Goal: Task Accomplishment & Management: Manage account settings

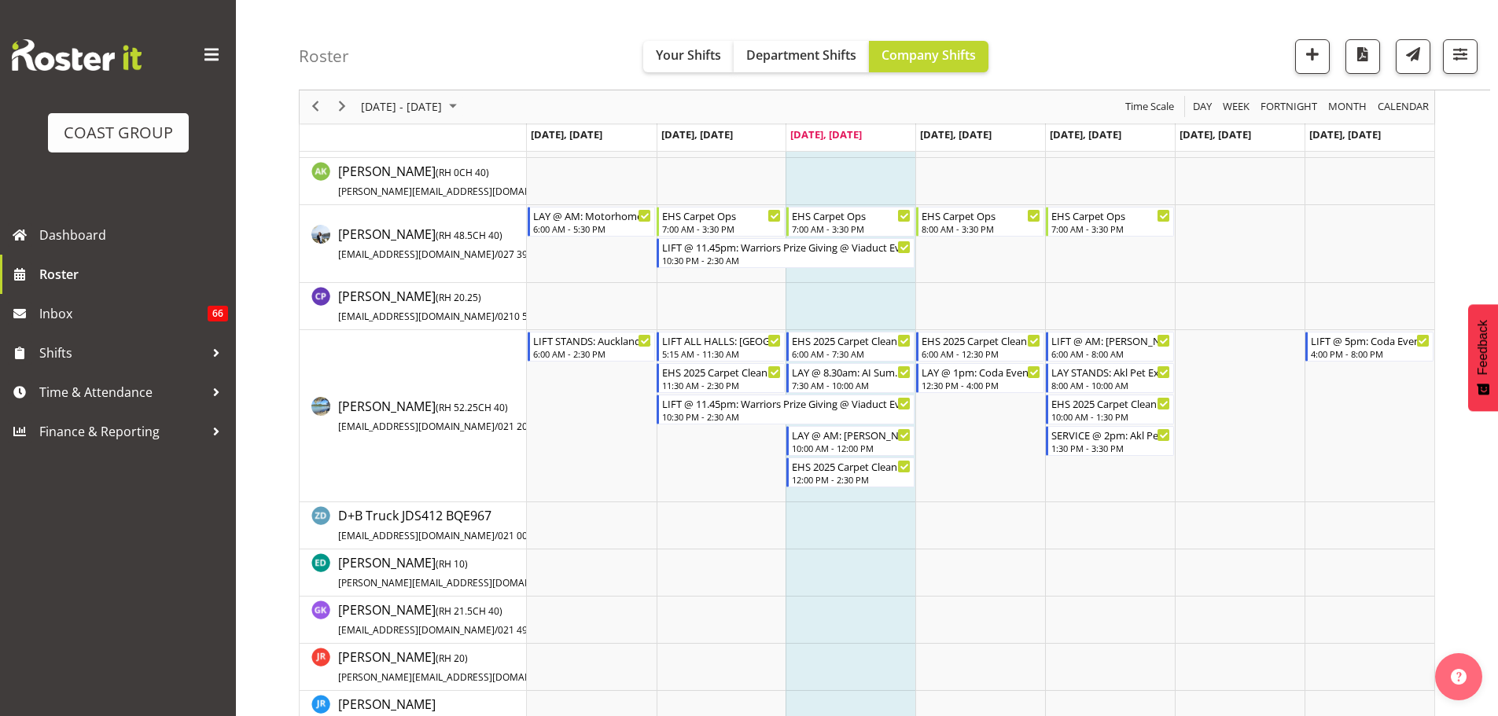
scroll to position [236, 0]
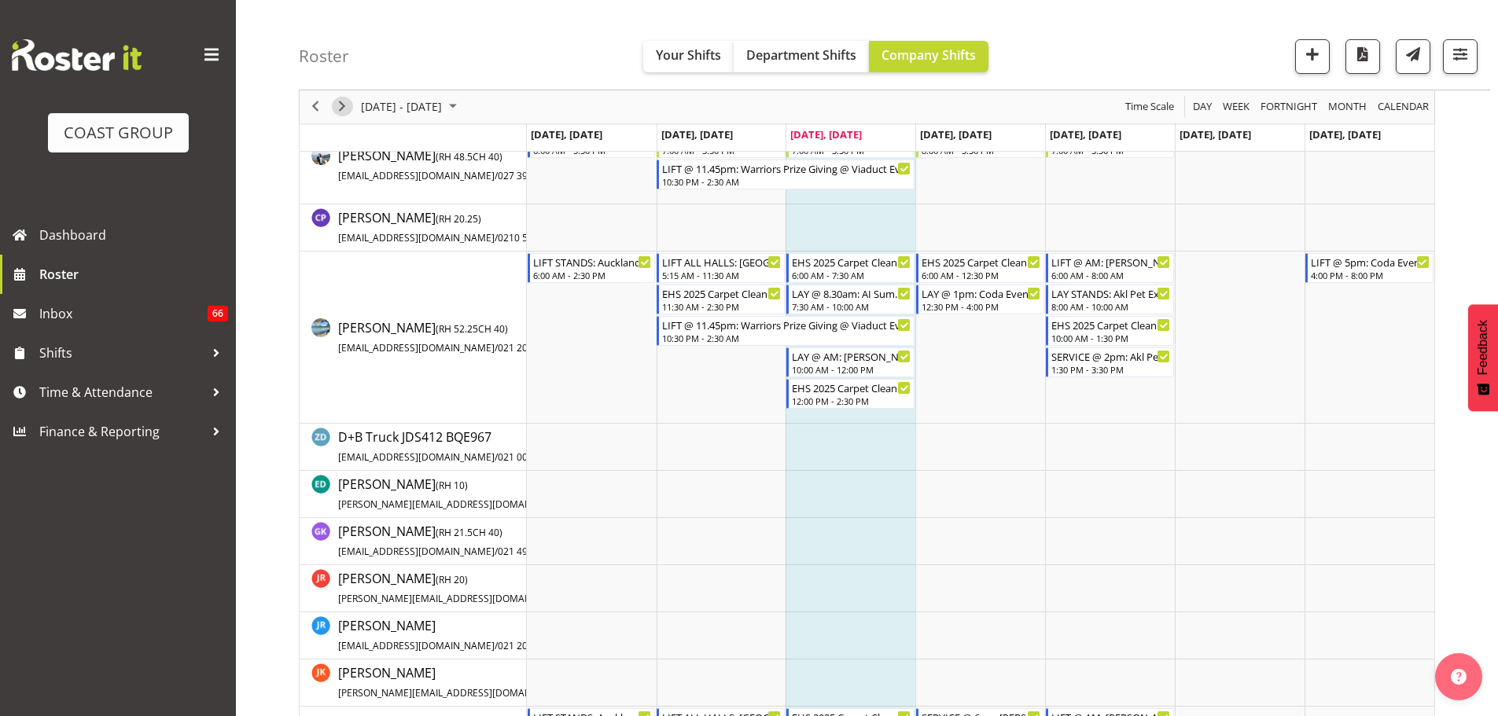
click at [337, 103] on span "Next" at bounding box center [342, 108] width 19 height 20
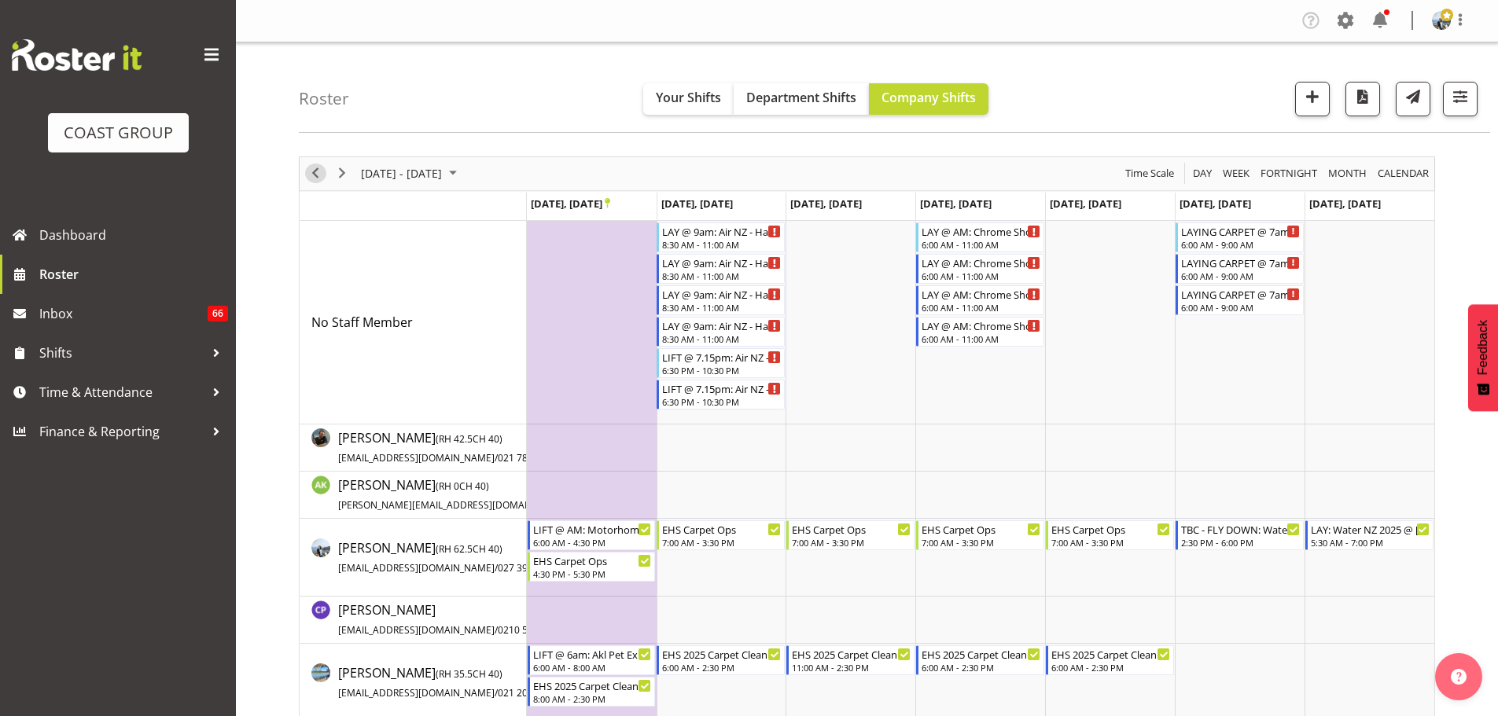
drag, startPoint x: 322, startPoint y: 180, endPoint x: 970, endPoint y: 396, distance: 683.0
click at [322, 180] on span "Previous" at bounding box center [315, 174] width 19 height 20
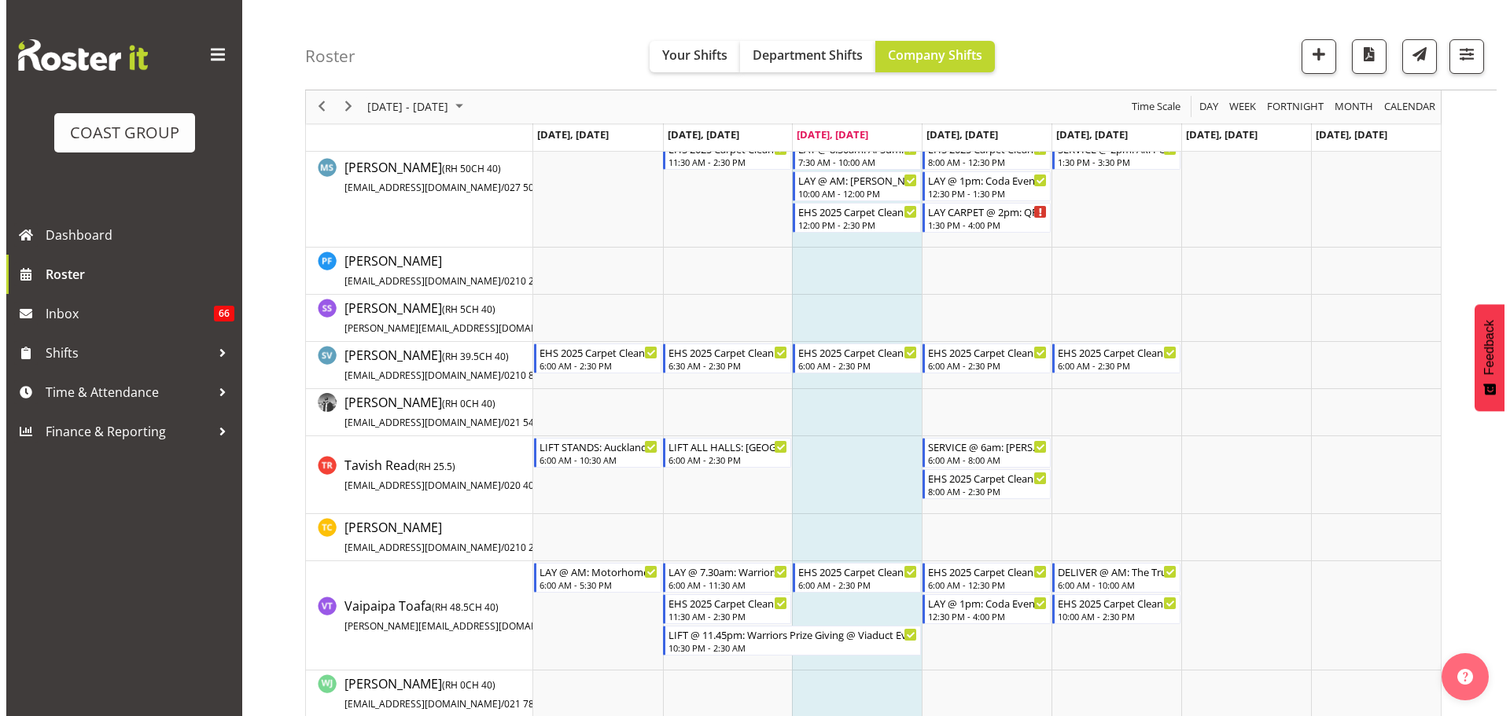
scroll to position [1054, 0]
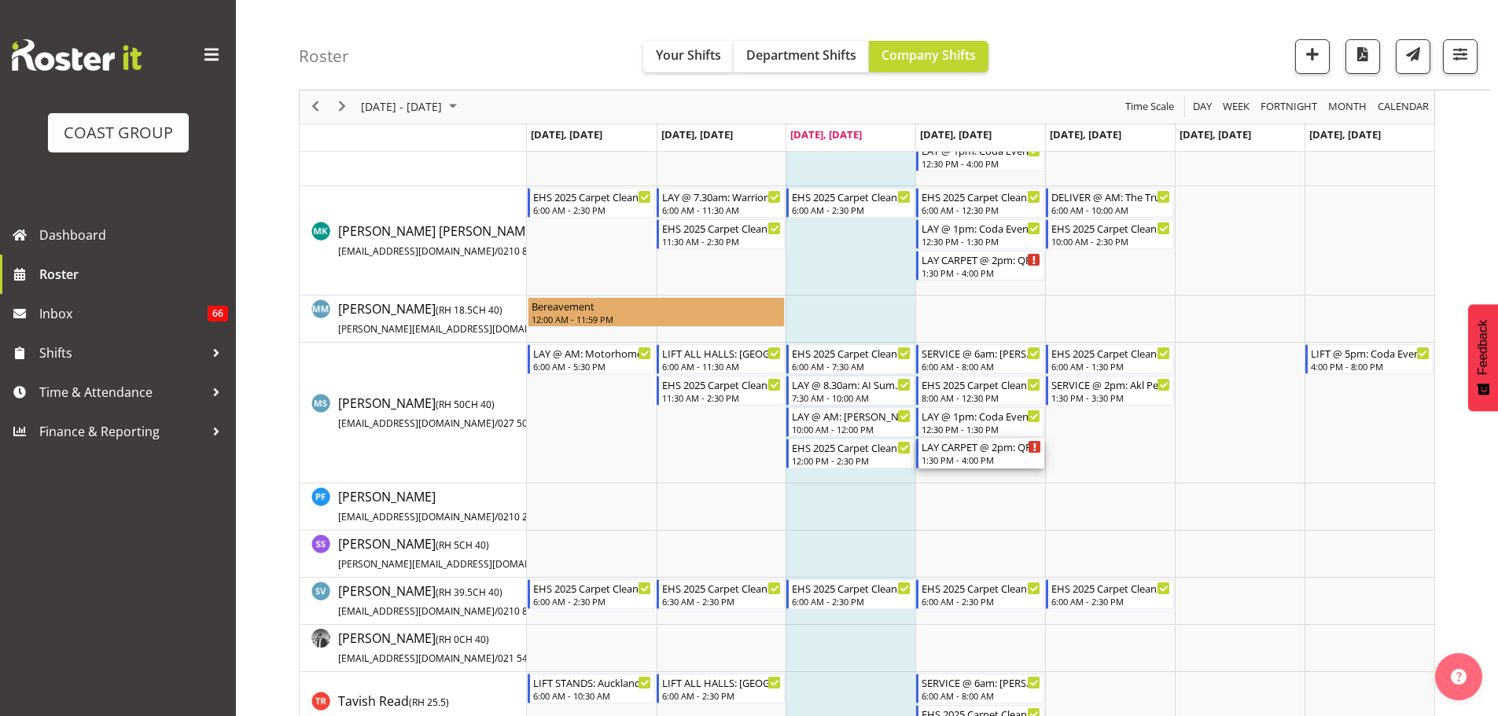
click at [993, 460] on div "1:30 PM - 4:00 PM" at bounding box center [982, 460] width 120 height 13
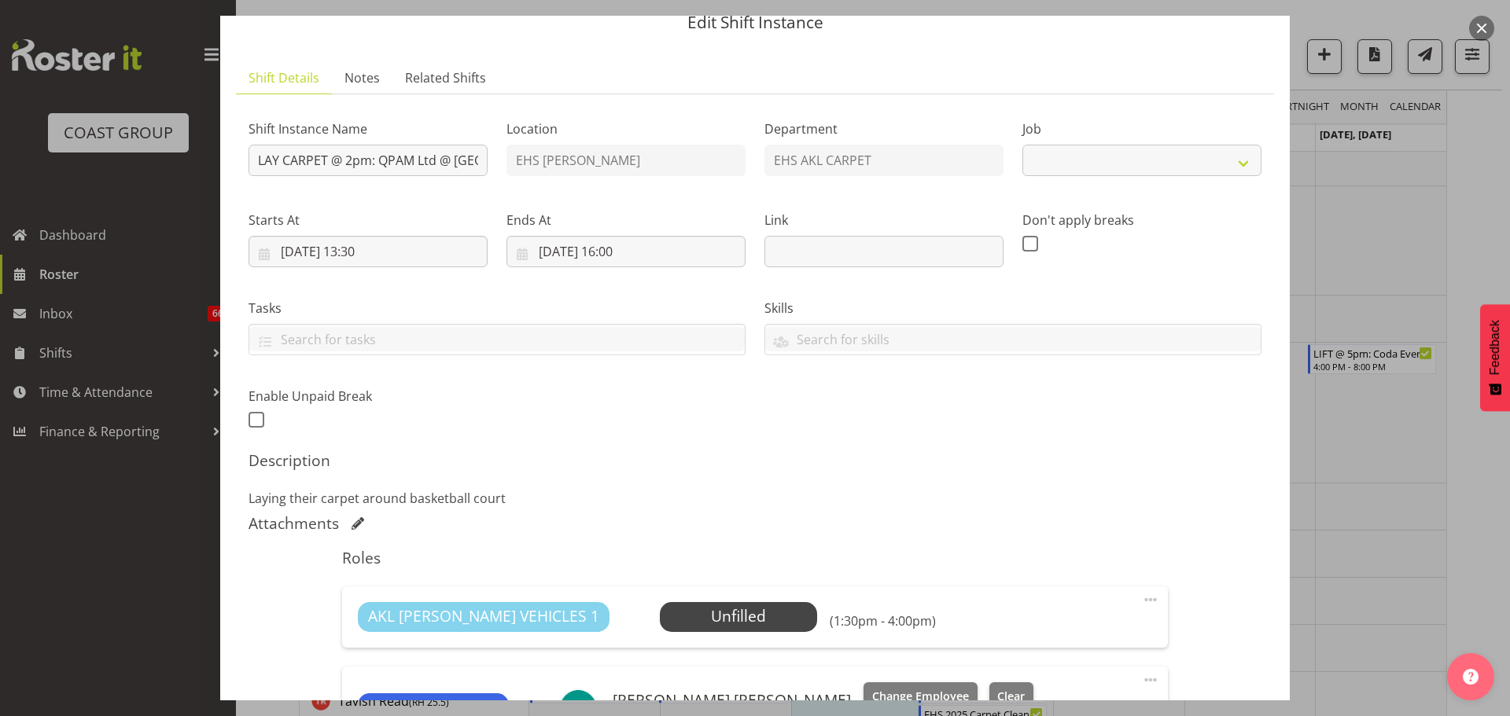
scroll to position [393, 0]
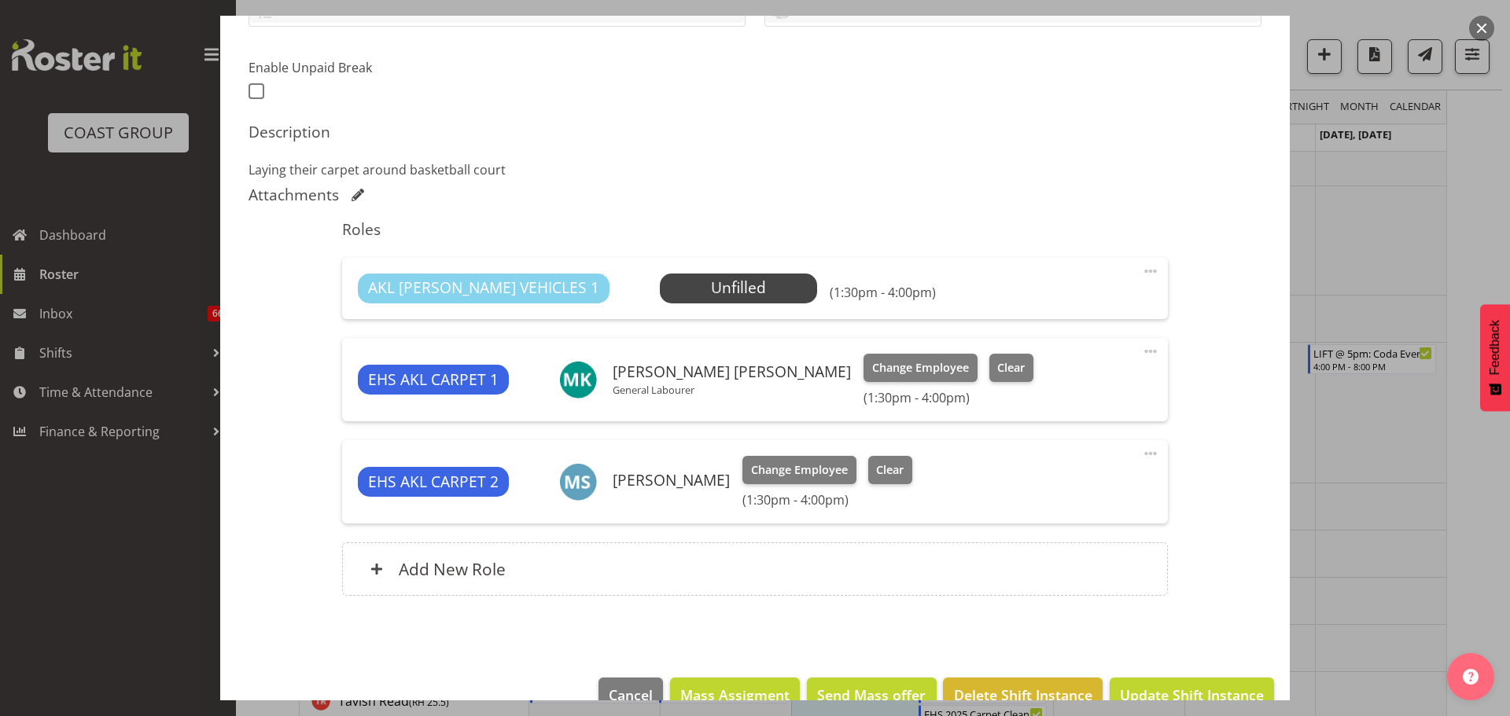
select select "8575"
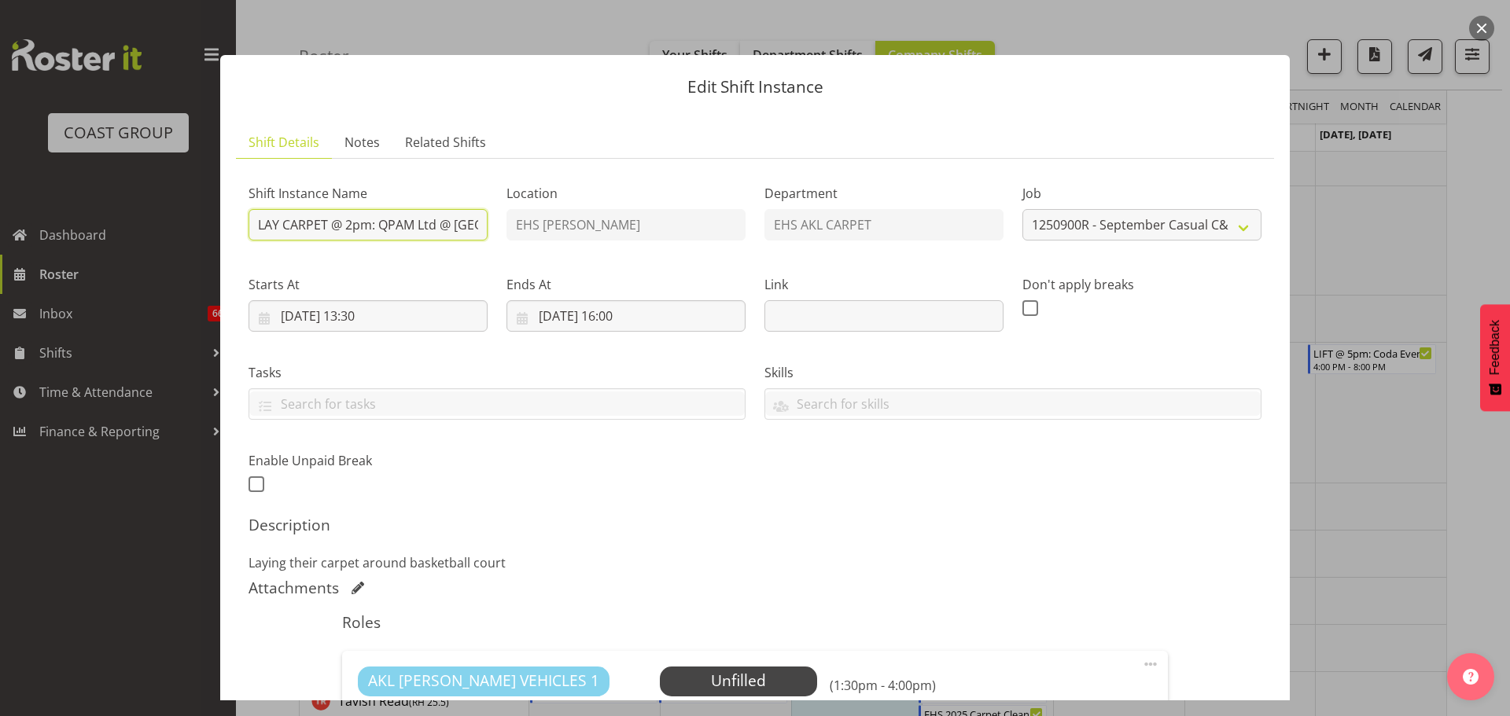
click at [349, 228] on input "LAY CARPET @ 2pm: QPAM Ltd @ [GEOGRAPHIC_DATA] (1)" at bounding box center [368, 224] width 239 height 31
type input "LAY CARPET @ 3.30pm: QPAM Ltd @ [GEOGRAPHIC_DATA] (1)"
click at [379, 315] on input "[DATE] 13:30" at bounding box center [368, 315] width 239 height 31
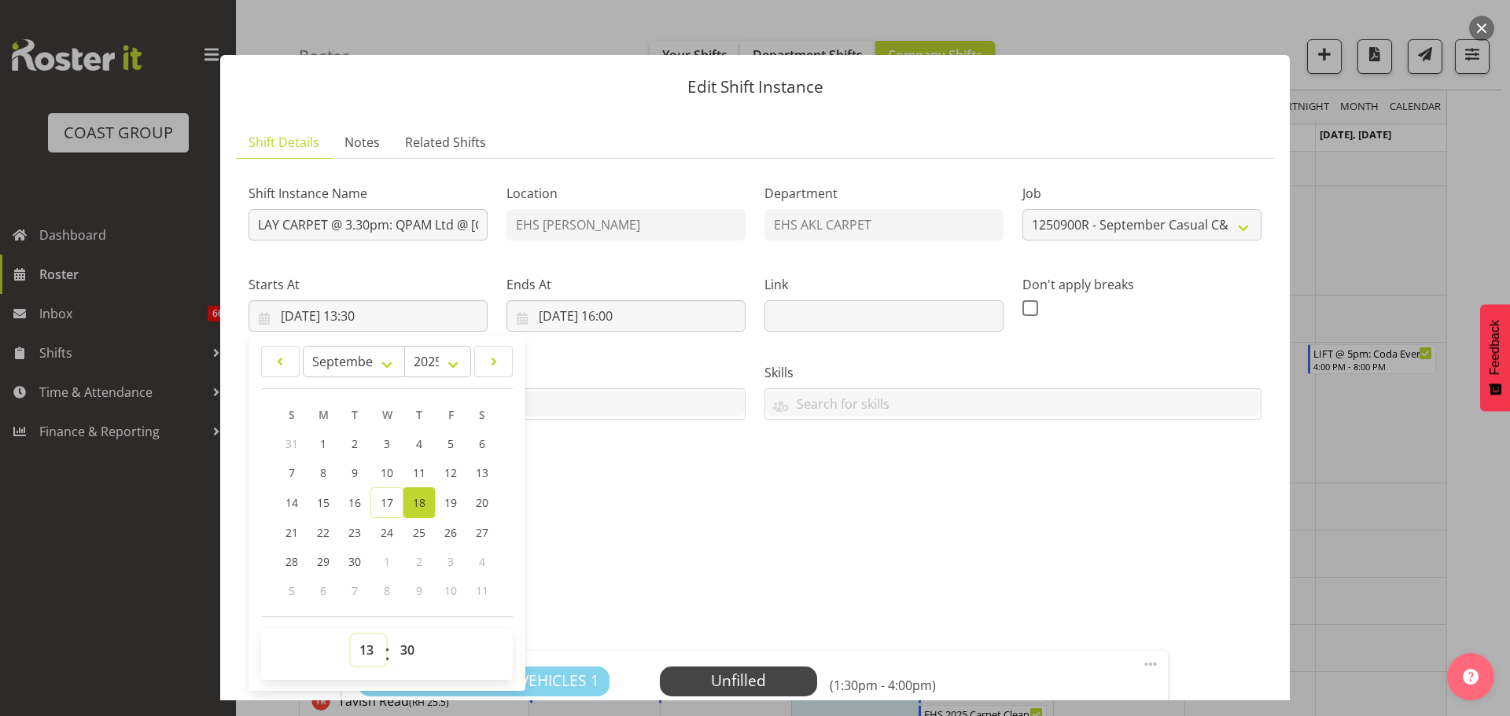
click at [372, 649] on select "00 01 02 03 04 05 06 07 08 09 10 11 12 13 14 15 16 17 18 19 20 21 22 23" at bounding box center [368, 650] width 35 height 31
select select "15"
click at [351, 635] on select "00 01 02 03 04 05 06 07 08 09 10 11 12 13 14 15 16 17 18 19 20 21 22 23" at bounding box center [368, 650] width 35 height 31
type input "[DATE] 15:30"
click at [401, 668] on span "00 01 02 03 04 05 06 07 08 09 10 11 12 13 14 15 16 17 18 19 20 21 22 23 24 25 2…" at bounding box center [409, 654] width 35 height 39
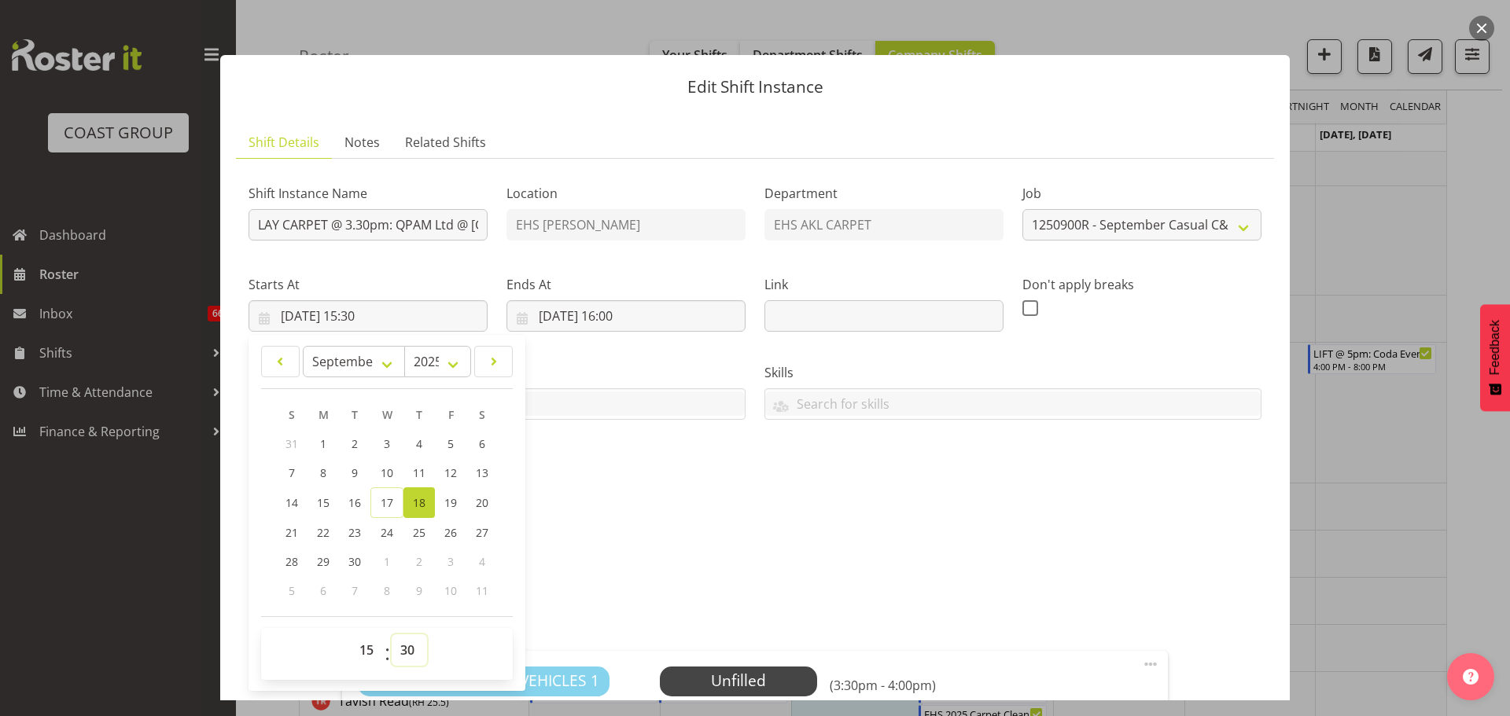
click at [407, 654] on select "00 01 02 03 04 05 06 07 08 09 10 11 12 13 14 15 16 17 18 19 20 21 22 23 24 25 2…" at bounding box center [409, 650] width 35 height 31
select select "0"
type input "[DATE] 15:00"
click at [614, 521] on h5 "Description" at bounding box center [755, 525] width 1013 height 19
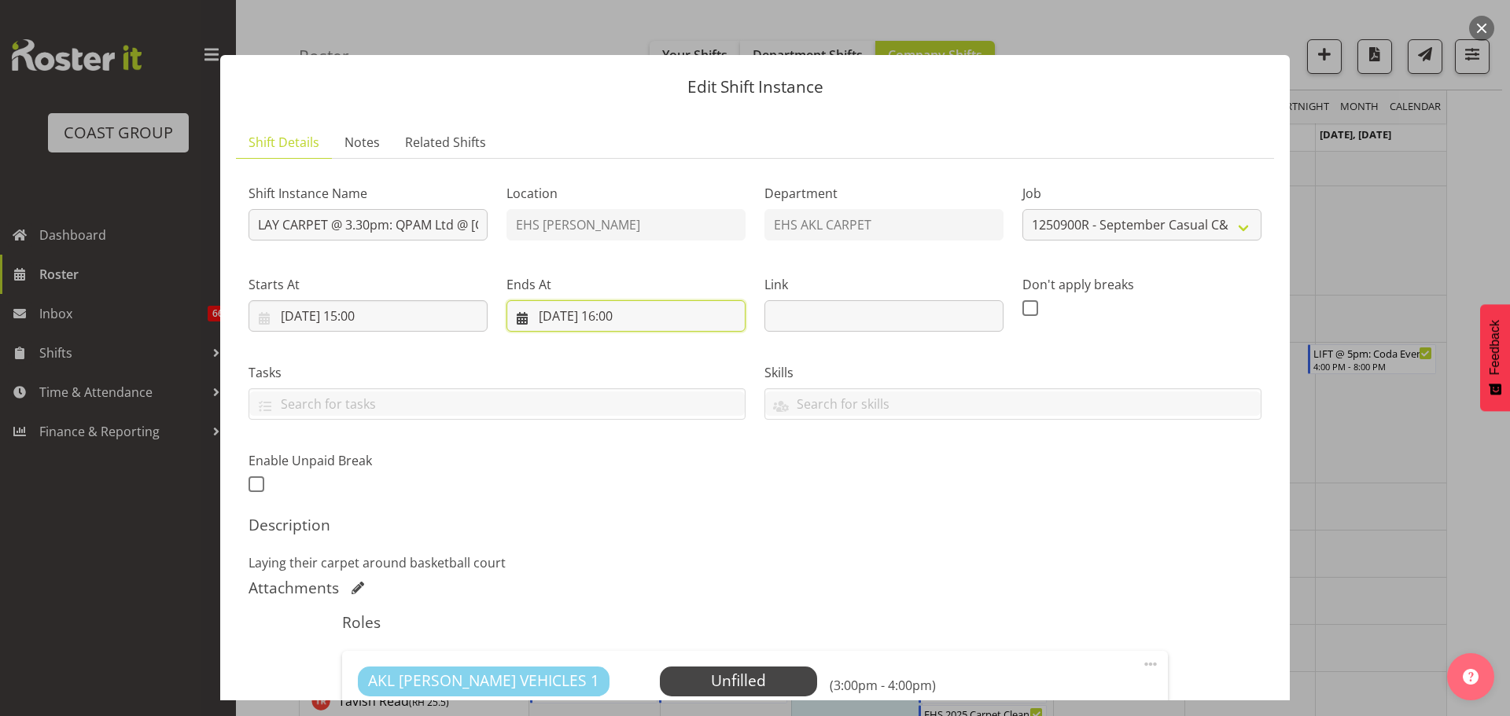
click at [640, 322] on input "[DATE] 16:00" at bounding box center [625, 315] width 239 height 31
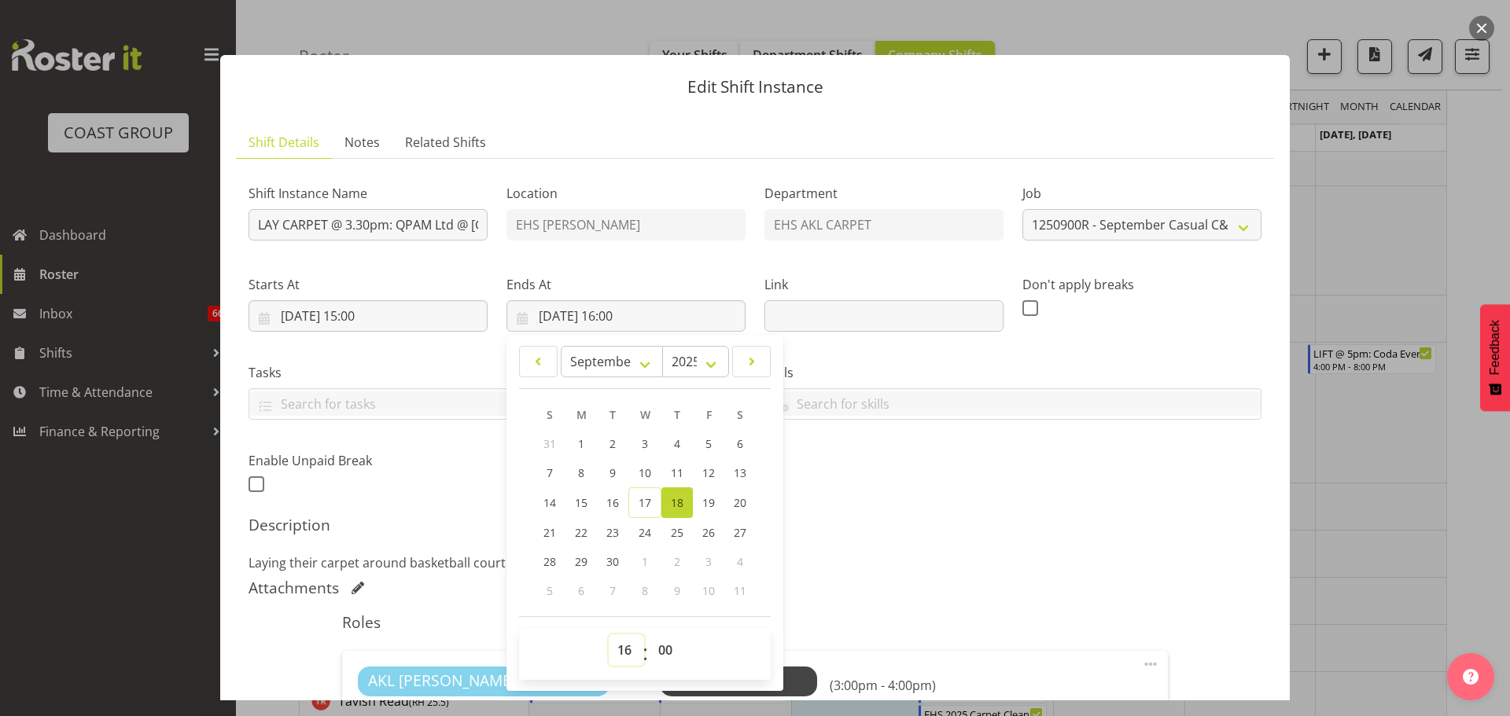
click at [617, 641] on select "00 01 02 03 04 05 06 07 08 09 10 11 12 13 14 15 16 17 18 19 20 21 22 23" at bounding box center [626, 650] width 35 height 31
select select "17"
click at [609, 635] on select "00 01 02 03 04 05 06 07 08 09 10 11 12 13 14 15 16 17 18 19 20 21 22 23" at bounding box center [626, 650] width 35 height 31
type input "[DATE] 17:00"
click at [635, 632] on div "00 01 02 03 04 05 06 07 08 09 10 11 12 13 14 15 16 17 18 19 20 21 22 23 : 00 01…" at bounding box center [645, 654] width 252 height 52
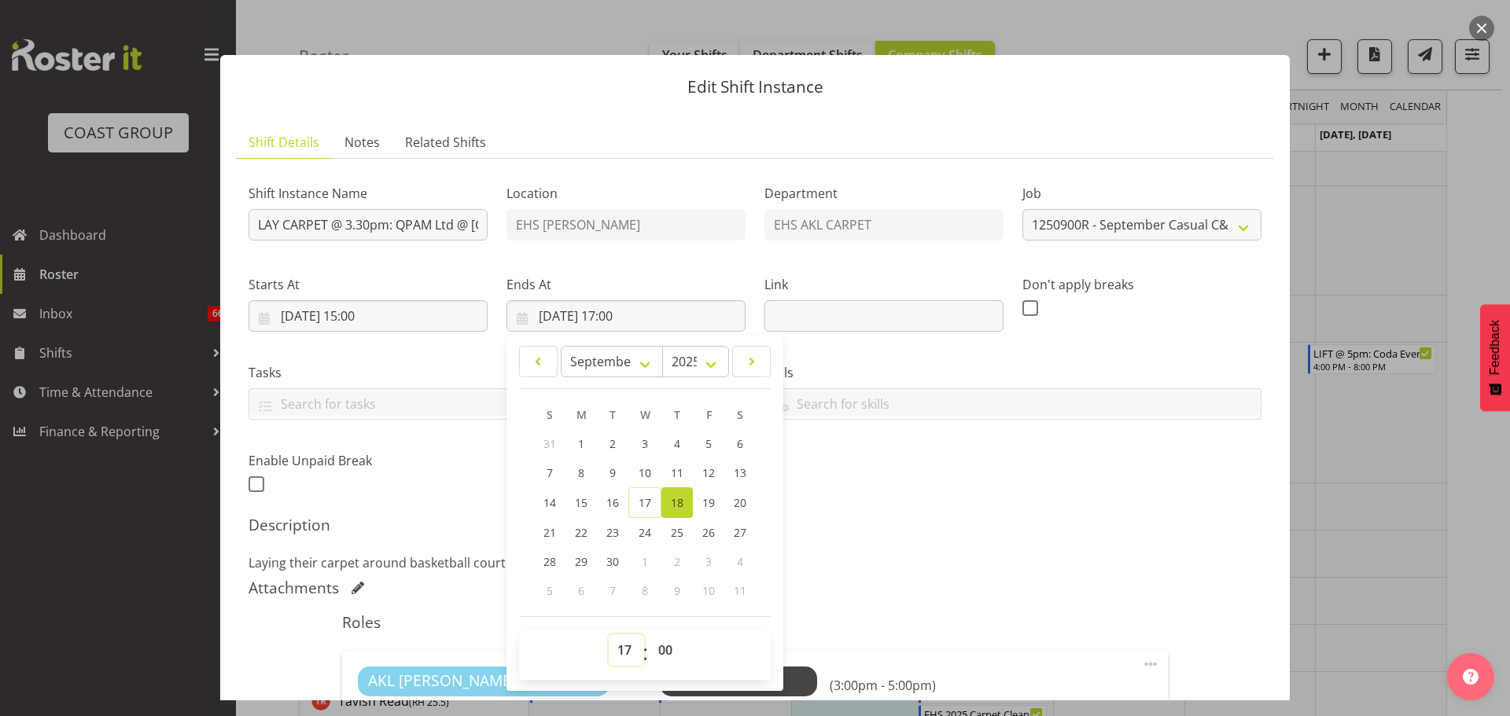
click at [630, 646] on select "00 01 02 03 04 05 06 07 08 09 10 11 12 13 14 15 16 17 18 19 20 21 22 23" at bounding box center [626, 650] width 35 height 31
select select "18"
click at [609, 635] on select "00 01 02 03 04 05 06 07 08 09 10 11 12 13 14 15 16 17 18 19 20 21 22 23" at bounding box center [626, 650] width 35 height 31
type input "[DATE] 18:00"
click at [1041, 428] on div "Skills SLP ELECTRICIAN CLASS 2 DRIVER CLASS 4 DRIVER EWP LICENSE (EXP 08/23) FO…" at bounding box center [1013, 385] width 516 height 88
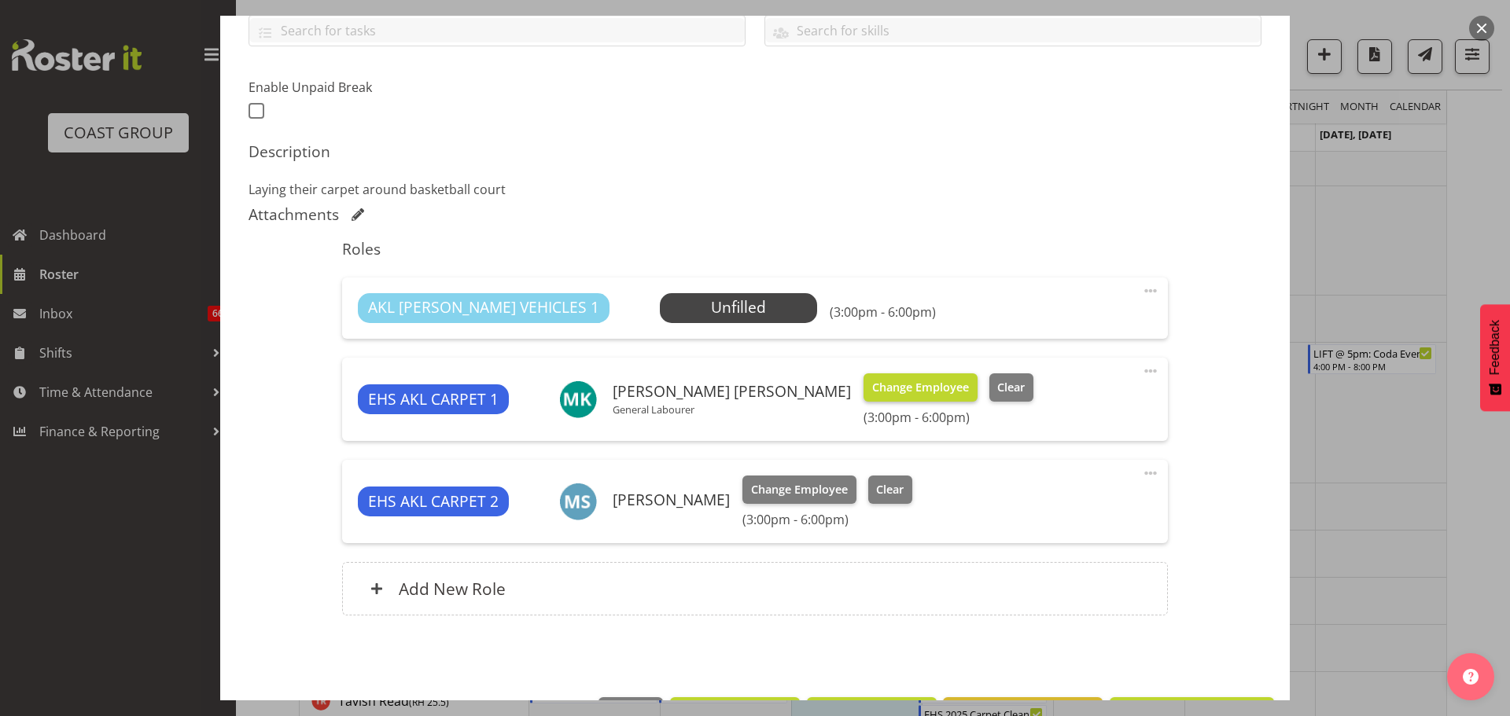
scroll to position [350, 0]
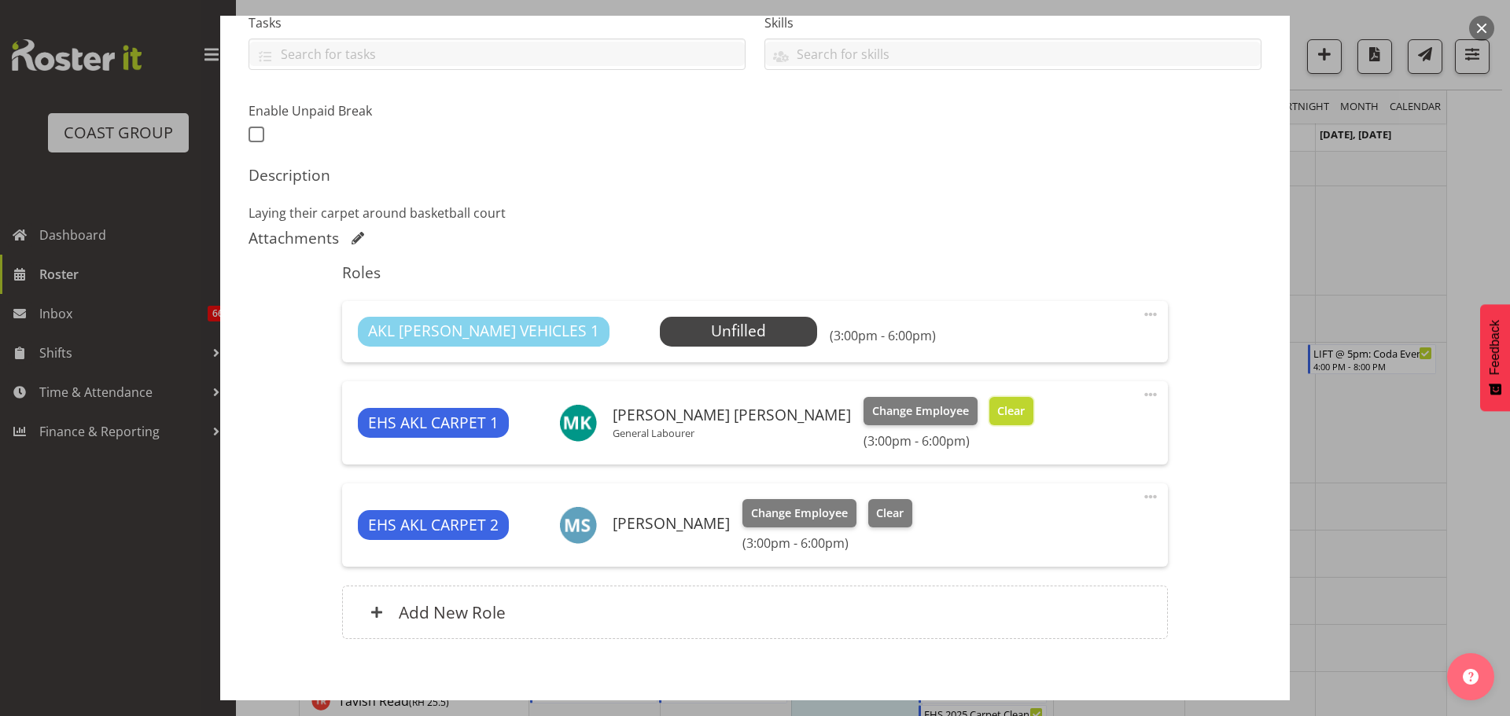
click at [997, 413] on span "Clear" at bounding box center [1011, 411] width 28 height 17
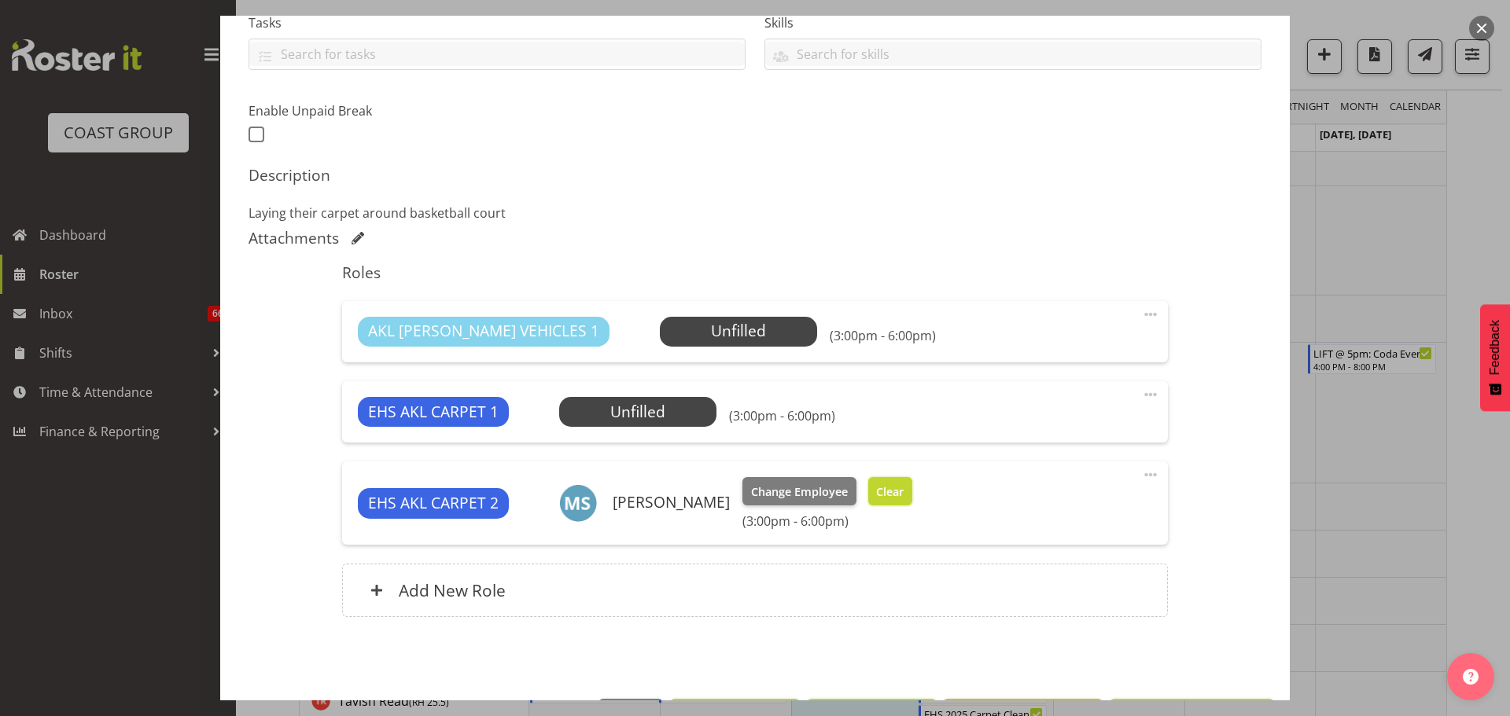
click at [896, 495] on span "Clear" at bounding box center [890, 492] width 28 height 17
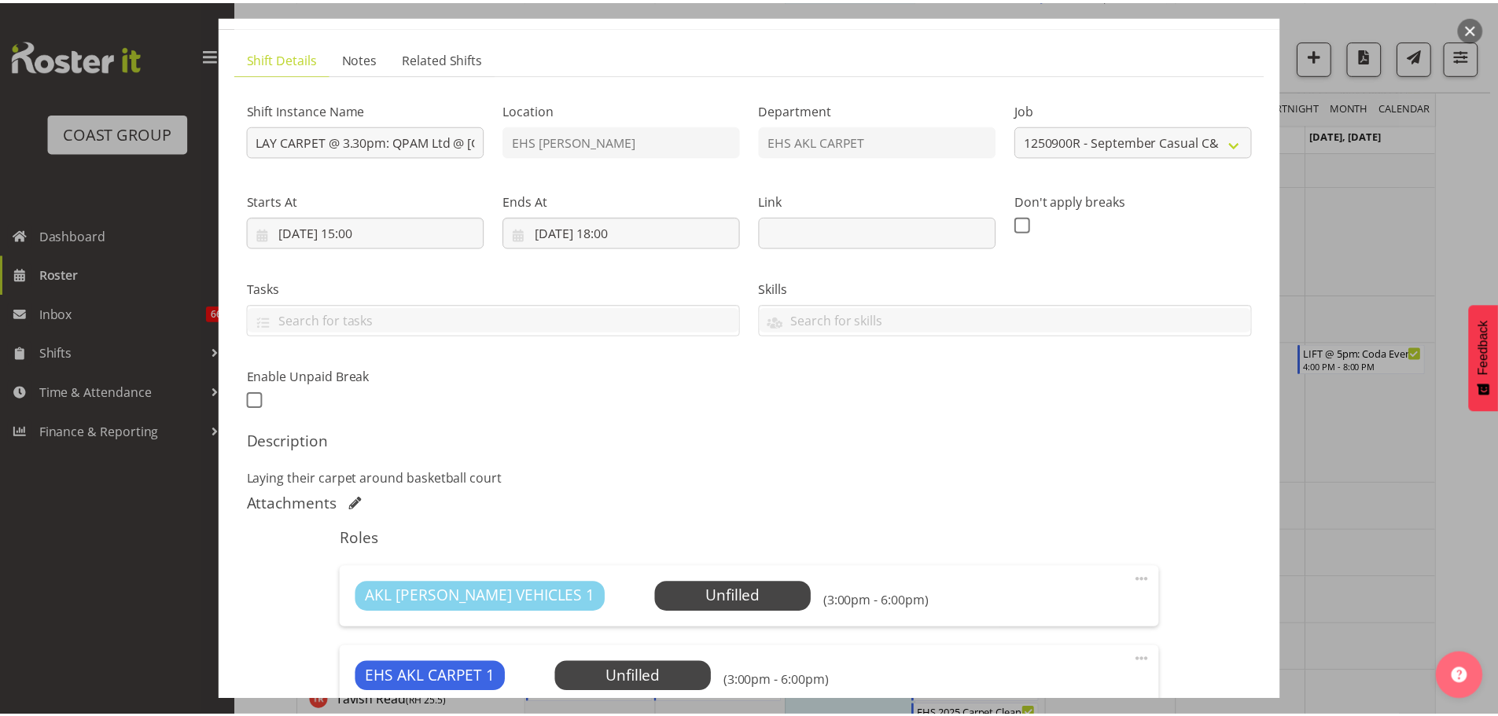
scroll to position [236, 0]
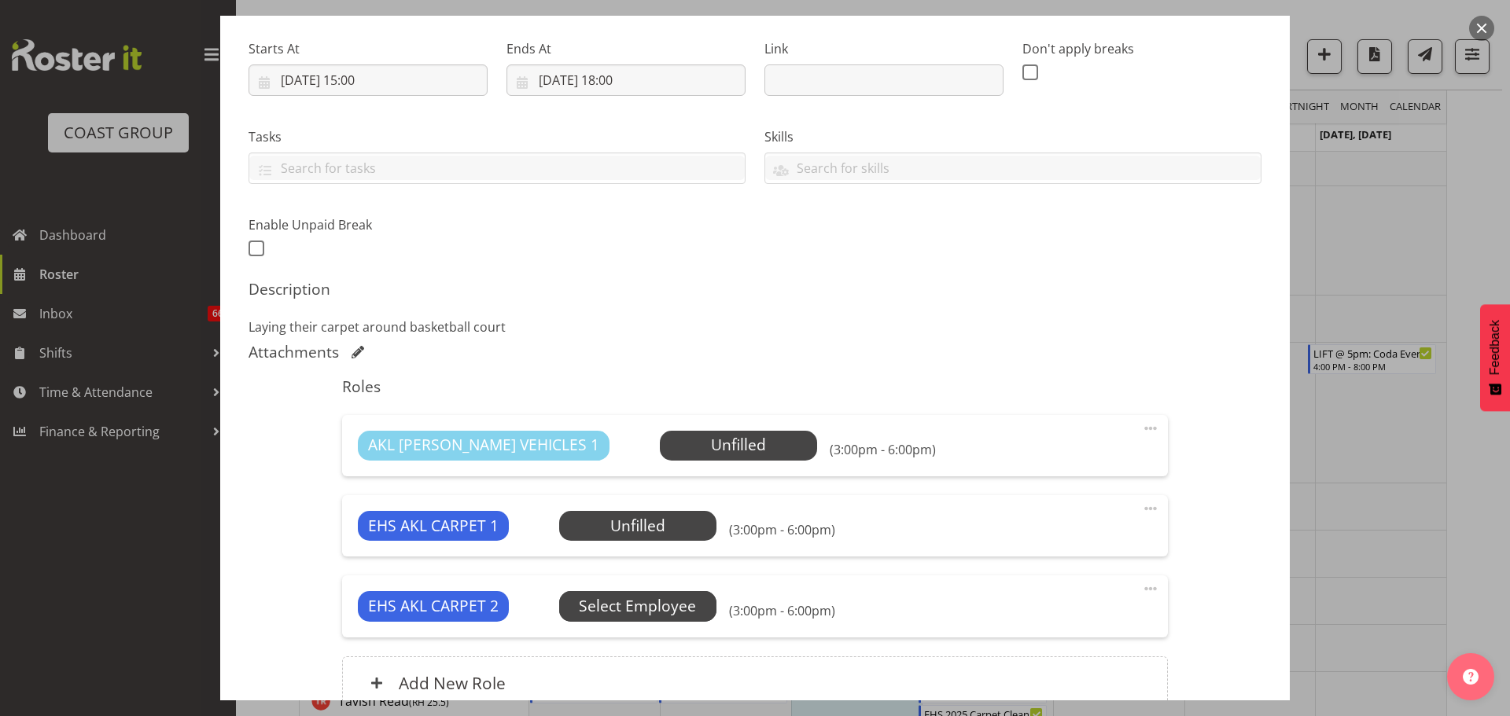
click at [657, 596] on span "Select Employee" at bounding box center [637, 606] width 117 height 23
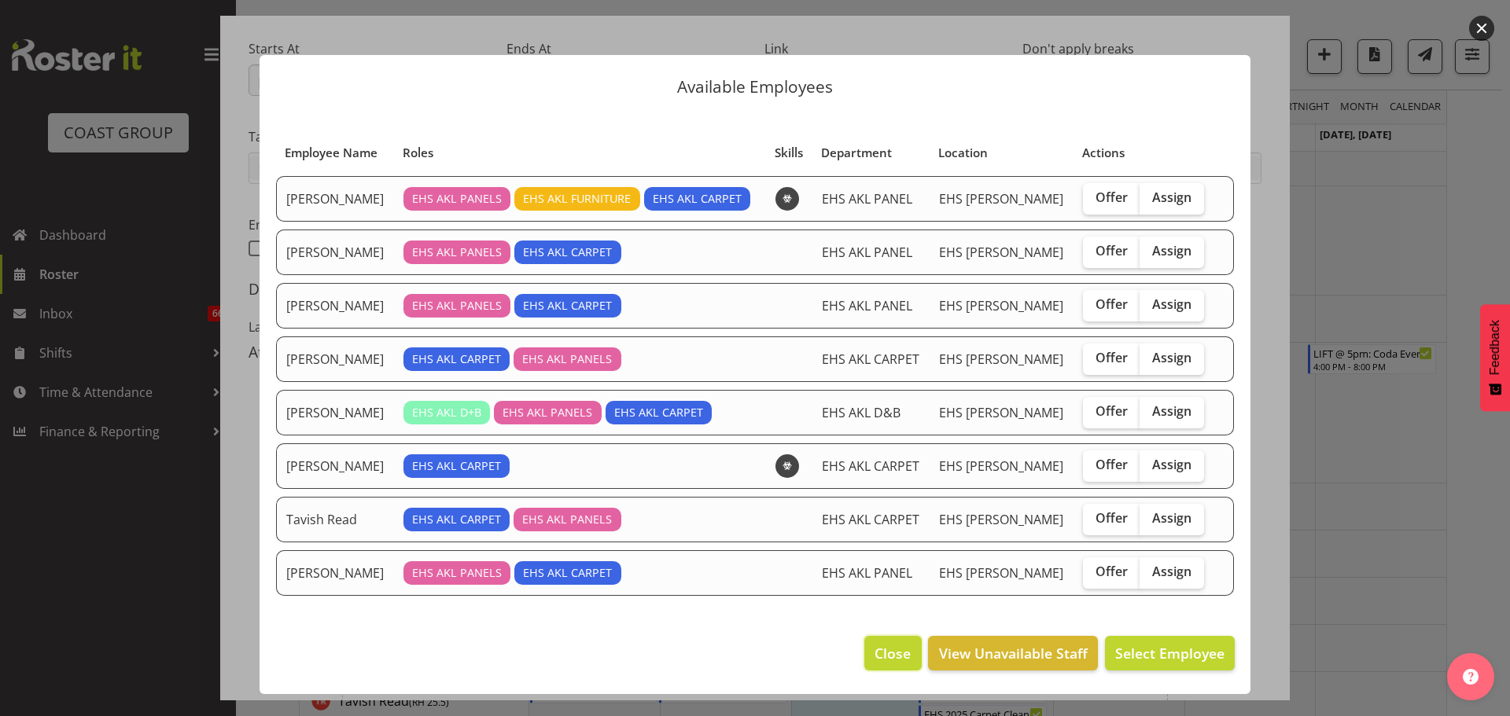
click at [897, 646] on span "Close" at bounding box center [893, 653] width 36 height 20
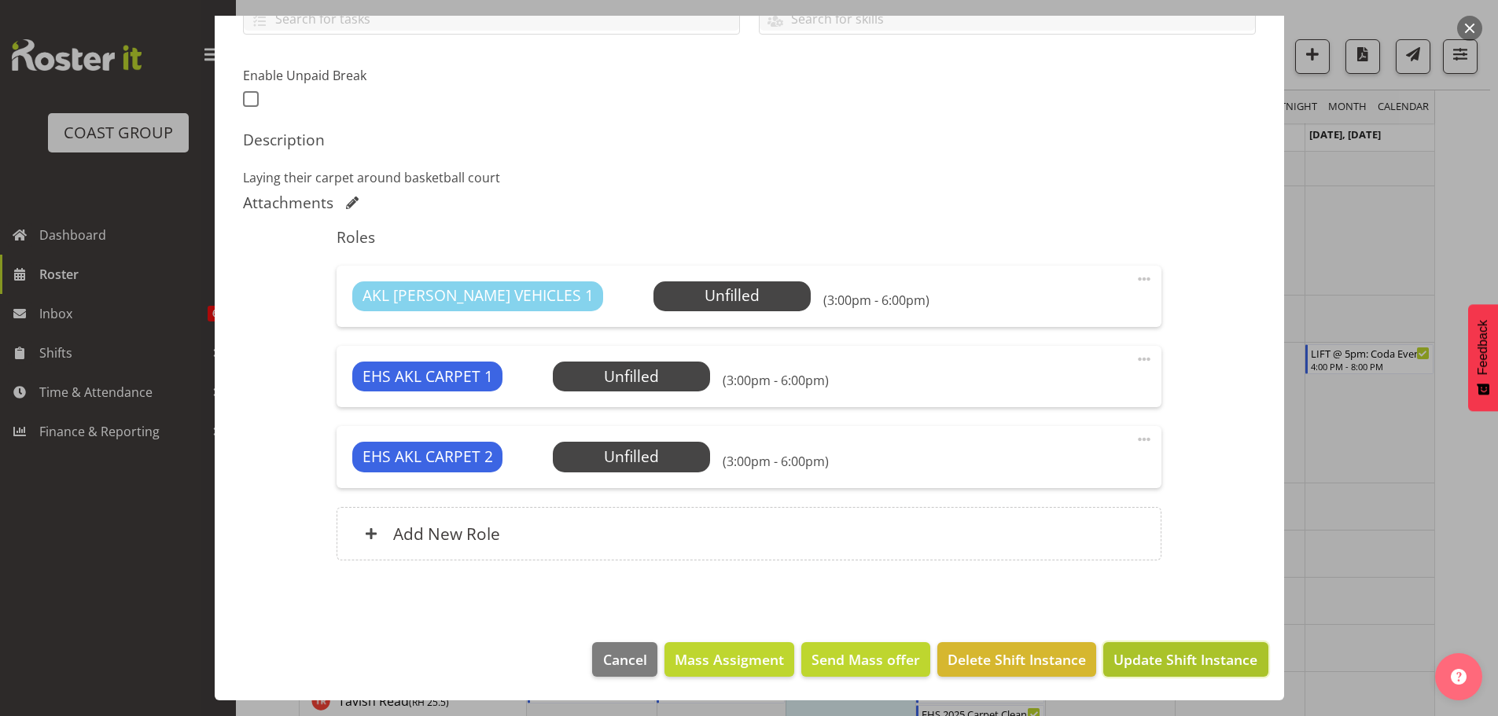
click at [1200, 661] on span "Update Shift Instance" at bounding box center [1186, 660] width 144 height 20
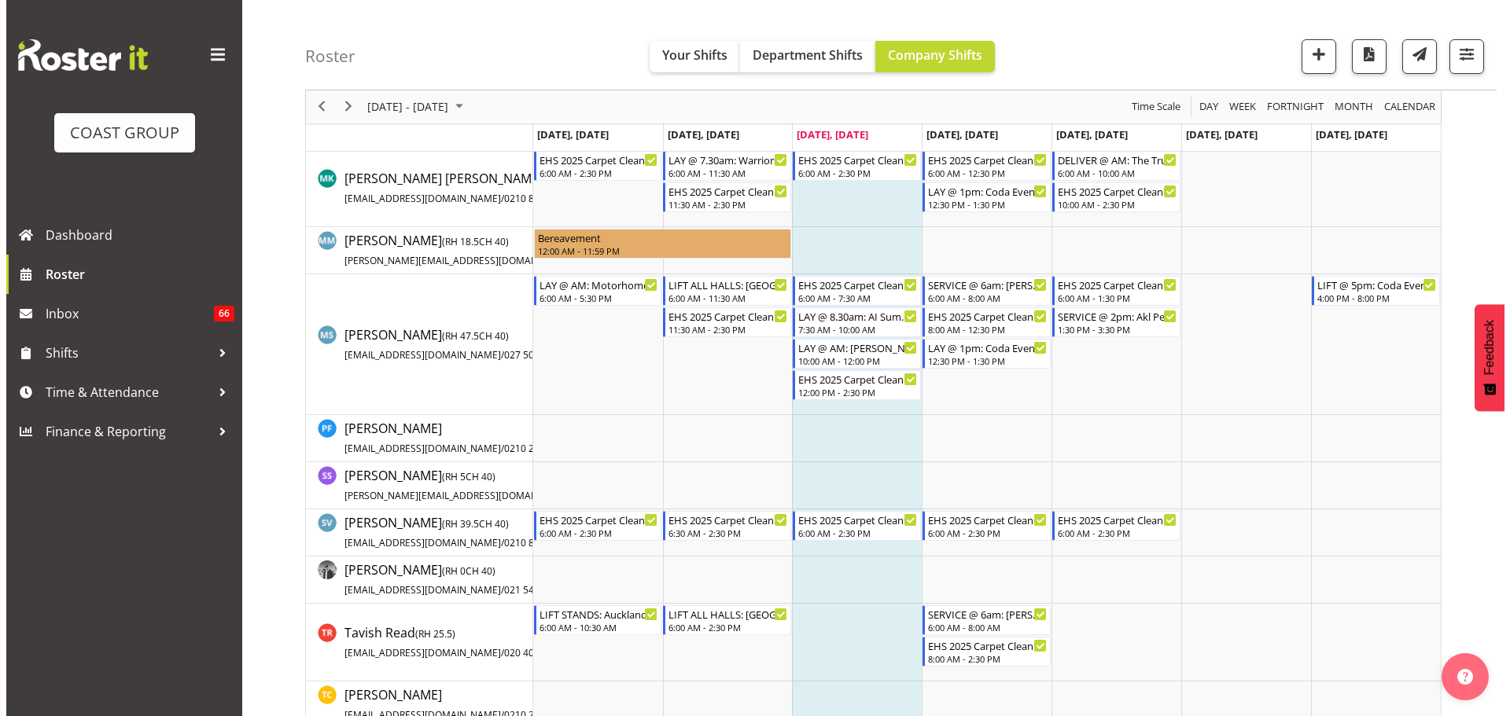
scroll to position [1337, 0]
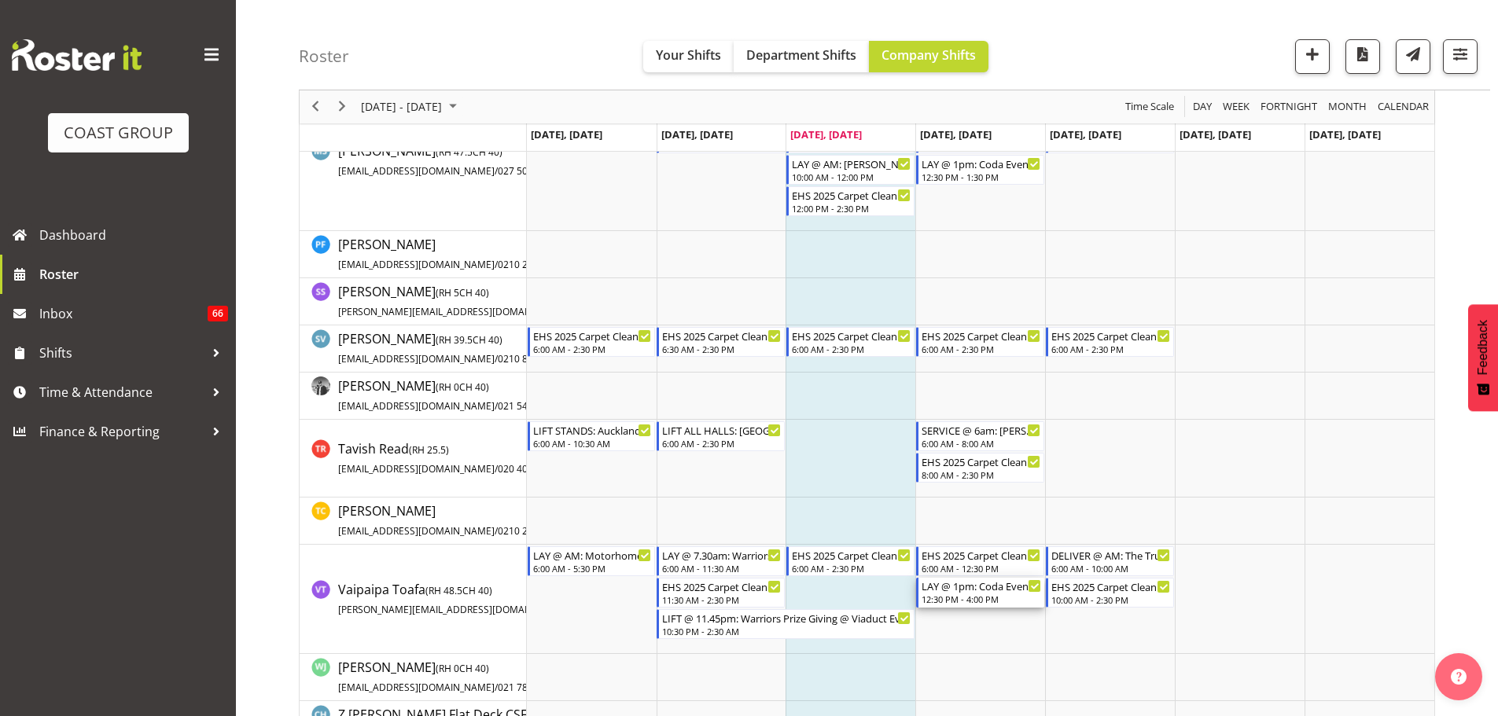
click at [1010, 599] on div "12:30 PM - 4:00 PM" at bounding box center [982, 599] width 120 height 13
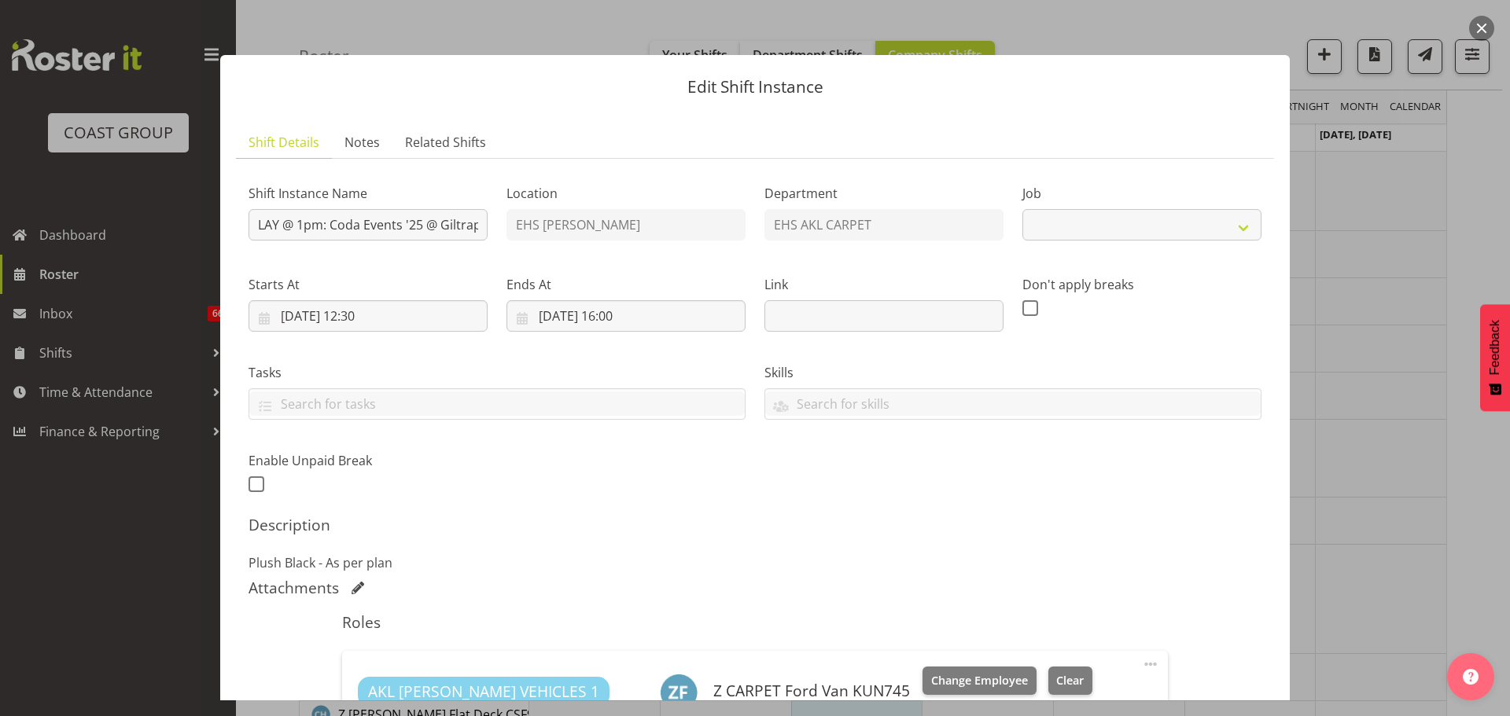
select select "8575"
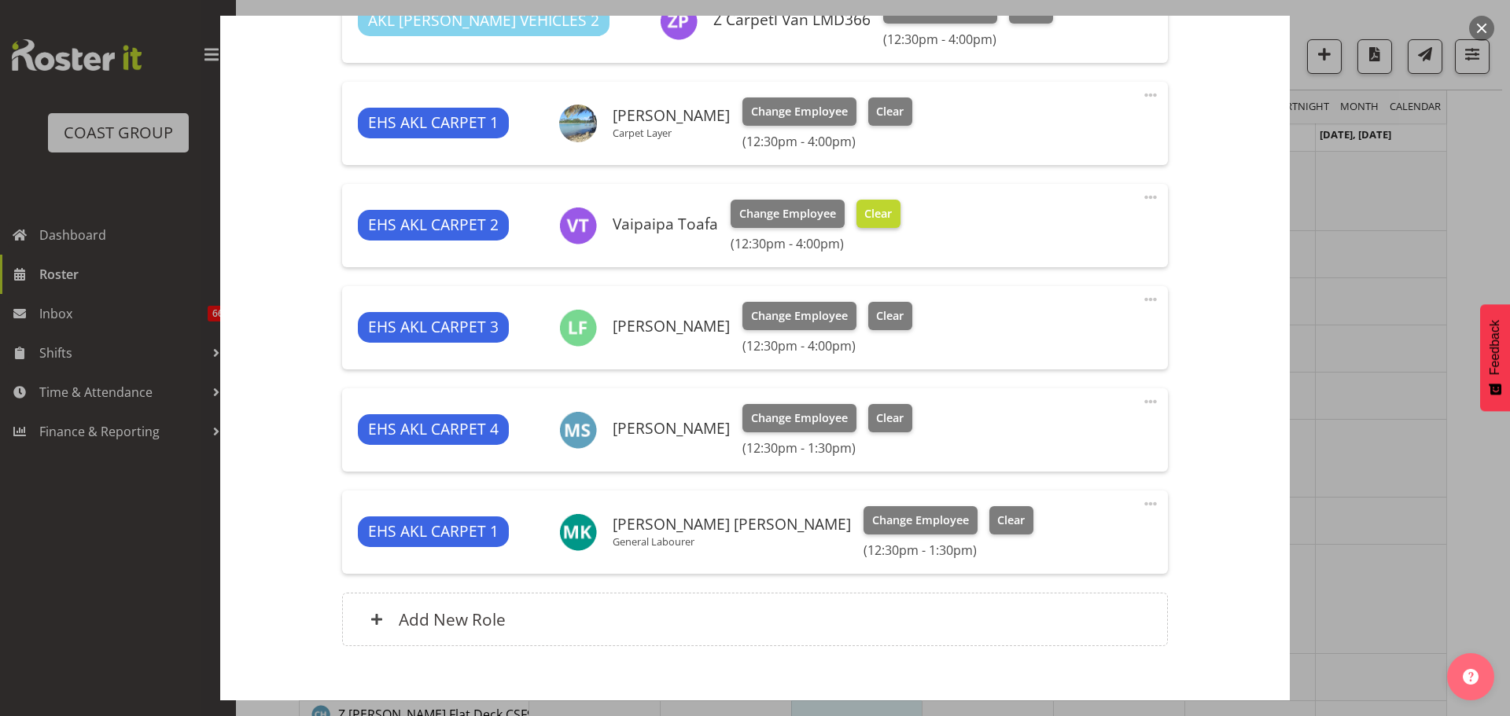
scroll to position [786, 0]
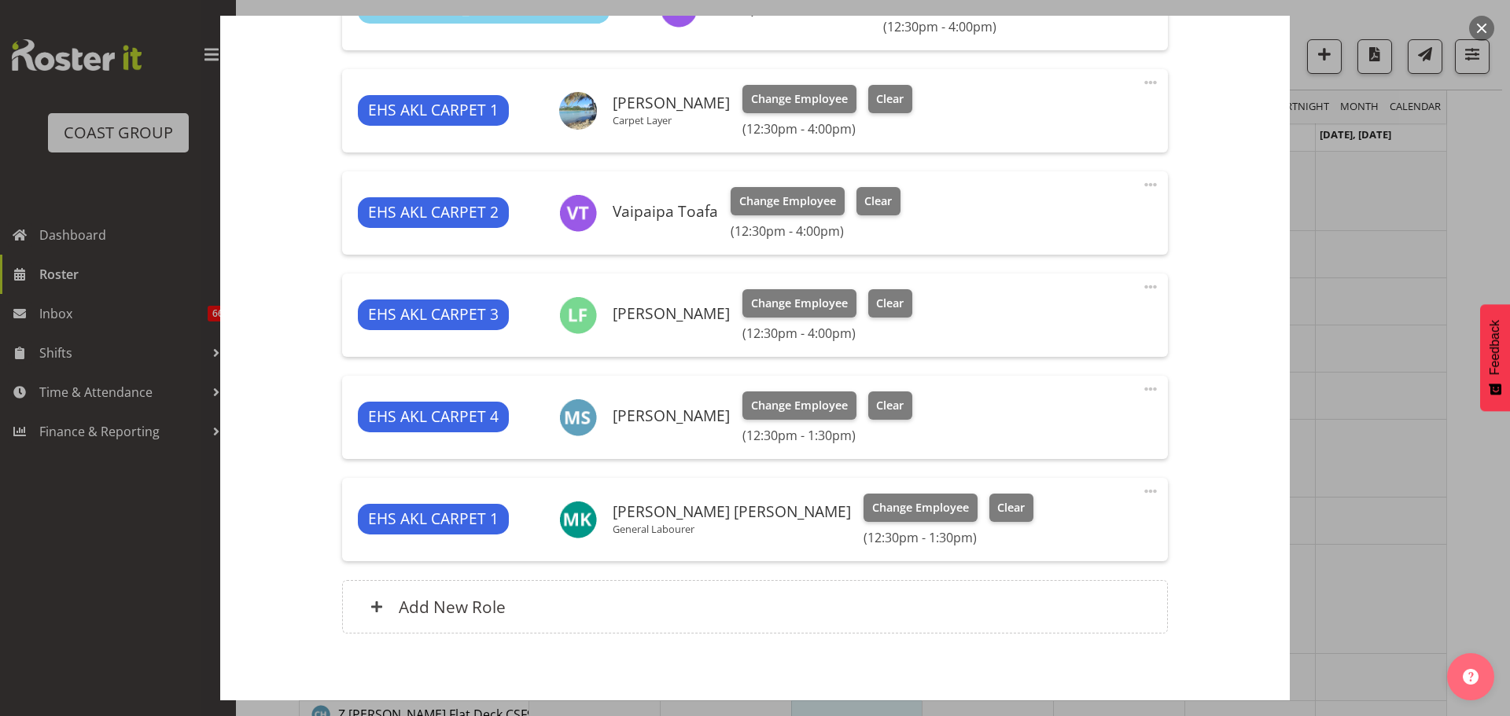
click at [1143, 391] on span at bounding box center [1150, 389] width 19 height 19
click at [1070, 430] on link "Edit" at bounding box center [1084, 424] width 151 height 28
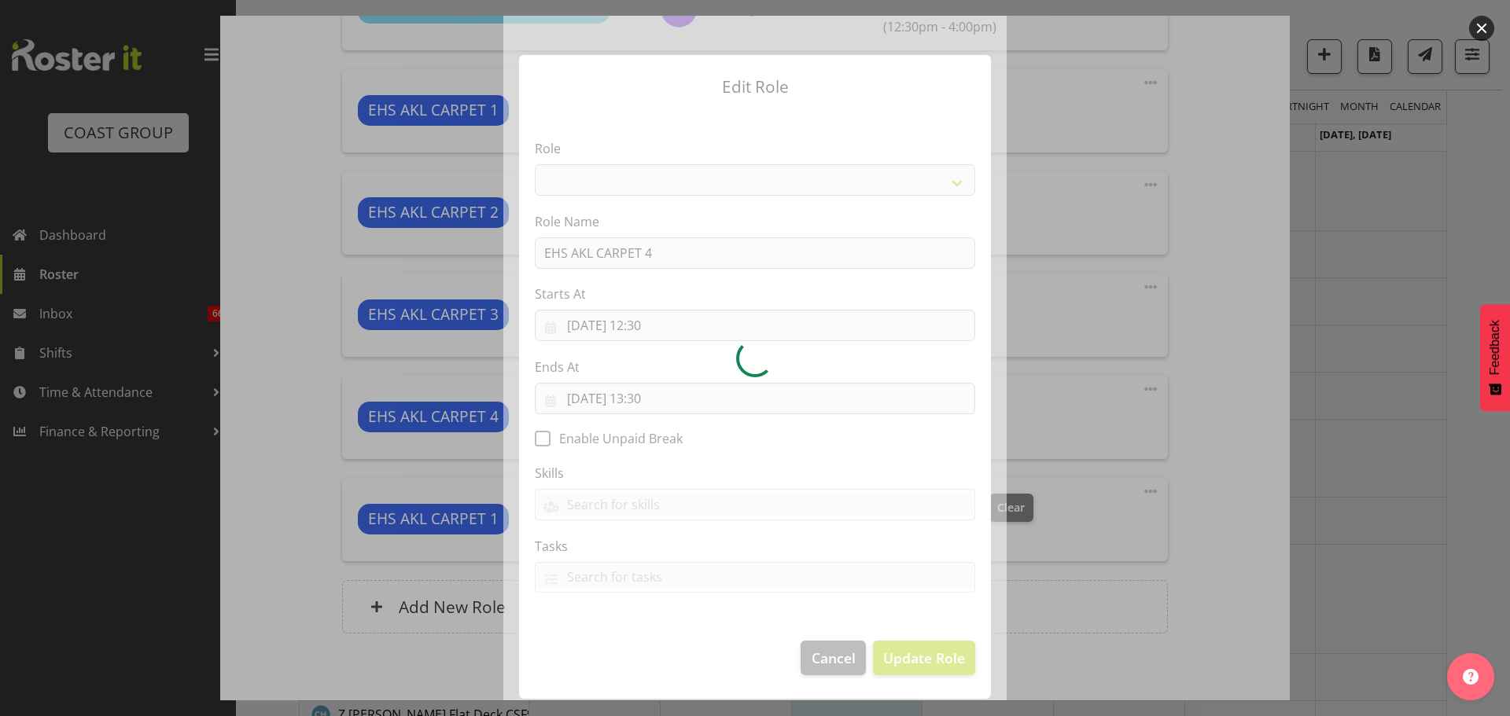
select select "190"
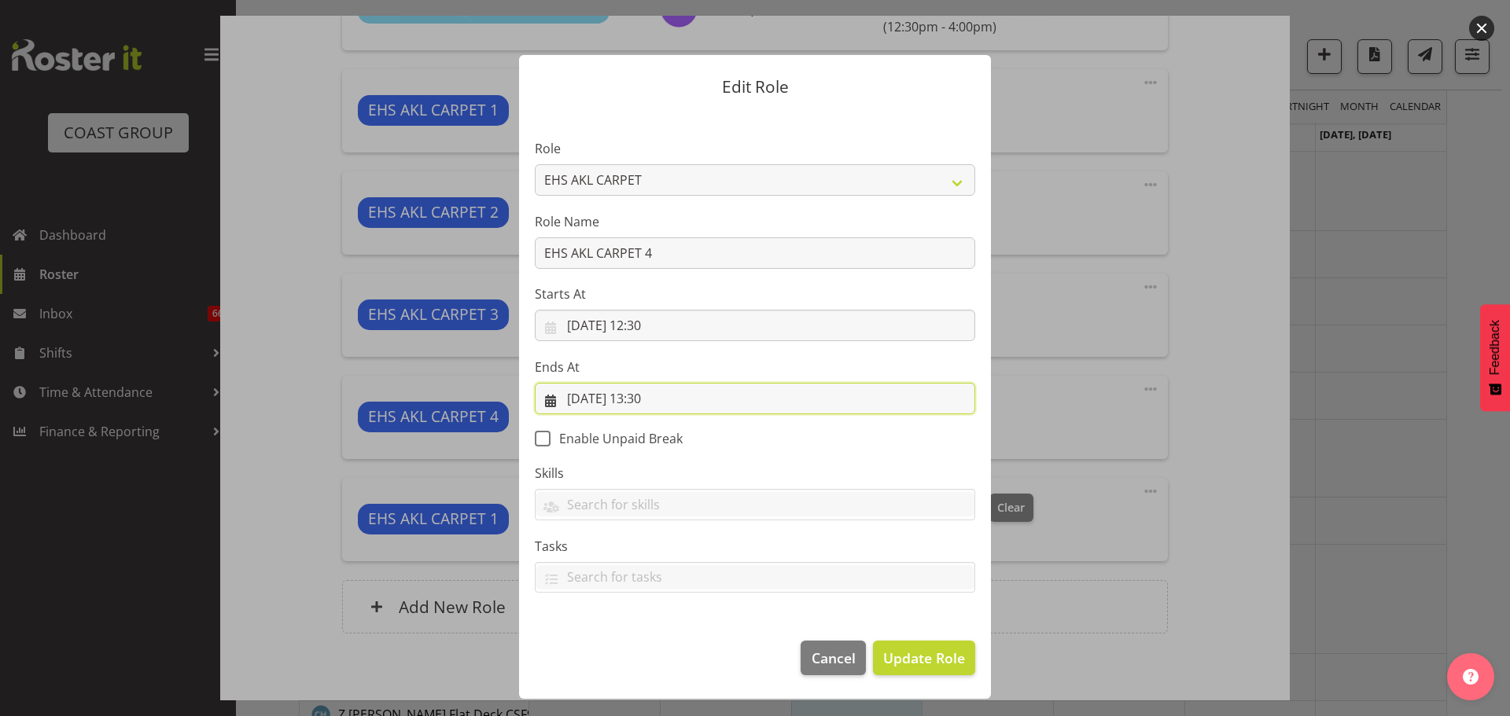
click at [672, 390] on input "[DATE] 13:30" at bounding box center [755, 398] width 440 height 31
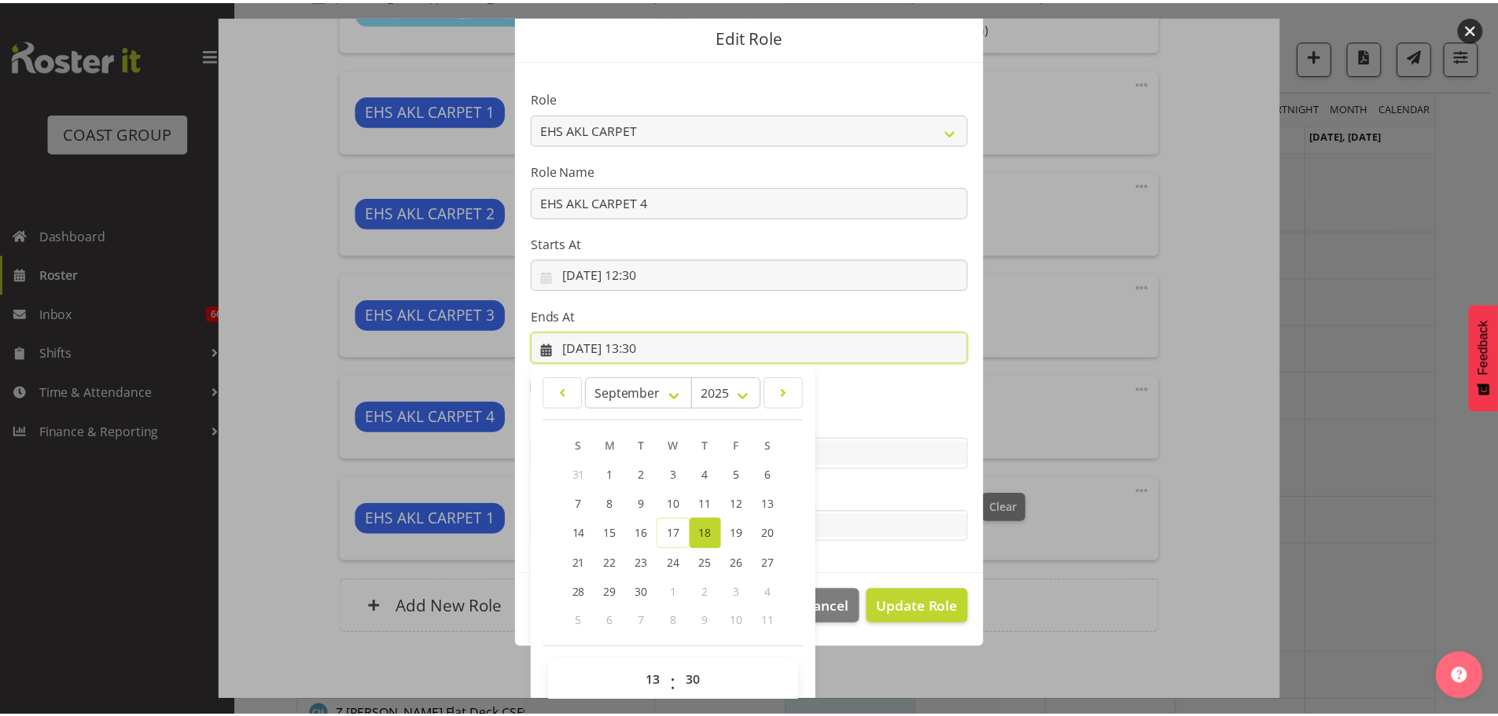
scroll to position [73, 0]
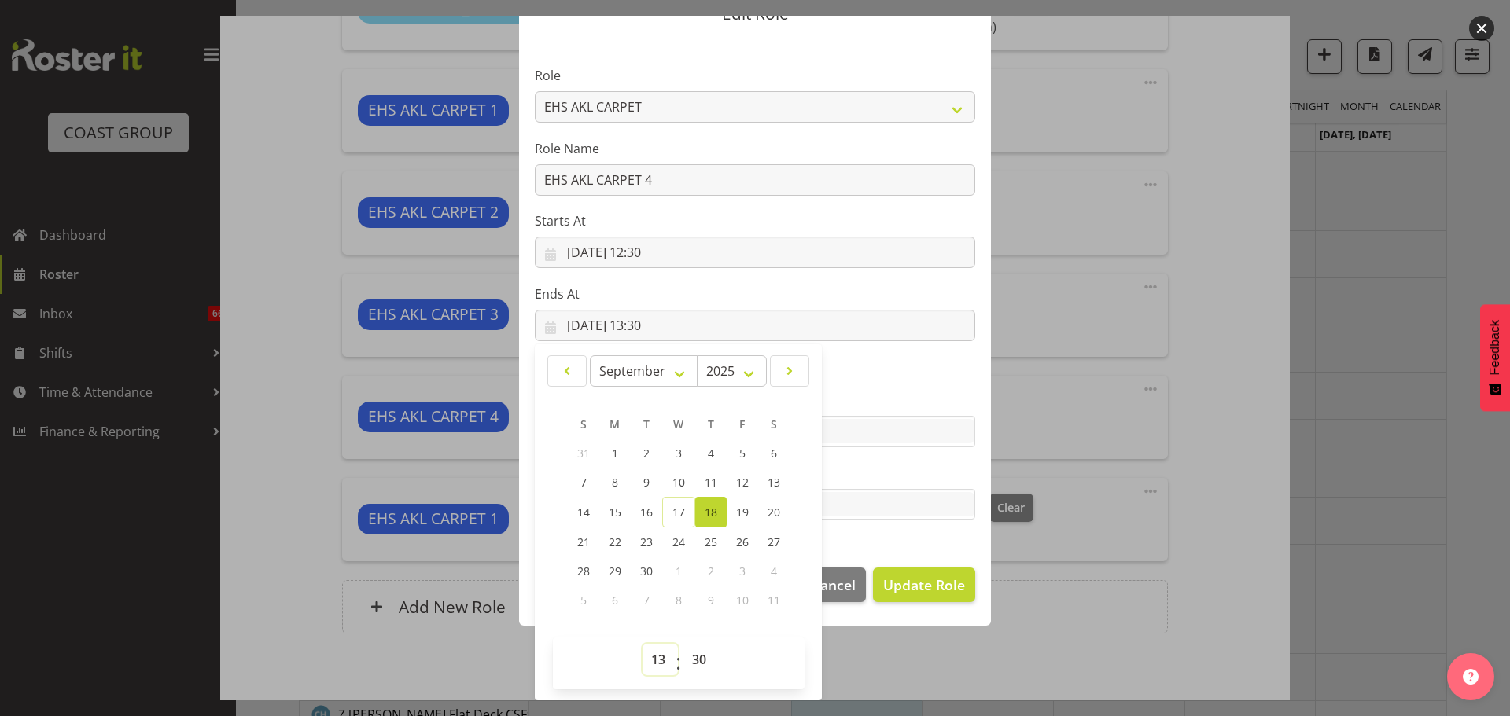
click at [654, 656] on select "00 01 02 03 04 05 06 07 08 09 10 11 12 13 14 15 16 17 18 19 20 21 22 23" at bounding box center [660, 659] width 35 height 31
select select "15"
click at [643, 644] on select "00 01 02 03 04 05 06 07 08 09 10 11 12 13 14 15 16 17 18 19 20 21 22 23" at bounding box center [660, 659] width 35 height 31
type input "[DATE] 15:30"
click at [687, 657] on select "00 01 02 03 04 05 06 07 08 09 10 11 12 13 14 15 16 17 18 19 20 21 22 23 24 25 2…" at bounding box center [700, 659] width 35 height 31
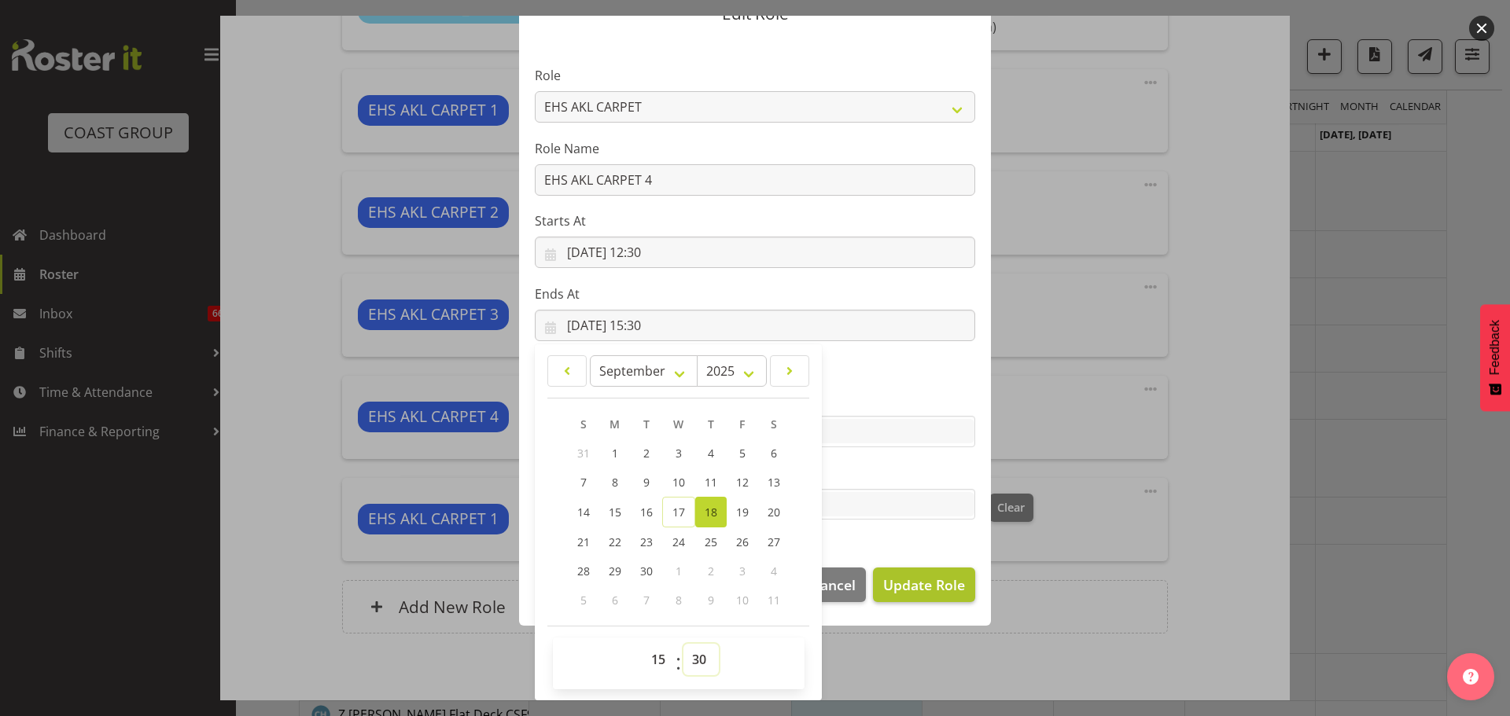
select select "0"
type input "[DATE] 15:00"
click at [921, 576] on span "Update Role" at bounding box center [924, 585] width 82 height 20
select select
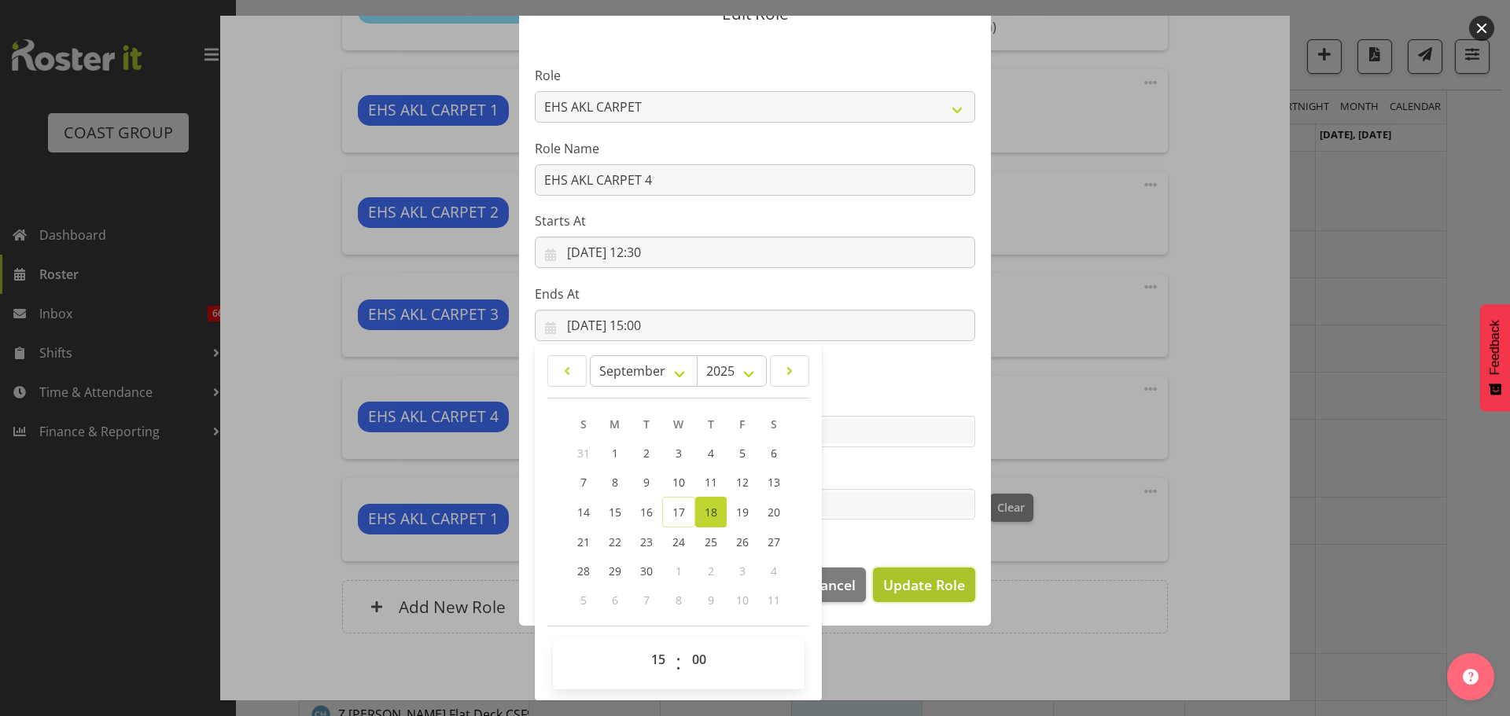
select select
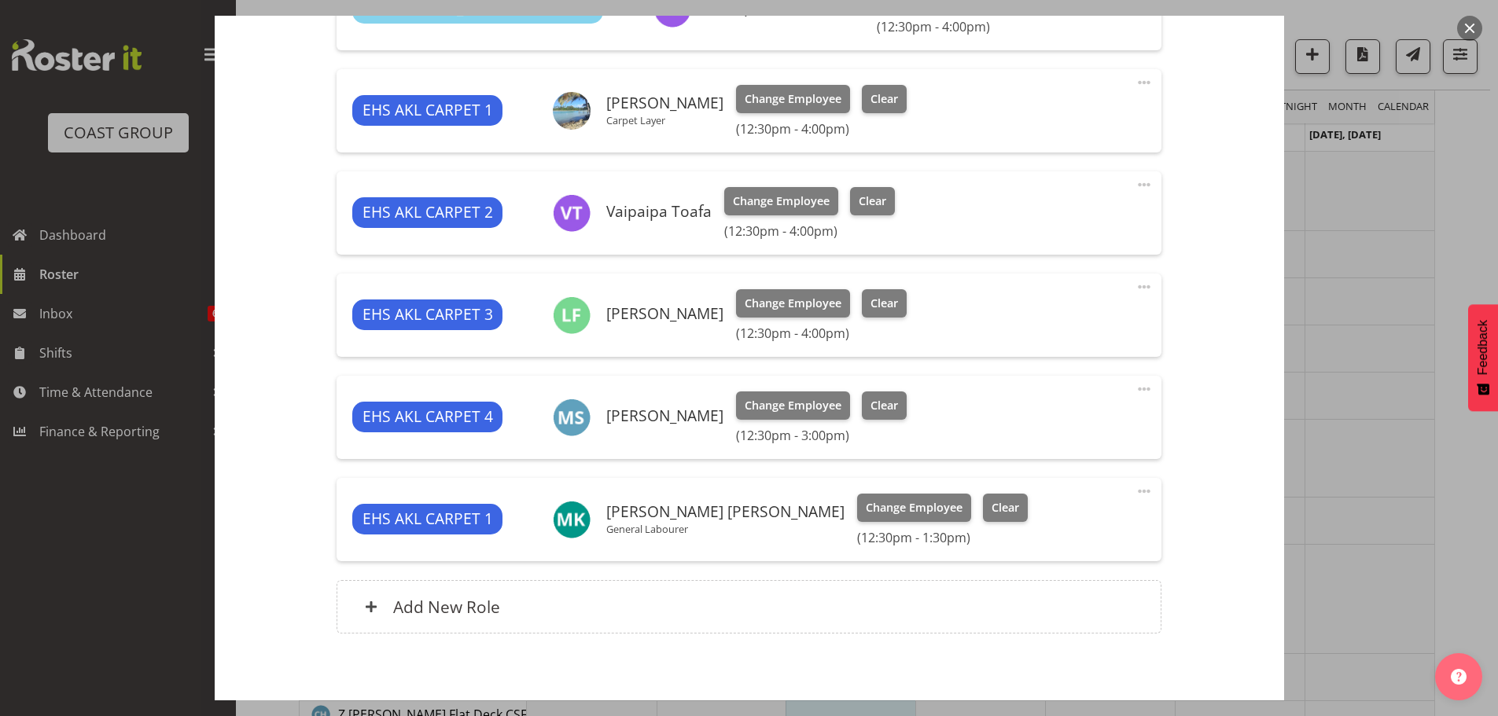
click at [1135, 492] on span at bounding box center [1144, 491] width 19 height 19
click at [1067, 521] on link "Edit" at bounding box center [1078, 526] width 151 height 28
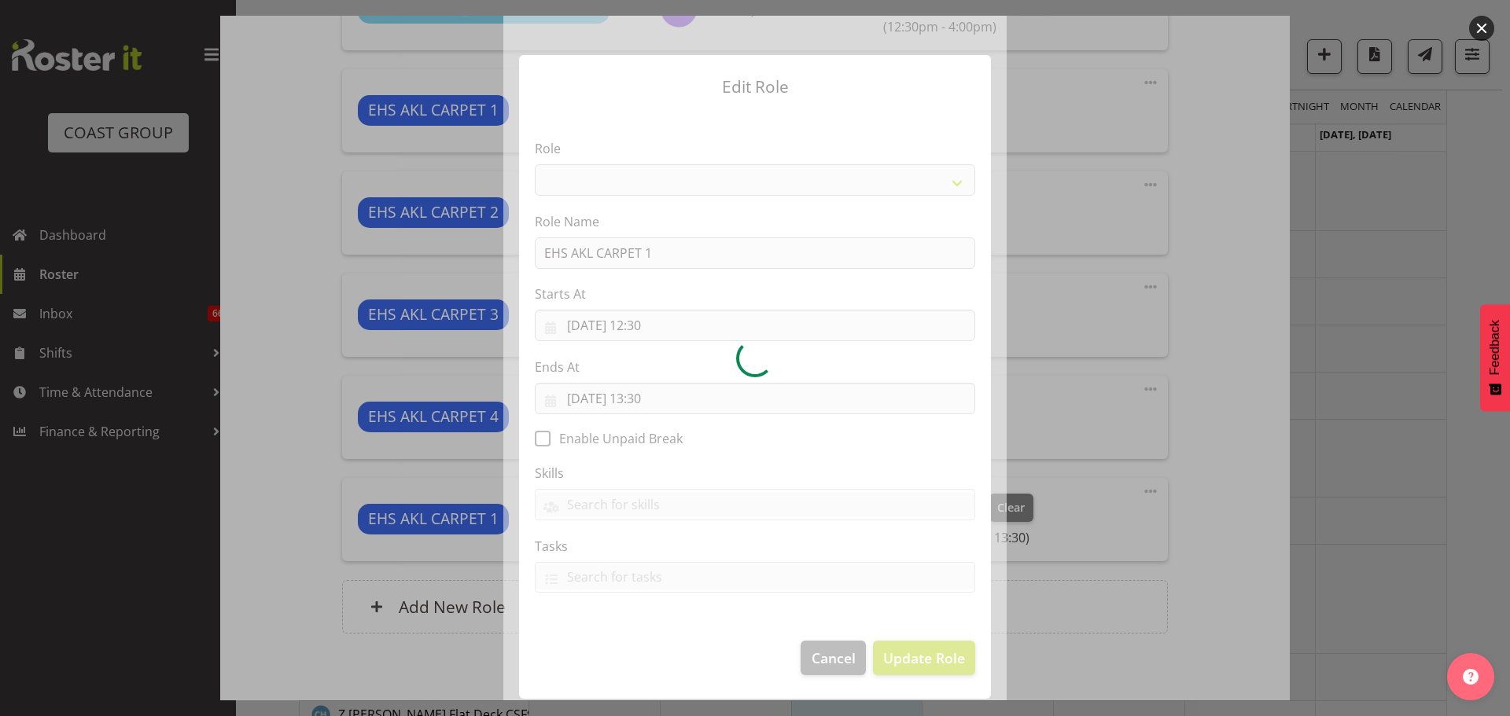
select select "190"
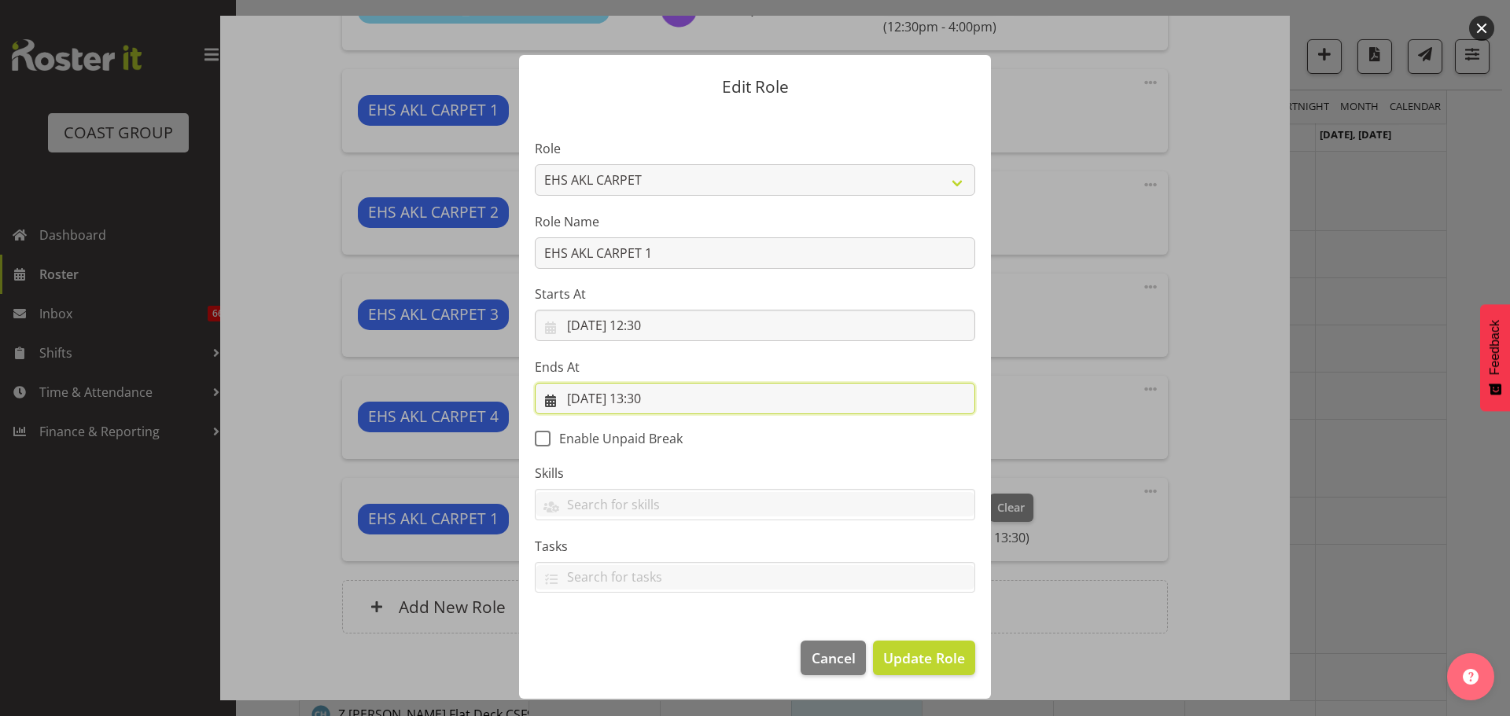
click at [680, 399] on input "[DATE] 13:30" at bounding box center [755, 398] width 440 height 31
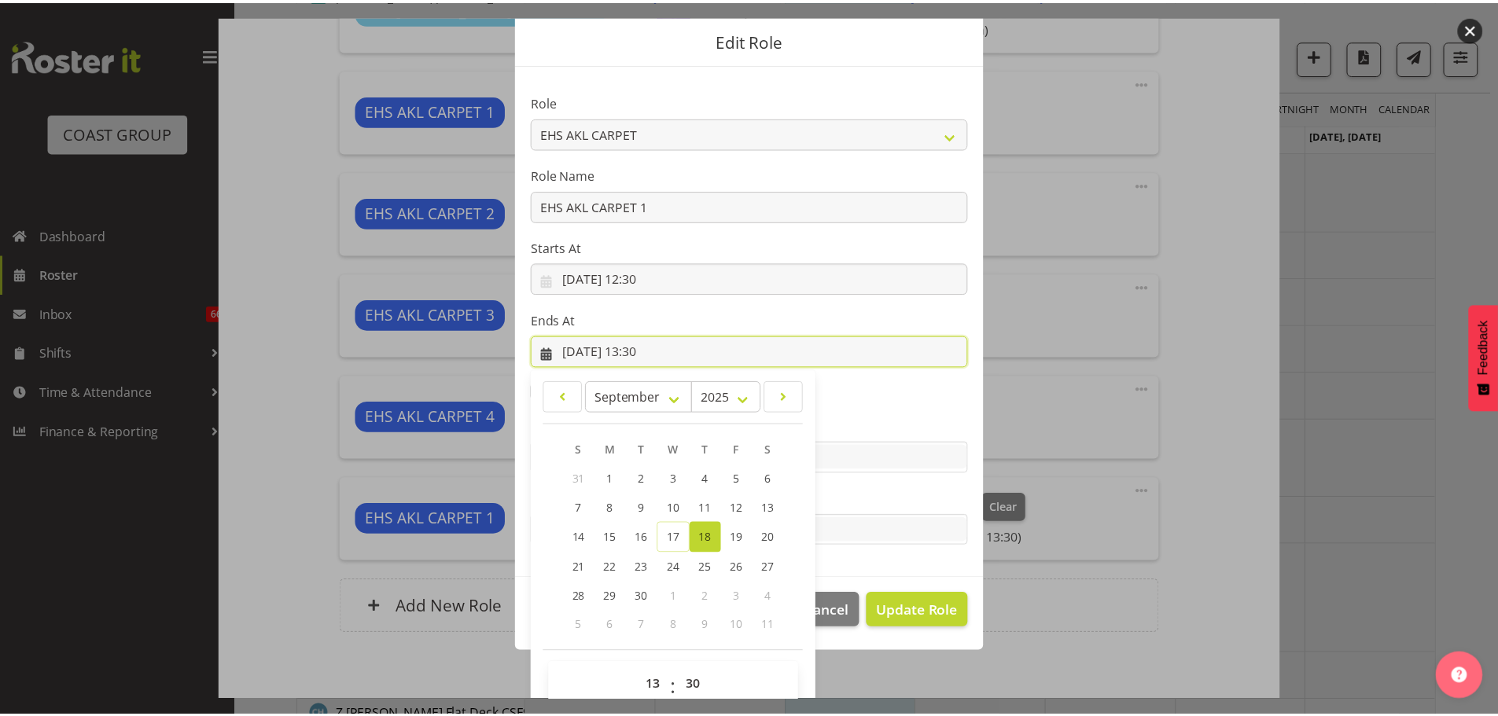
scroll to position [73, 0]
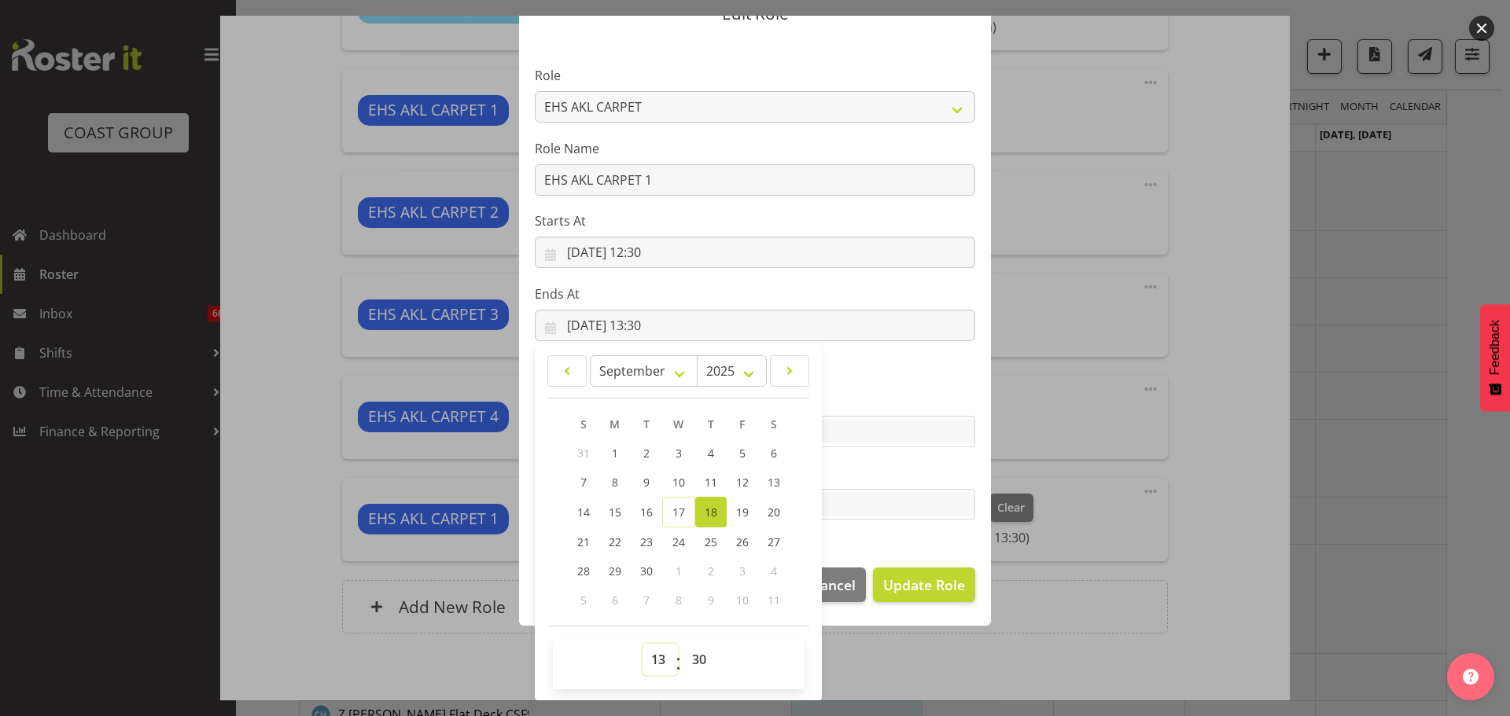
click at [658, 657] on select "00 01 02 03 04 05 06 07 08 09 10 11 12 13 14 15 16 17 18 19 20 21 22 23" at bounding box center [660, 659] width 35 height 31
select select "15"
click at [643, 644] on select "00 01 02 03 04 05 06 07 08 09 10 11 12 13 14 15 16 17 18 19 20 21 22 23" at bounding box center [660, 659] width 35 height 31
type input "[DATE] 15:30"
click at [698, 651] on select "00 01 02 03 04 05 06 07 08 09 10 11 12 13 14 15 16 17 18 19 20 21 22 23 24 25 2…" at bounding box center [700, 659] width 35 height 31
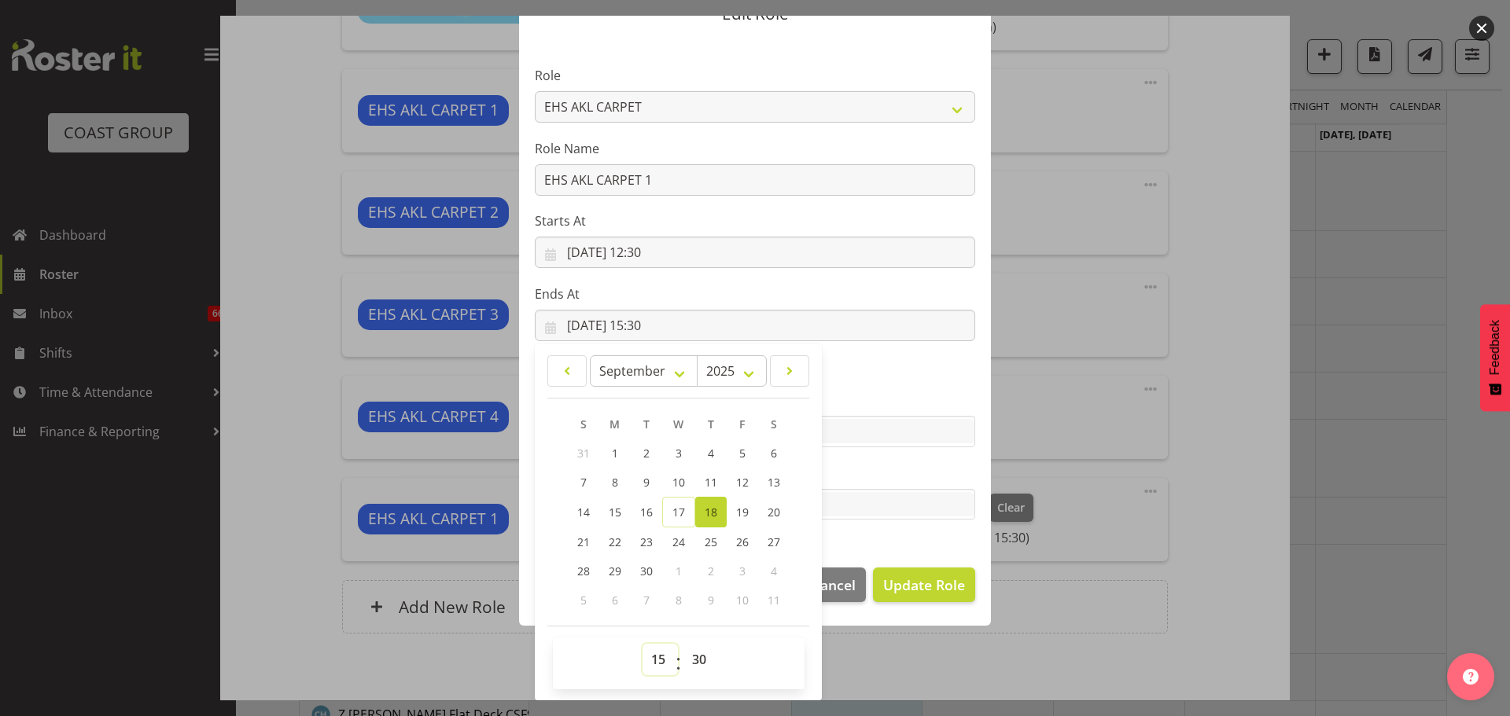
click at [661, 659] on select "00 01 02 03 04 05 06 07 08 09 10 11 12 13 14 15 16 17 18 19 20 21 22 23" at bounding box center [660, 659] width 35 height 31
select select "16"
click at [643, 644] on select "00 01 02 03 04 05 06 07 08 09 10 11 12 13 14 15 16 17 18 19 20 21 22 23" at bounding box center [660, 659] width 35 height 31
type input "[DATE] 16:30"
click at [693, 665] on select "00 01 02 03 04 05 06 07 08 09 10 11 12 13 14 15 16 17 18 19 20 21 22 23 24 25 2…" at bounding box center [700, 659] width 35 height 31
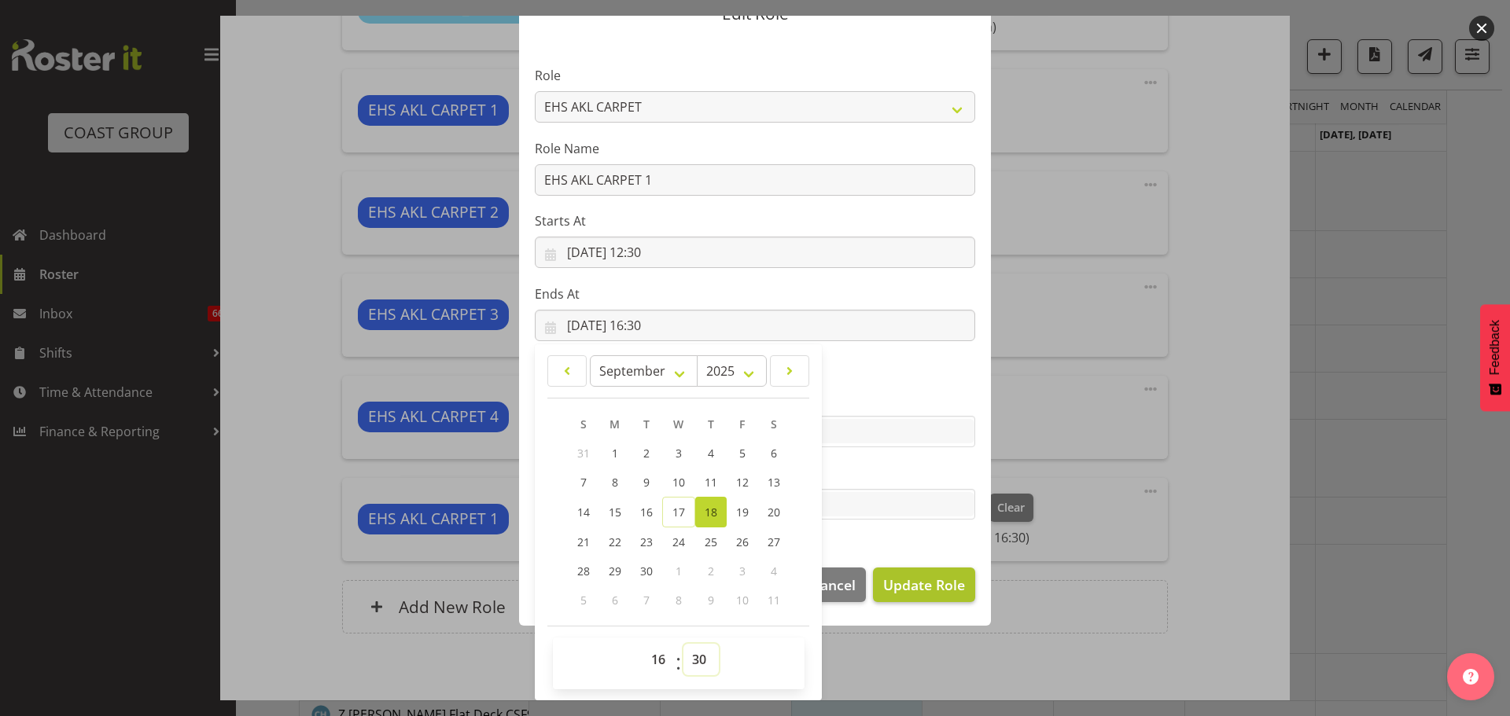
select select "0"
type input "[DATE] 16:00"
click at [926, 575] on span "Update Role" at bounding box center [924, 585] width 82 height 20
select select
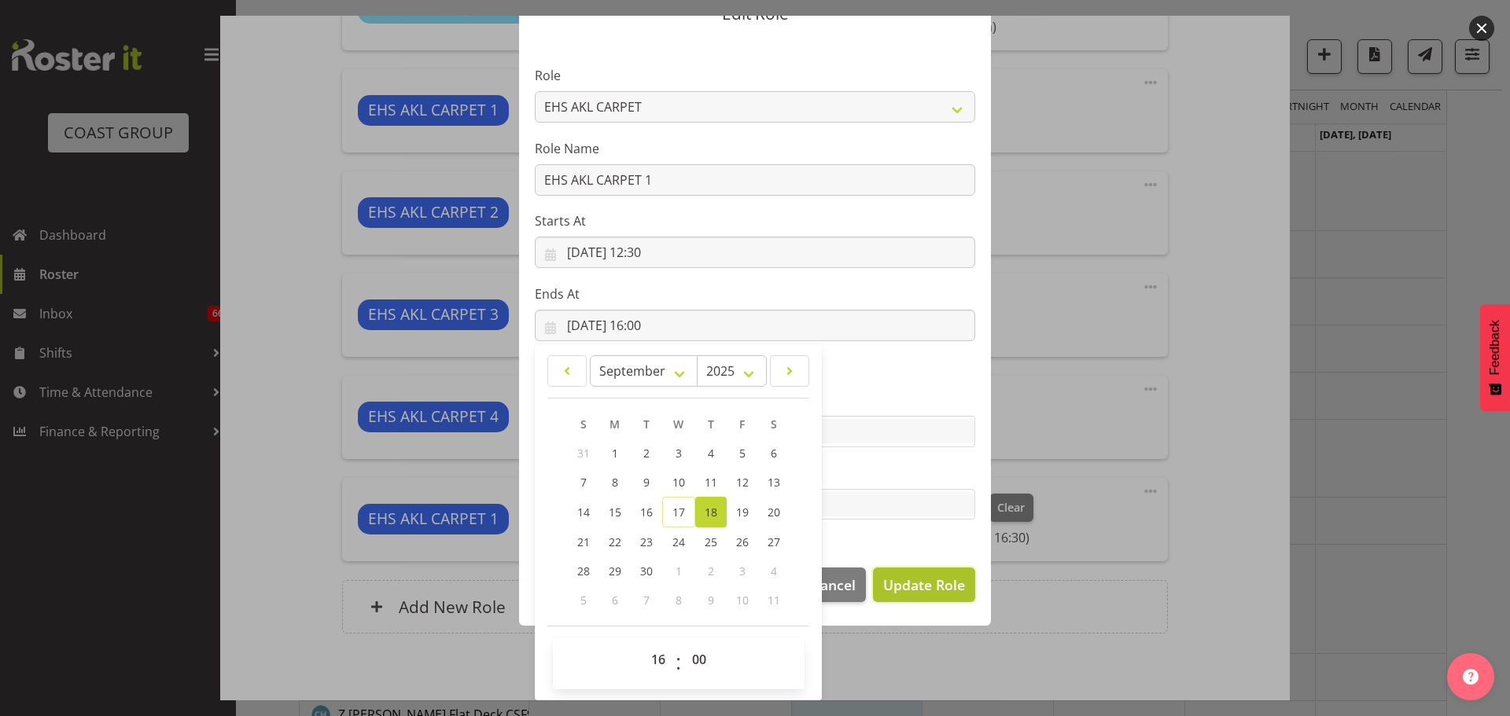
select select
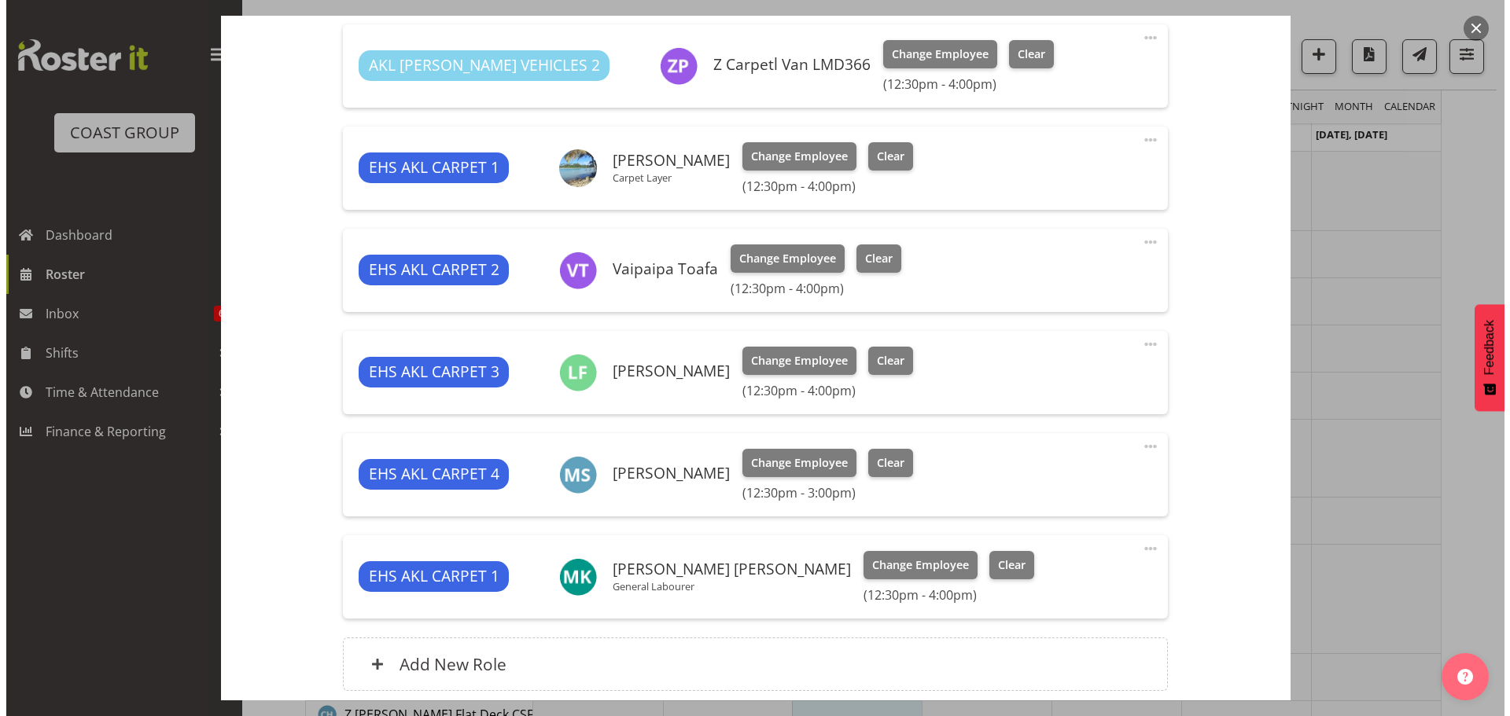
scroll to position [708, 0]
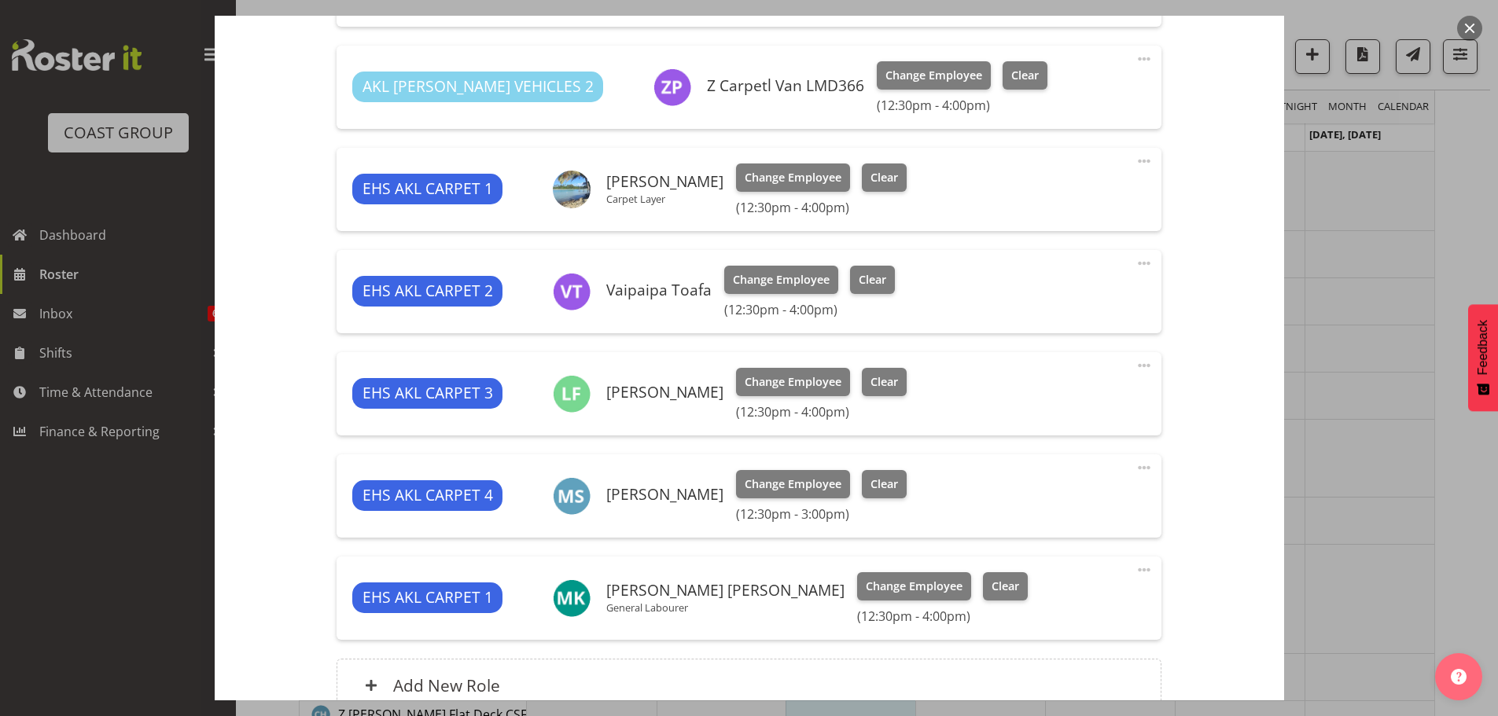
click at [1135, 369] on span at bounding box center [1144, 365] width 19 height 19
click at [1045, 396] on link "Edit" at bounding box center [1078, 400] width 151 height 28
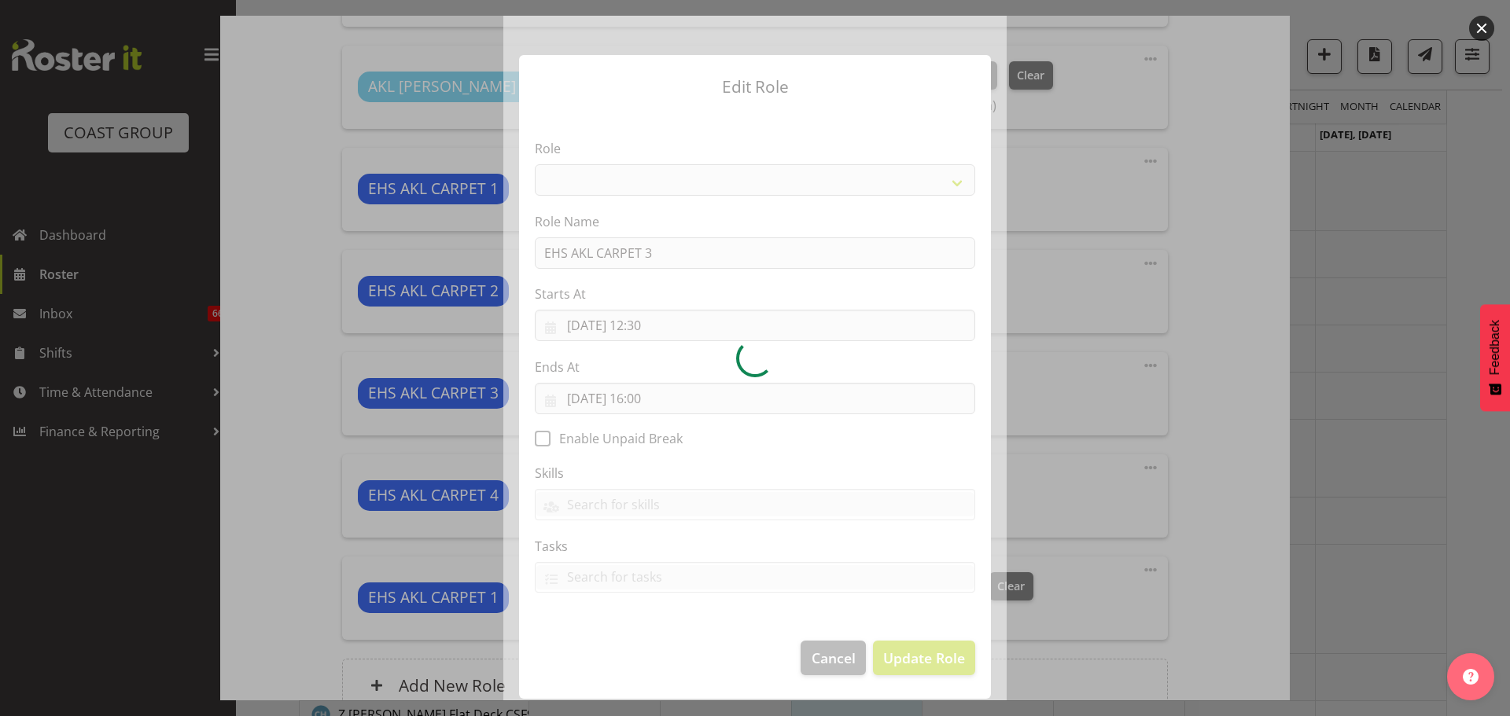
select select "190"
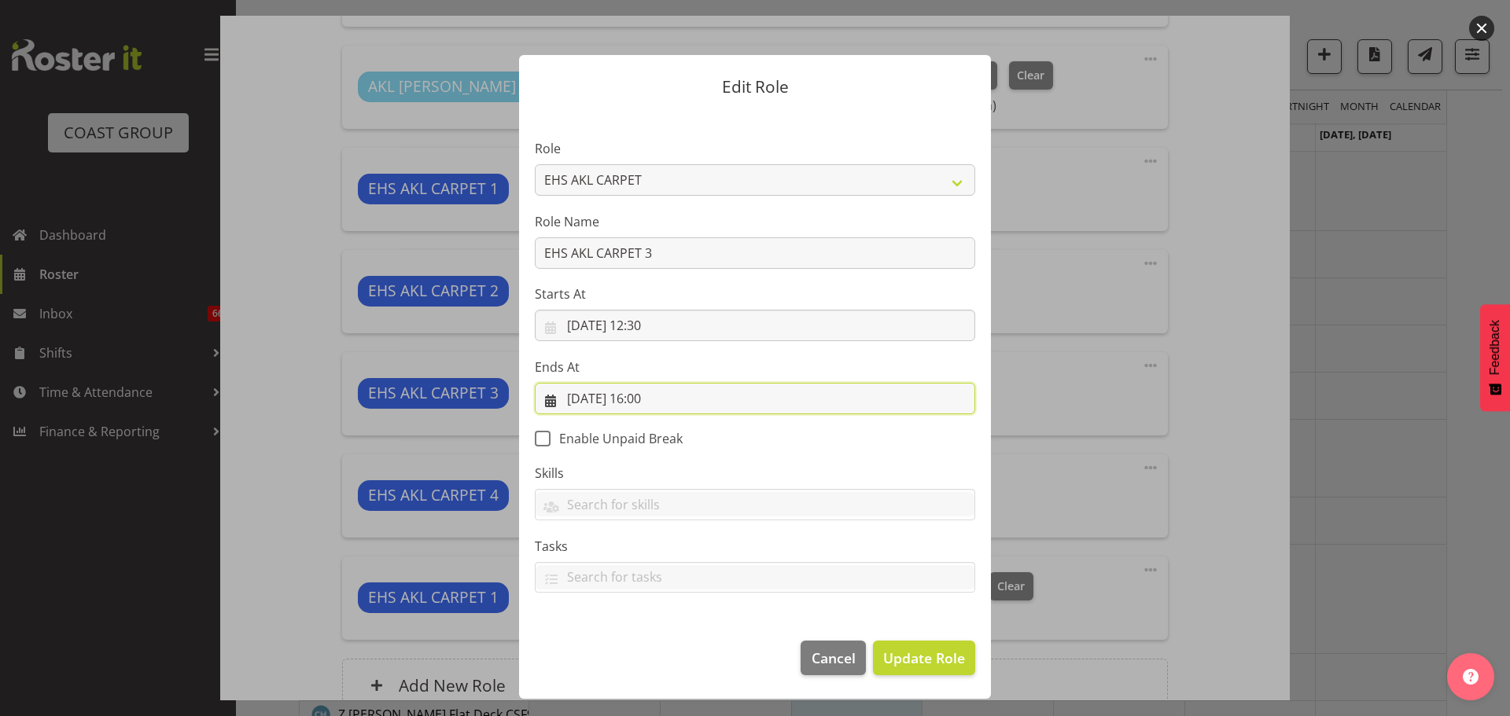
click at [654, 403] on input "[DATE] 16:00" at bounding box center [755, 398] width 440 height 31
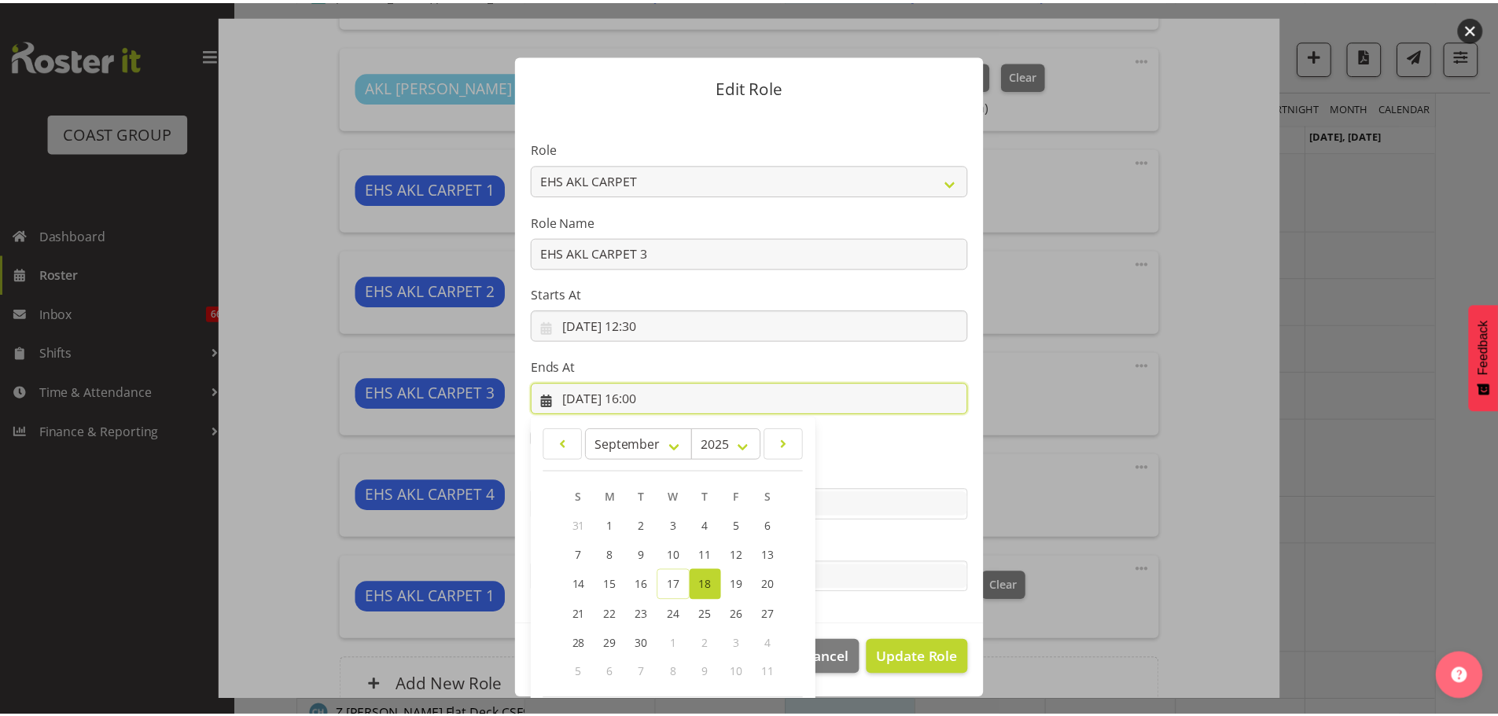
scroll to position [73, 0]
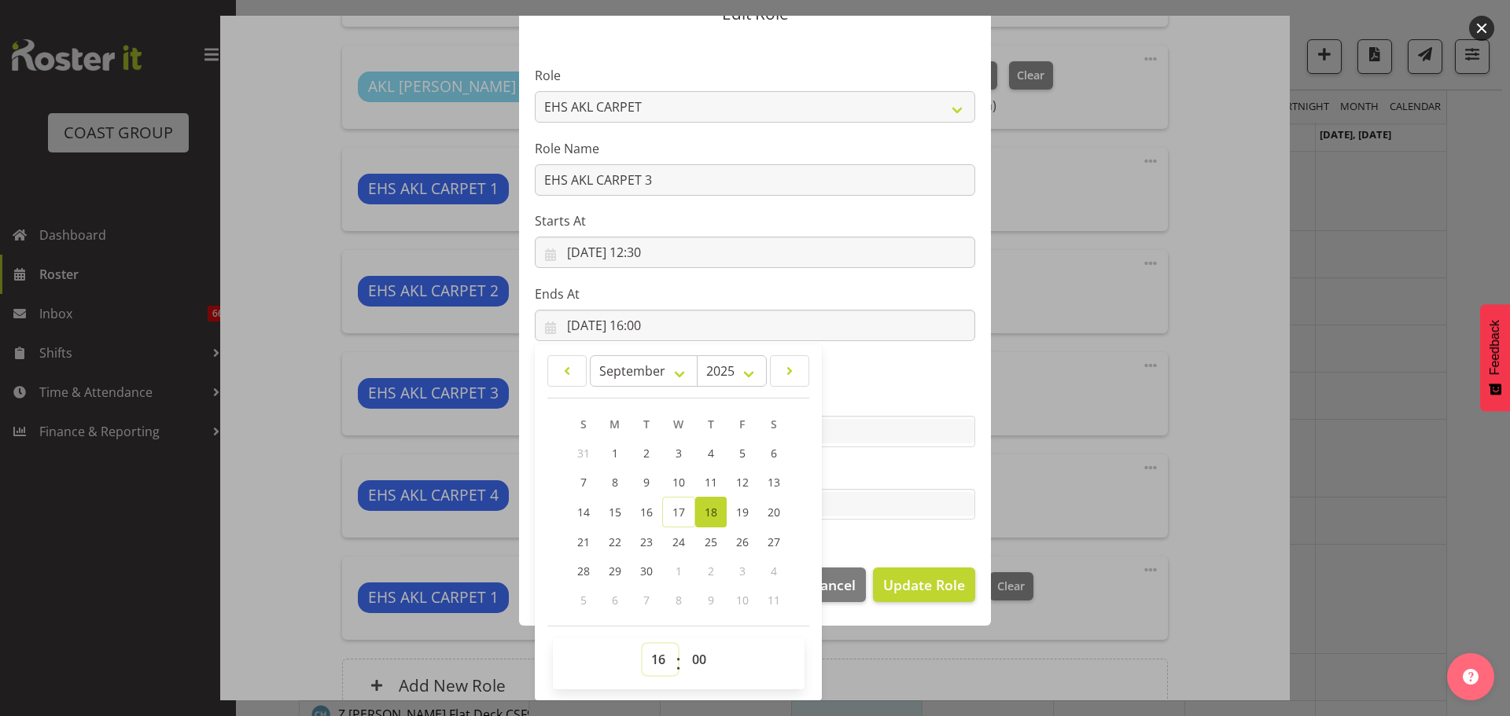
click at [655, 653] on select "00 01 02 03 04 05 06 07 08 09 10 11 12 13 14 15 16 17 18 19 20 21 22 23" at bounding box center [660, 659] width 35 height 31
click at [654, 663] on select "00 01 02 03 04 05 06 07 08 09 10 11 12 13 14 15 16 17 18 19 20 21 22 23" at bounding box center [660, 659] width 35 height 31
select select "15"
click at [643, 644] on select "00 01 02 03 04 05 06 07 08 09 10 11 12 13 14 15 16 17 18 19 20 21 22 23" at bounding box center [660, 659] width 35 height 31
type input "[DATE] 15:00"
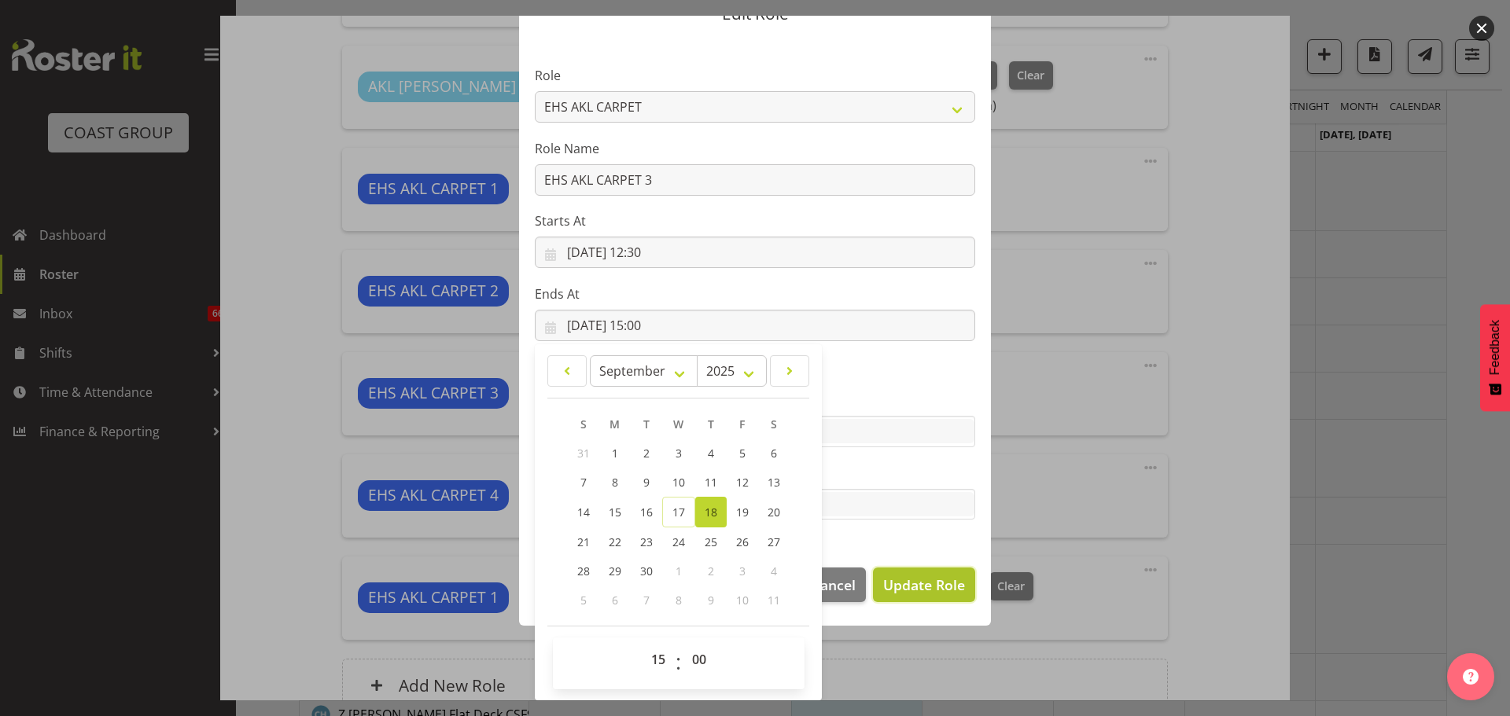
click at [960, 576] on button "Update Role" at bounding box center [924, 585] width 102 height 35
select select
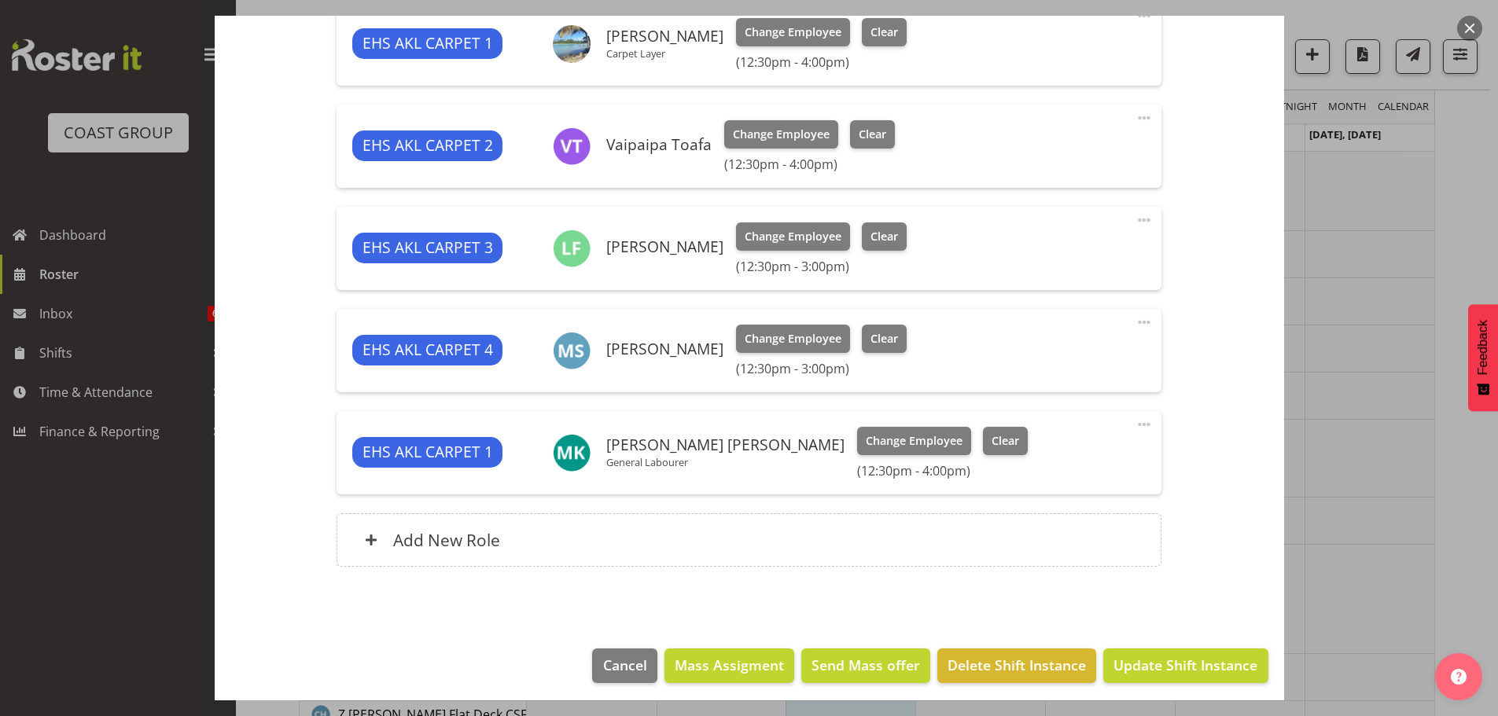
scroll to position [860, 0]
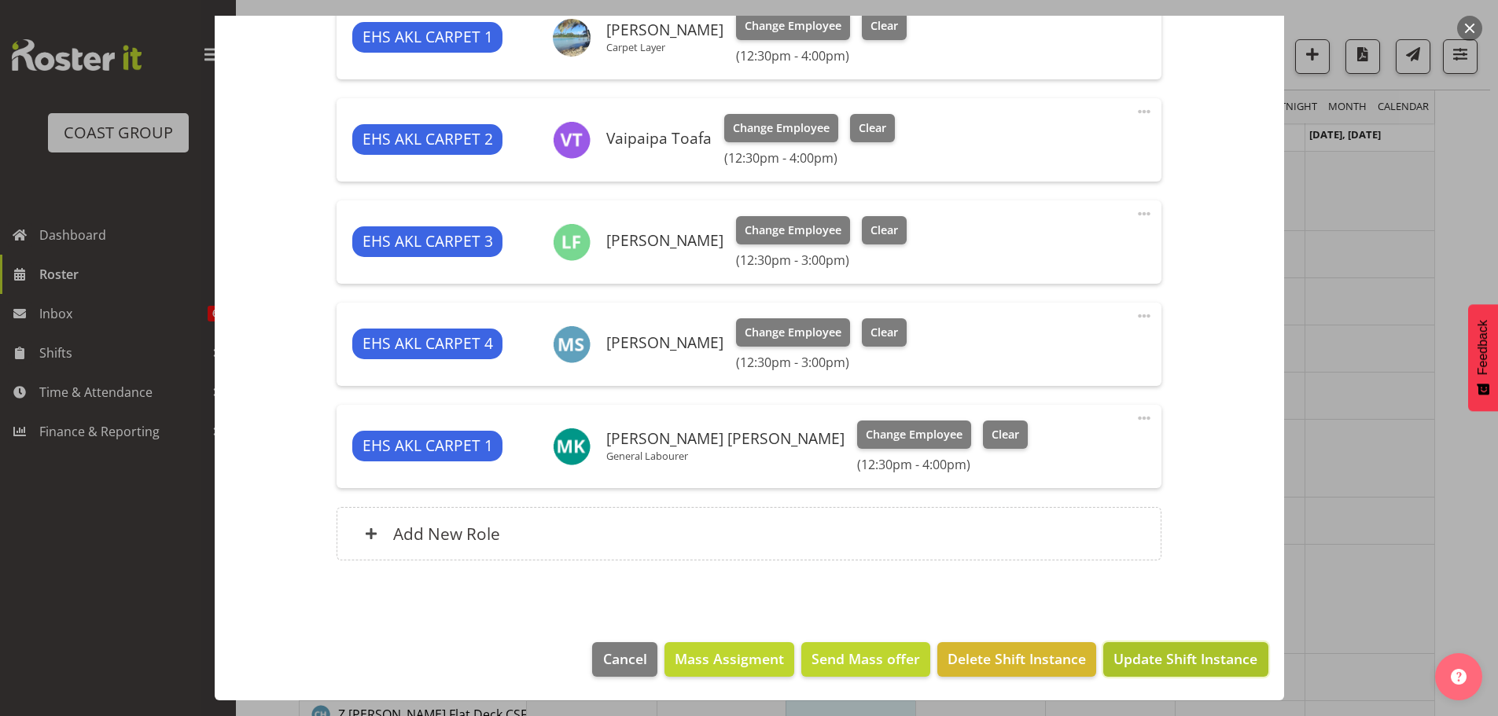
click at [1226, 652] on span "Update Shift Instance" at bounding box center [1186, 659] width 144 height 20
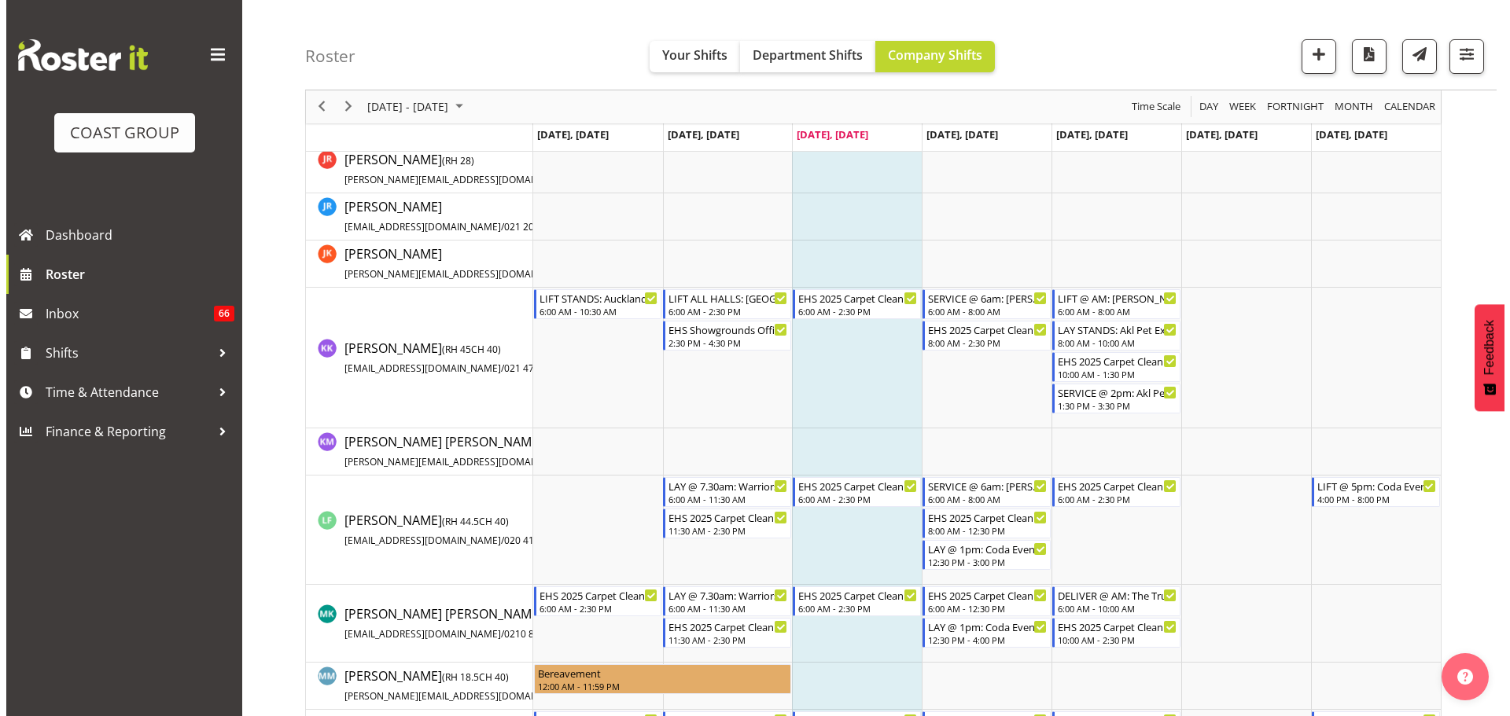
scroll to position [865, 0]
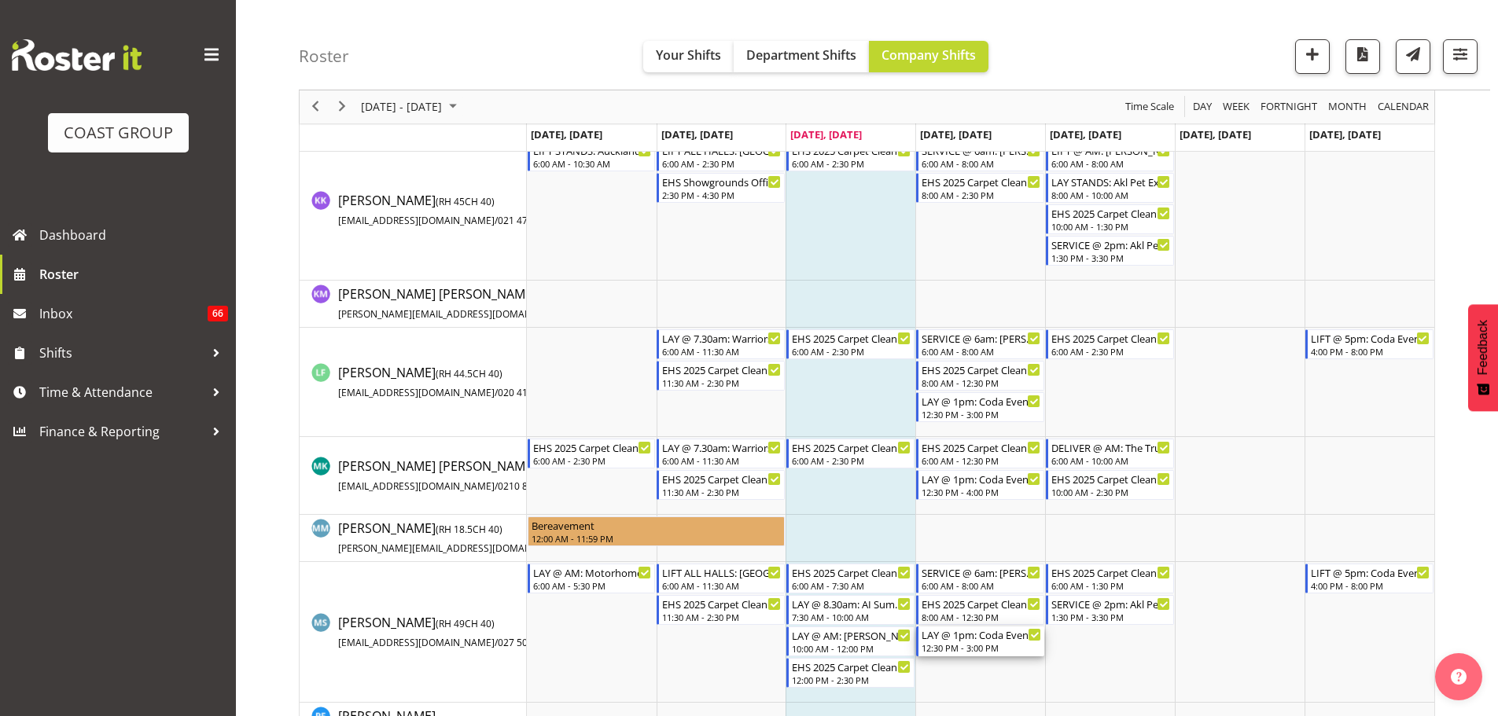
click at [1005, 643] on div "12:30 PM - 3:00 PM" at bounding box center [982, 648] width 120 height 13
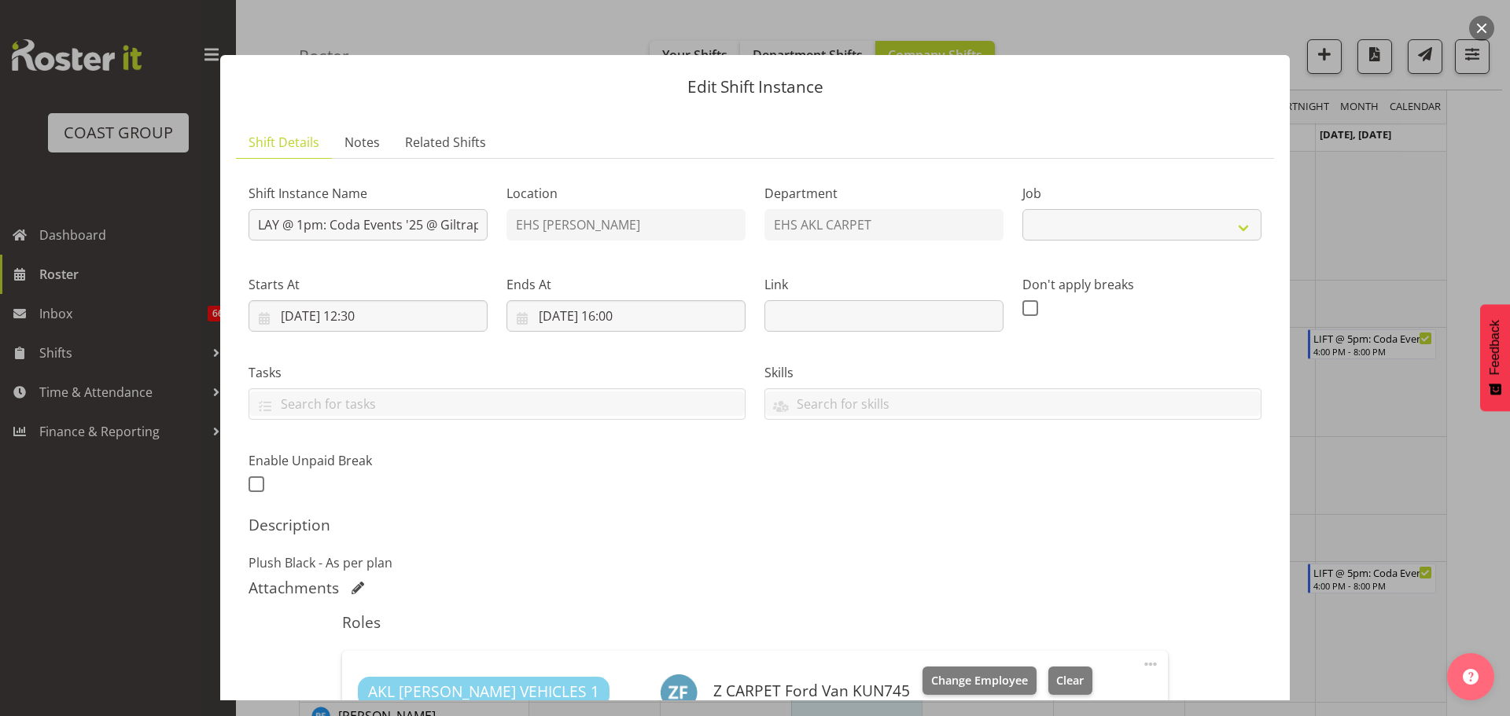
scroll to position [236, 0]
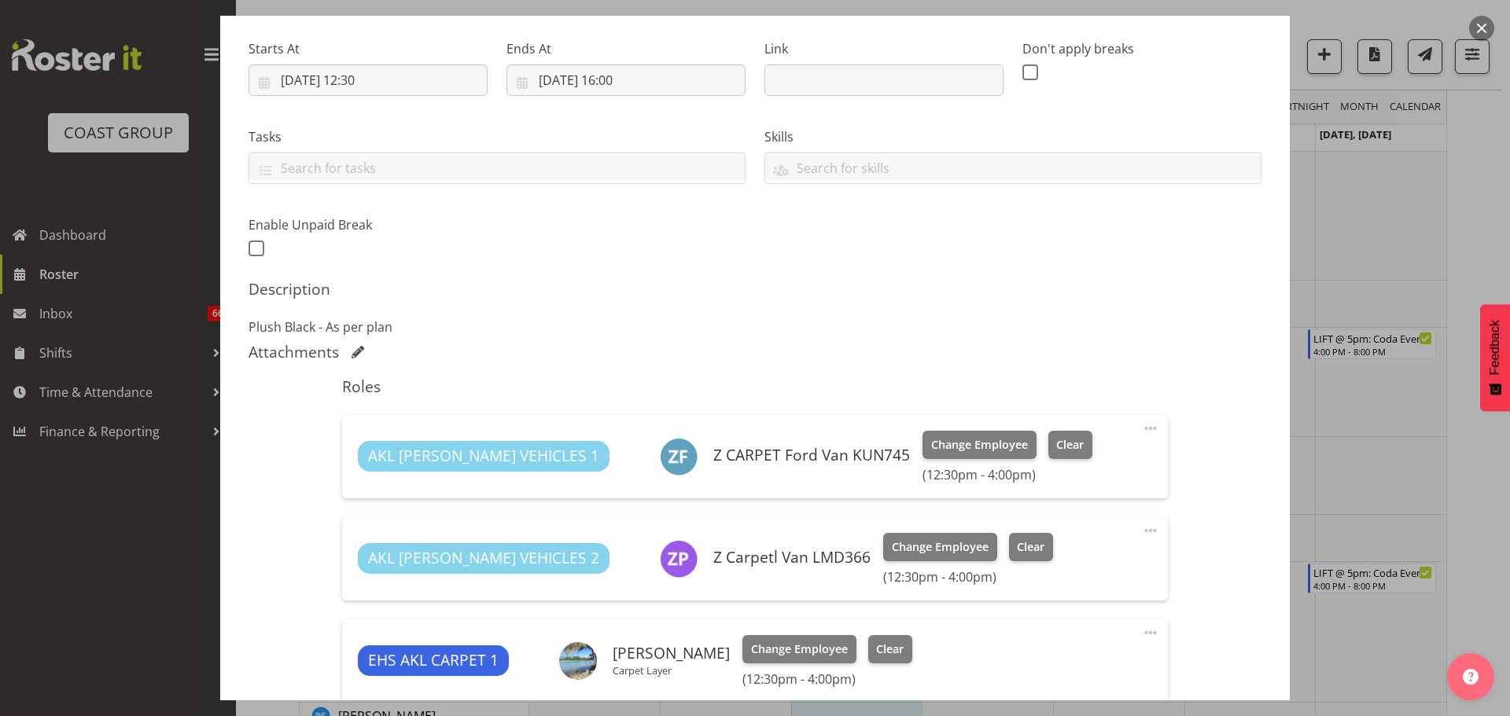
select select "8575"
click at [1142, 428] on span at bounding box center [1150, 428] width 19 height 19
click at [1123, 458] on link "Edit" at bounding box center [1084, 463] width 151 height 28
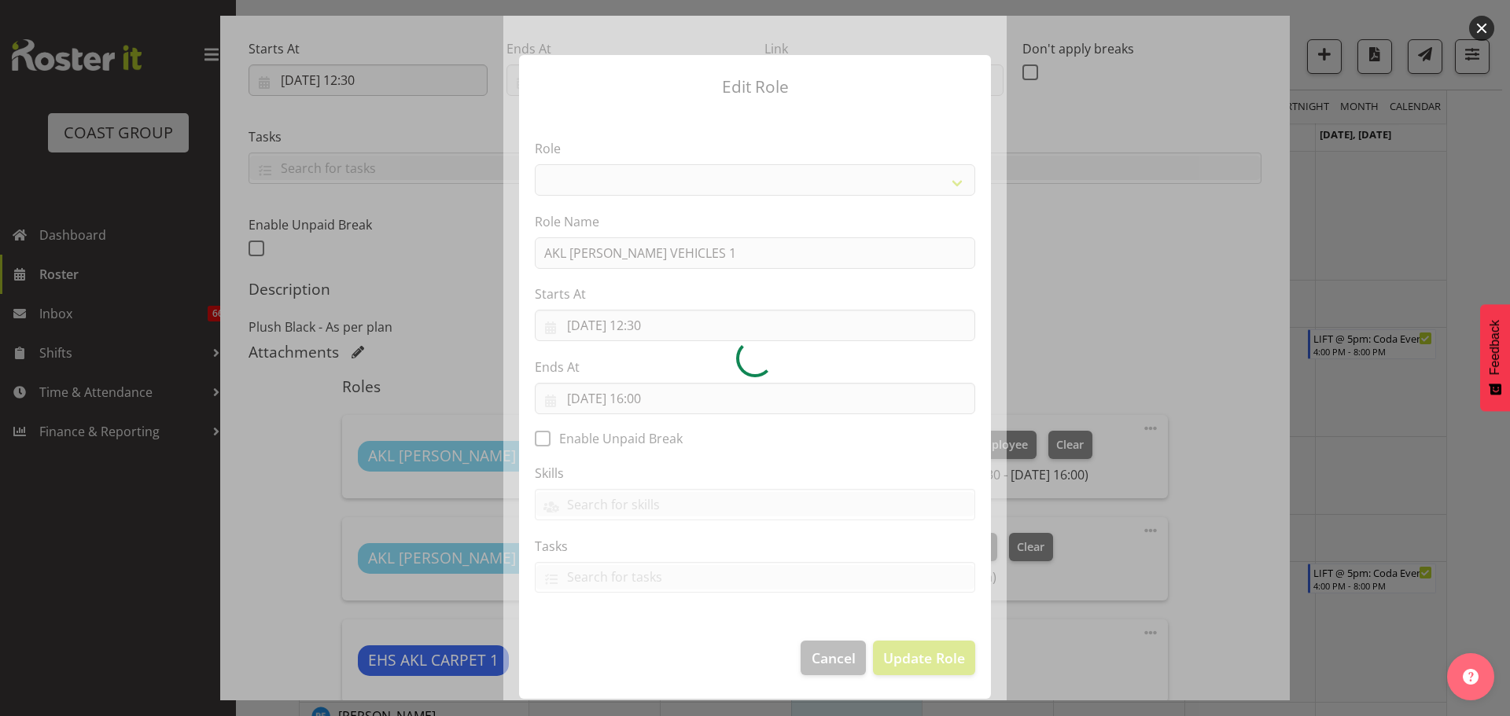
select select "81"
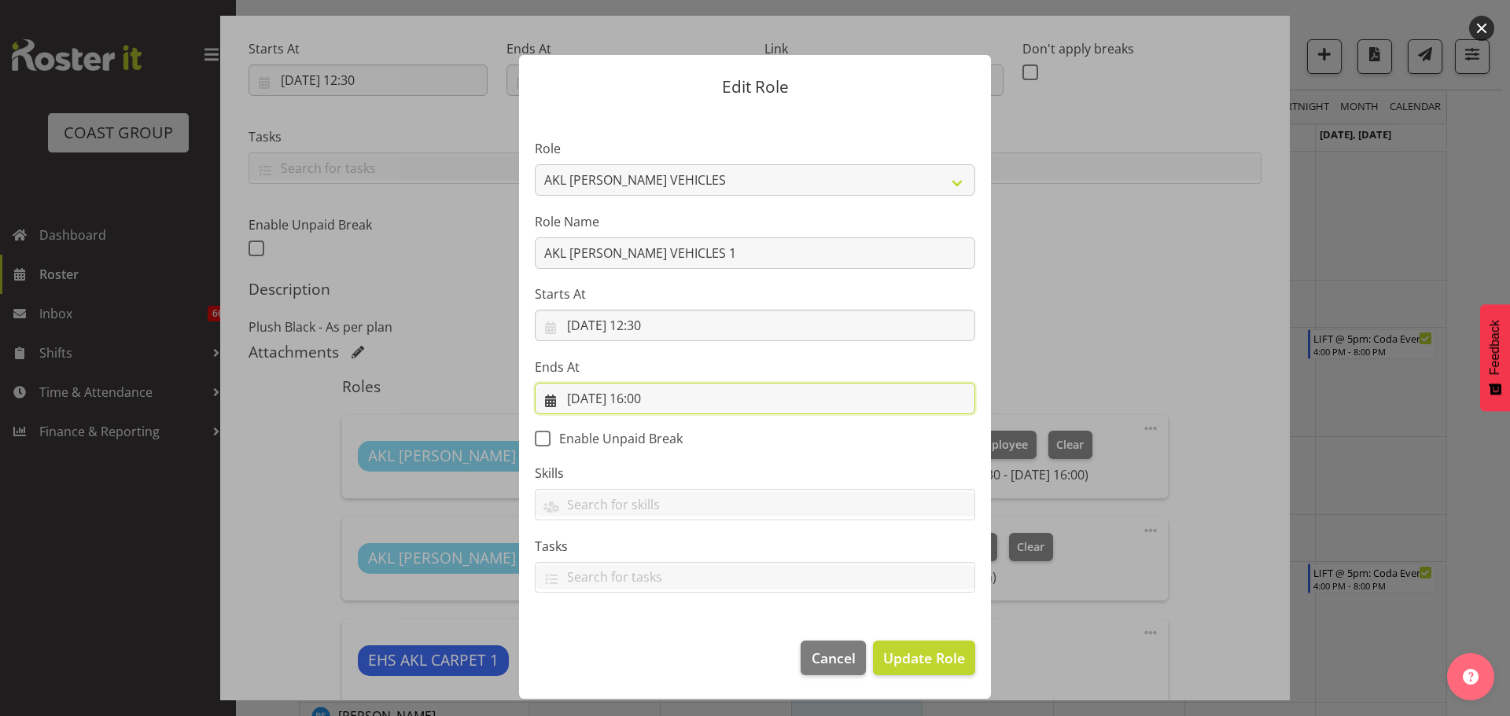
click at [648, 400] on input "[DATE] 16:00" at bounding box center [755, 398] width 440 height 31
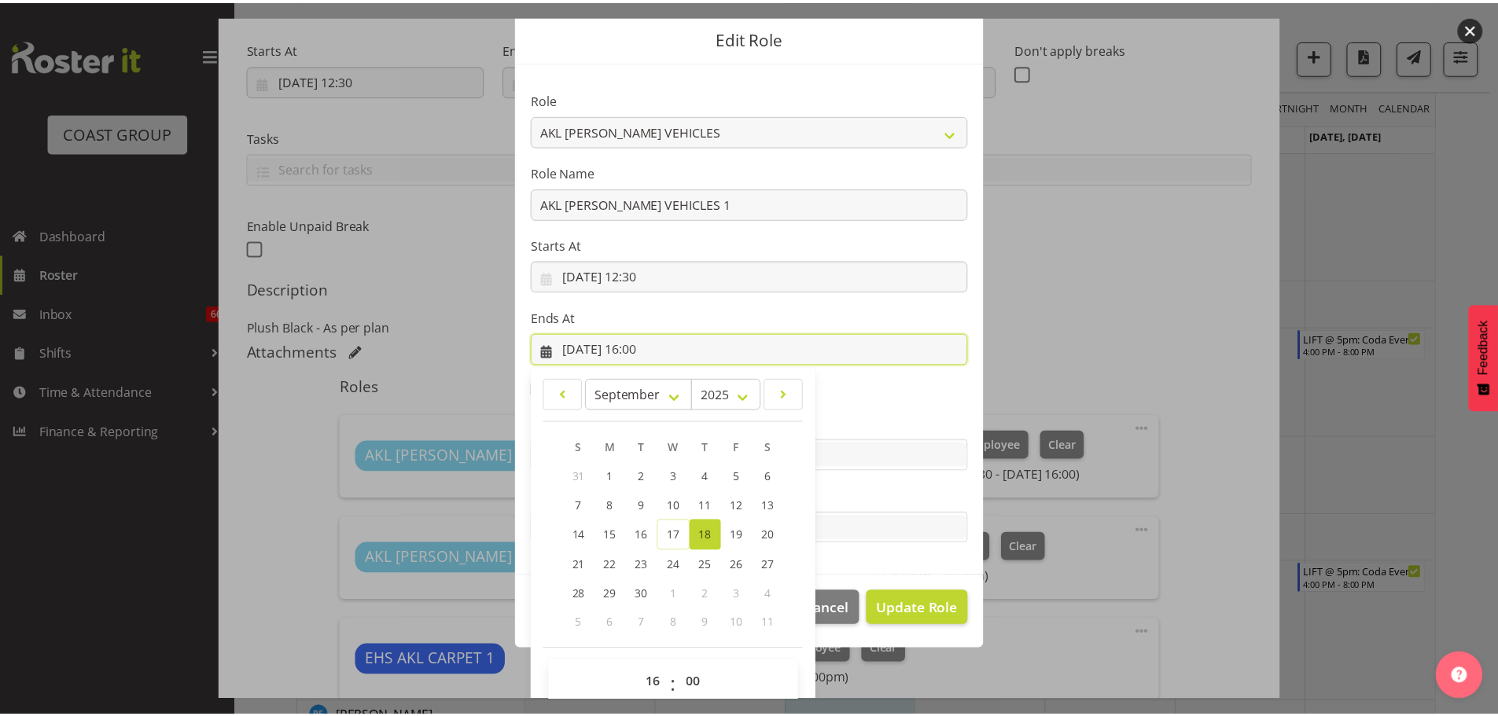
scroll to position [73, 0]
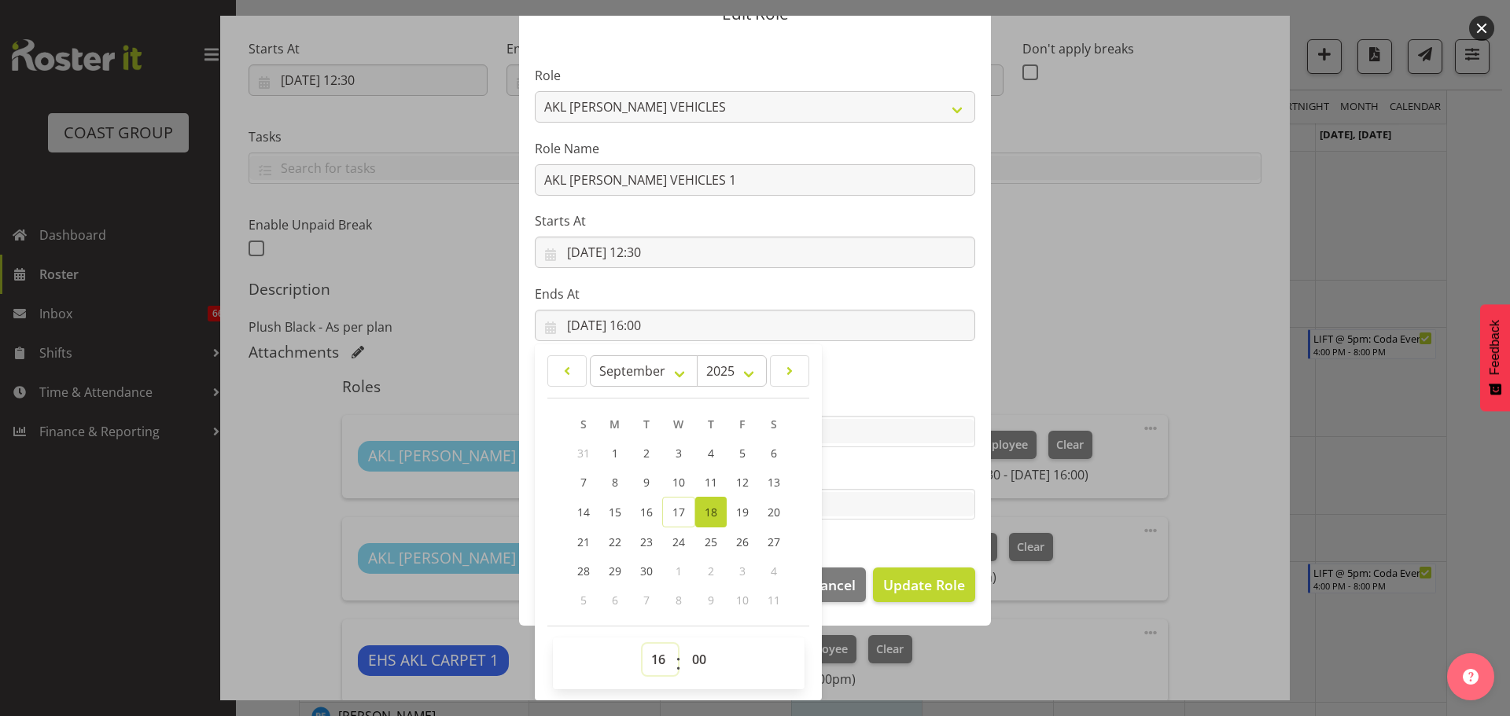
click at [655, 666] on select "00 01 02 03 04 05 06 07 08 09 10 11 12 13 14 15 16 17 18 19 20 21 22 23" at bounding box center [660, 659] width 35 height 31
select select "15"
click at [643, 644] on select "00 01 02 03 04 05 06 07 08 09 10 11 12 13 14 15 16 17 18 19 20 21 22 23" at bounding box center [660, 659] width 35 height 31
type input "[DATE] 15:00"
click at [923, 584] on span "Update Role" at bounding box center [924, 585] width 82 height 20
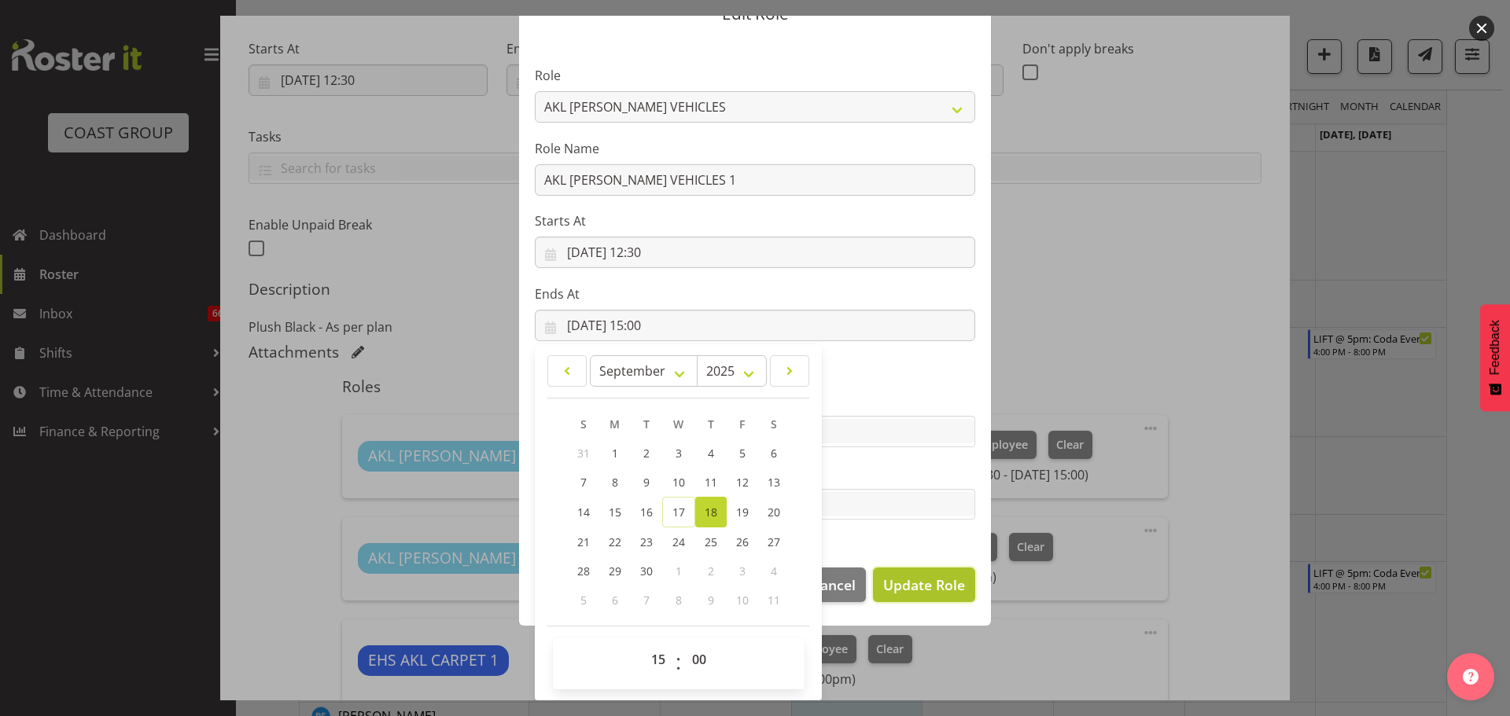
select select
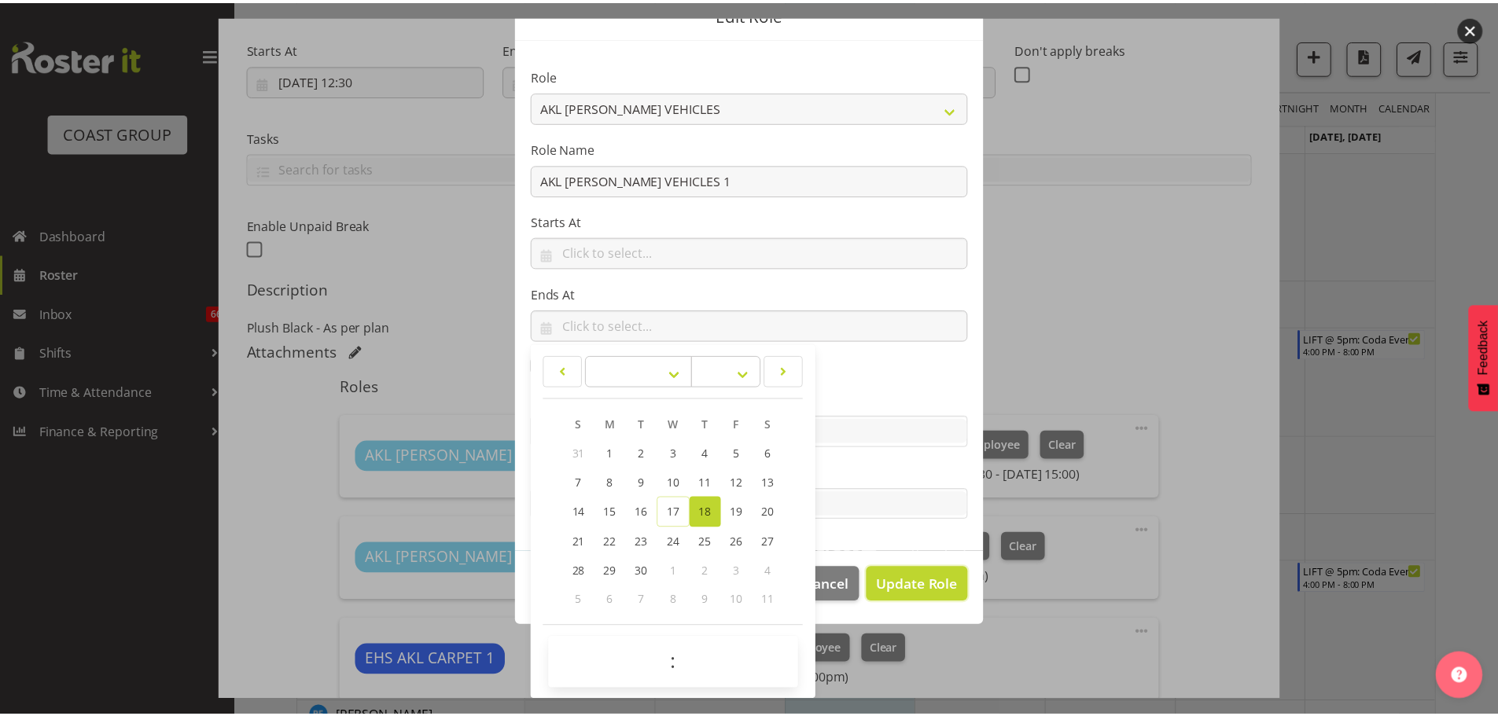
scroll to position [72, 0]
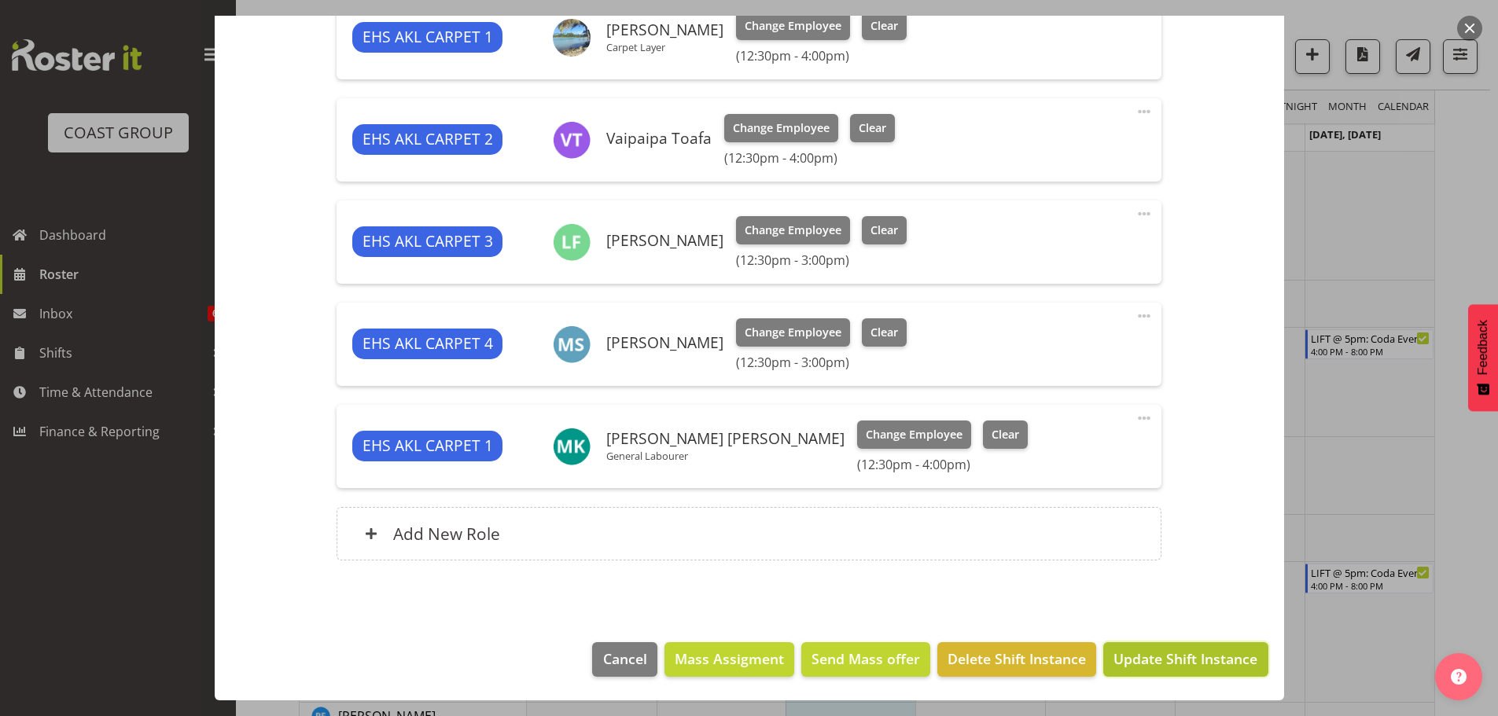
click at [1204, 665] on span "Update Shift Instance" at bounding box center [1186, 659] width 144 height 20
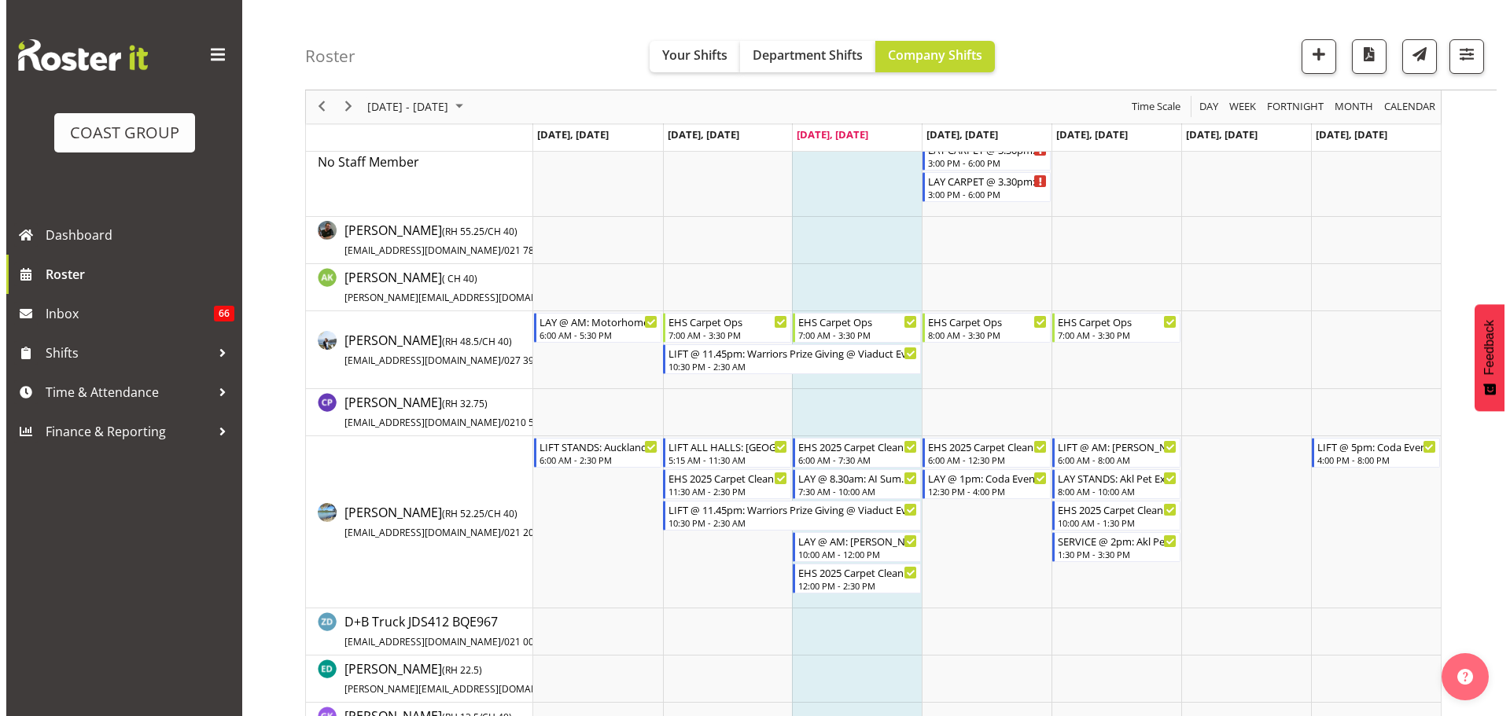
scroll to position [0, 0]
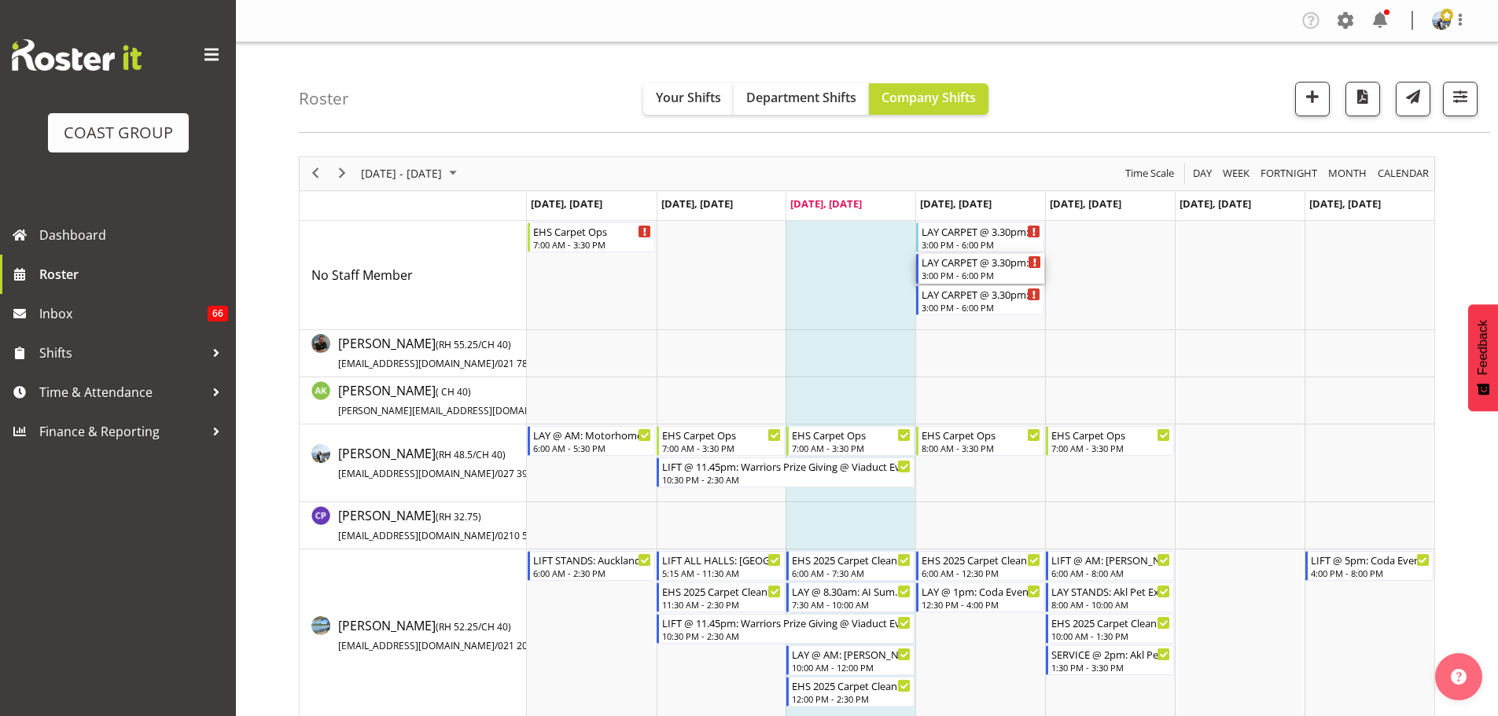
click at [968, 263] on div "LAY CARPET @ 3.30pm: QPAM Ltd @ [GEOGRAPHIC_DATA] (1)" at bounding box center [982, 262] width 120 height 16
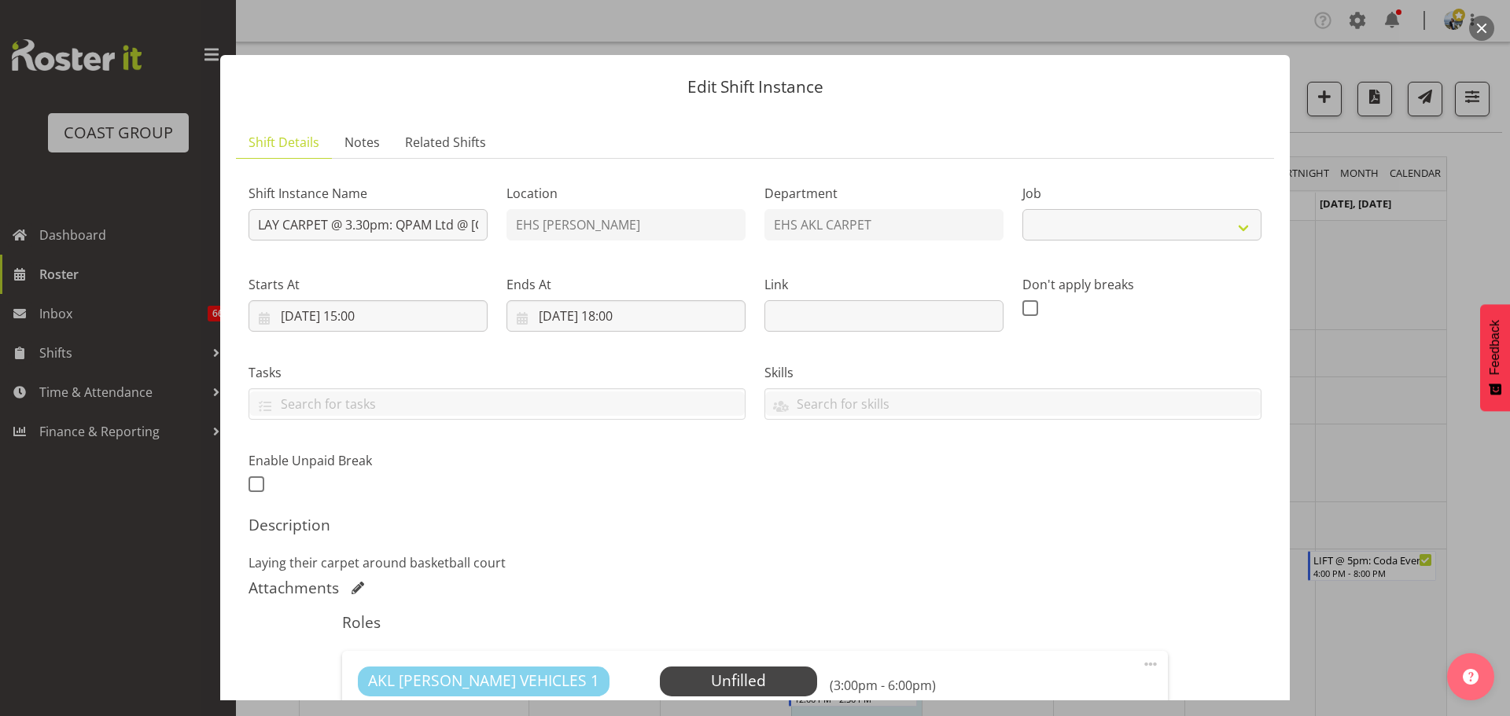
select select "8575"
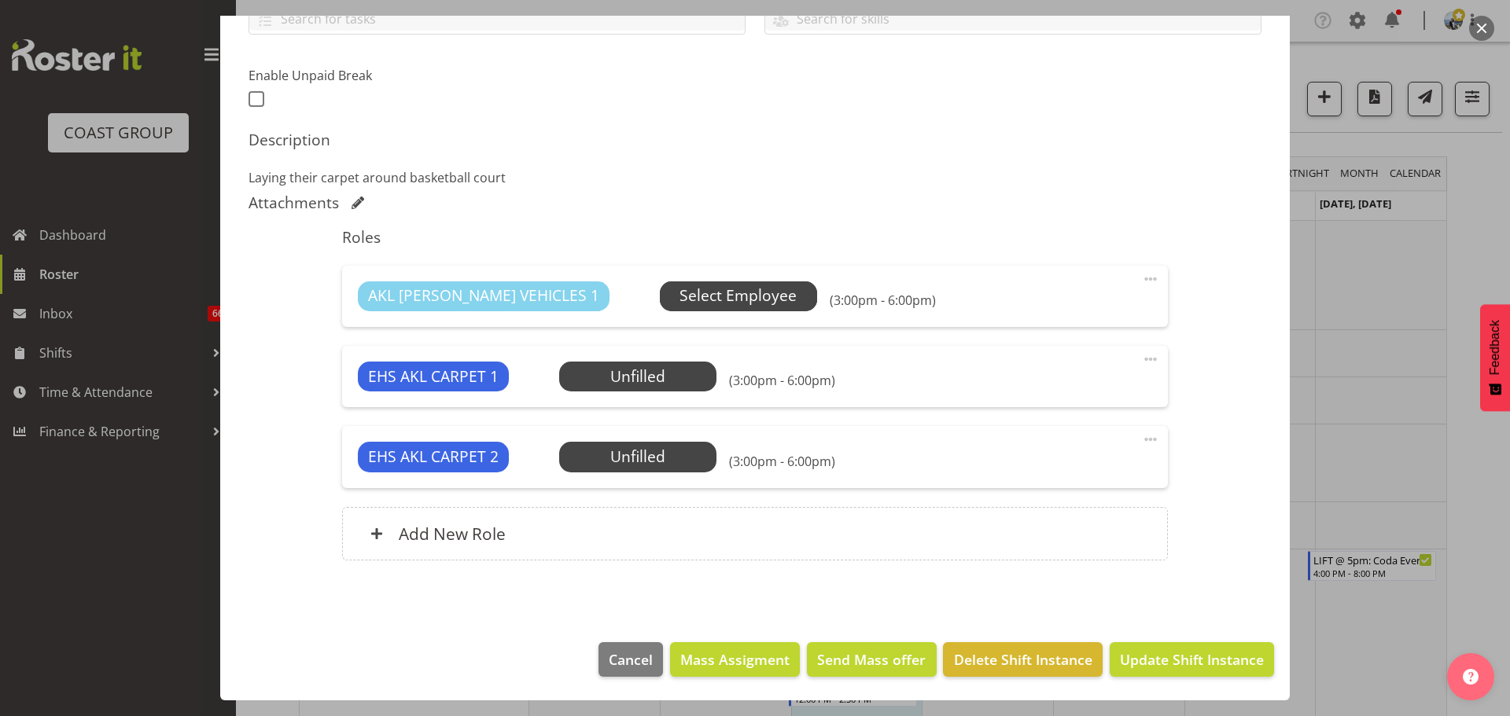
click at [680, 294] on span "Select Employee" at bounding box center [738, 296] width 117 height 23
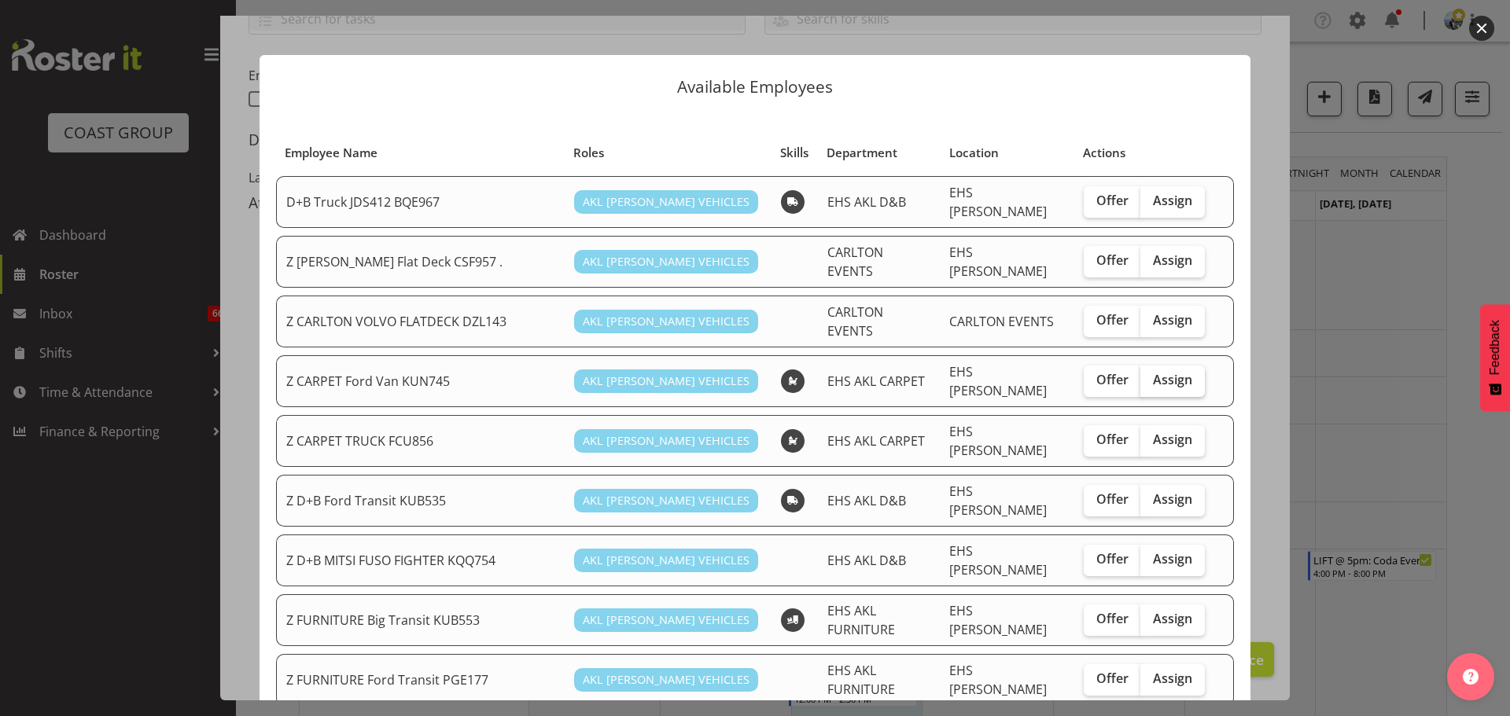
click at [1159, 372] on span "Assign" at bounding box center [1172, 380] width 39 height 16
click at [1151, 375] on input "Assign" at bounding box center [1145, 380] width 10 height 10
checkbox input "true"
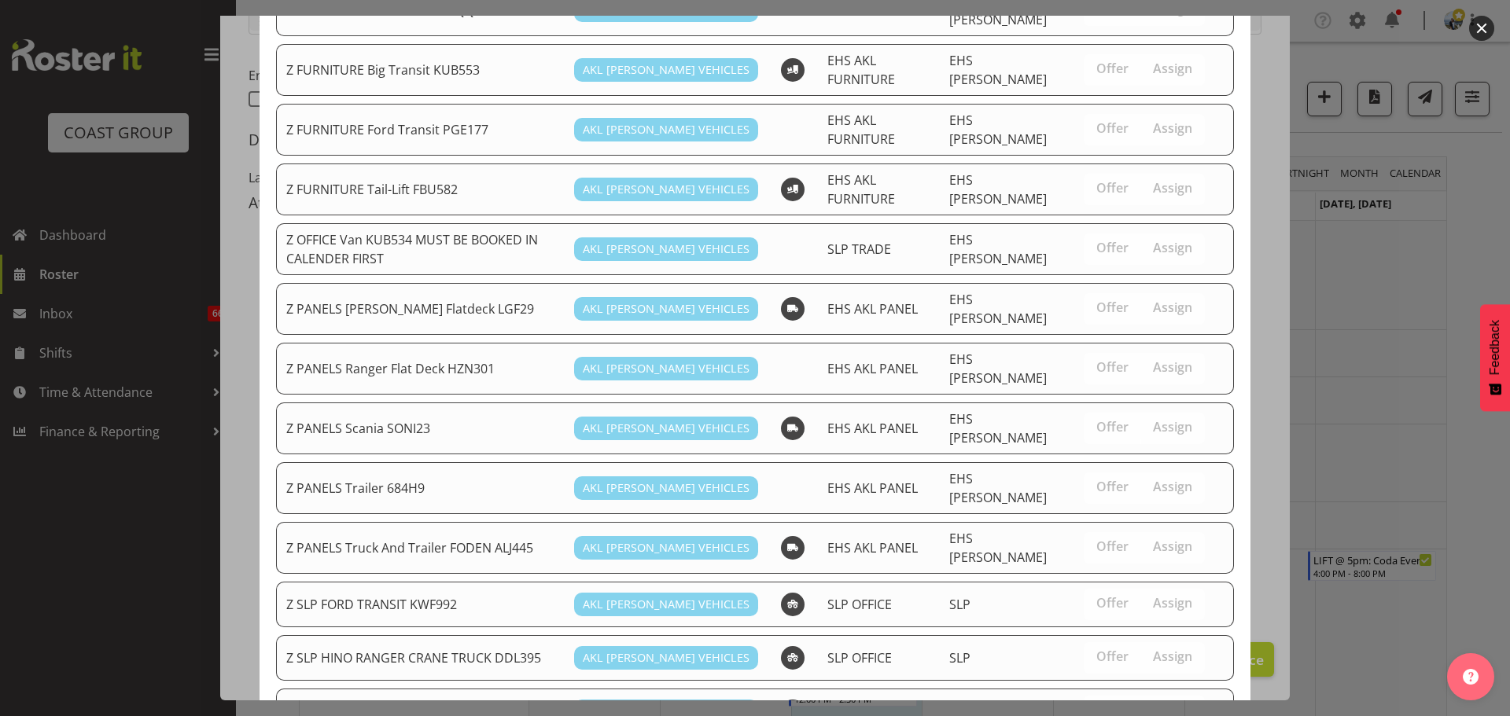
scroll to position [827, 0]
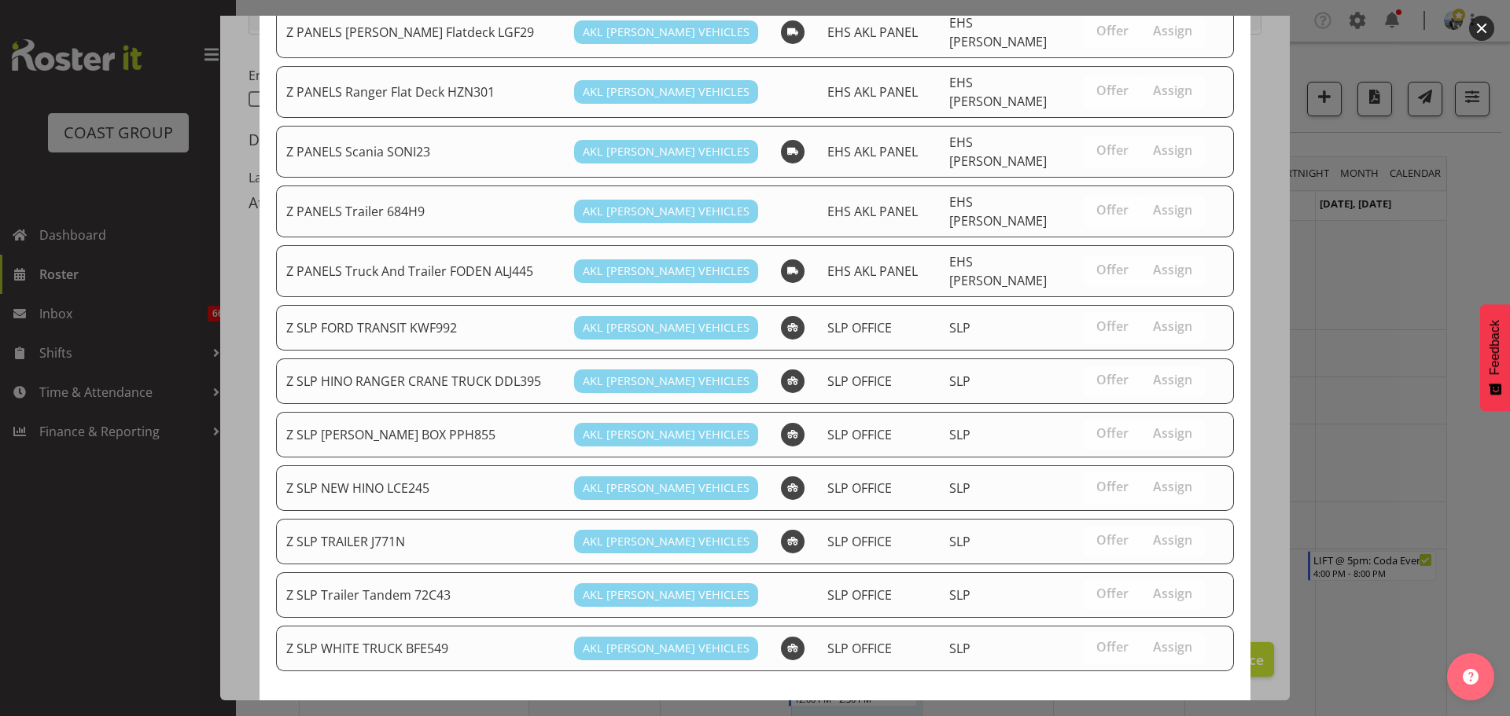
click at [1186, 712] on button "Assign Z CARPET Ford Van KUN745" at bounding box center [1108, 729] width 252 height 35
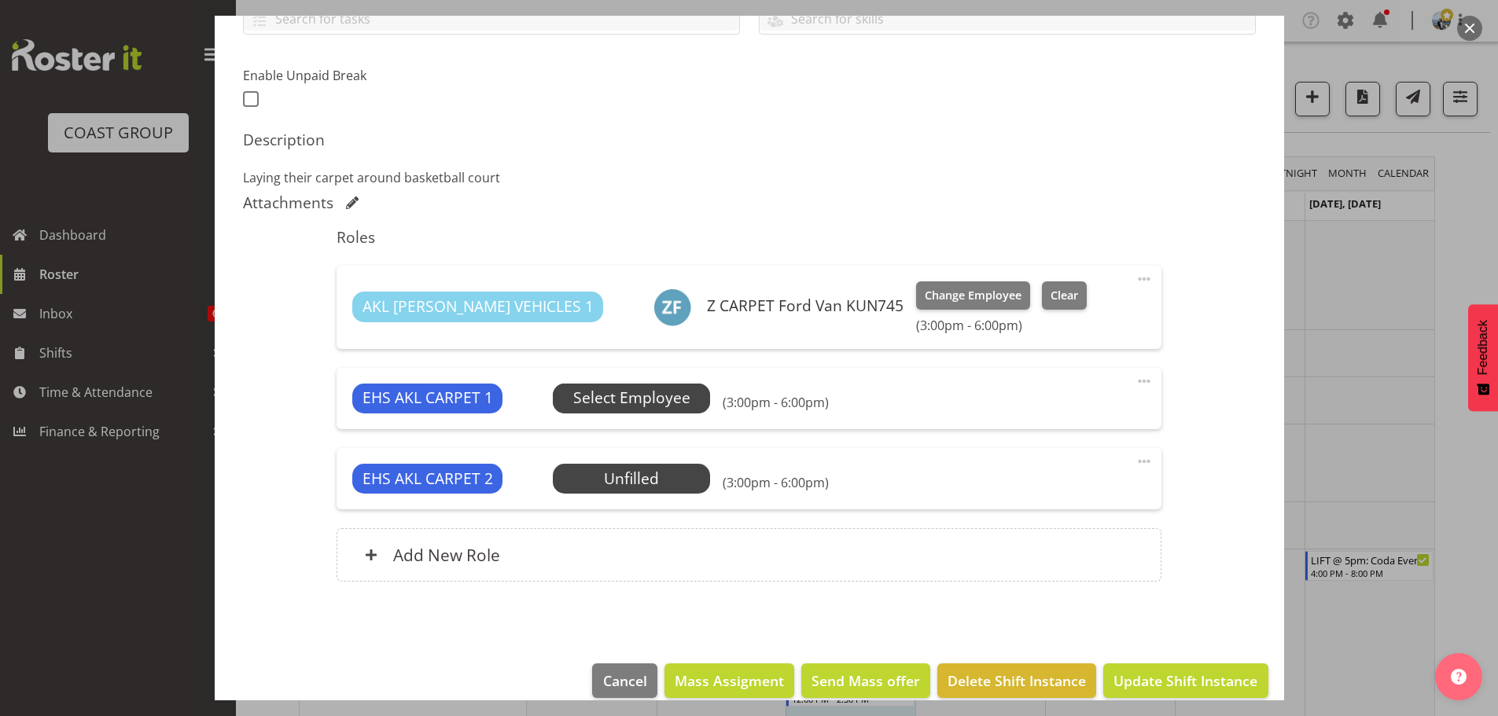
click at [585, 407] on span "Select Employee" at bounding box center [631, 398] width 117 height 23
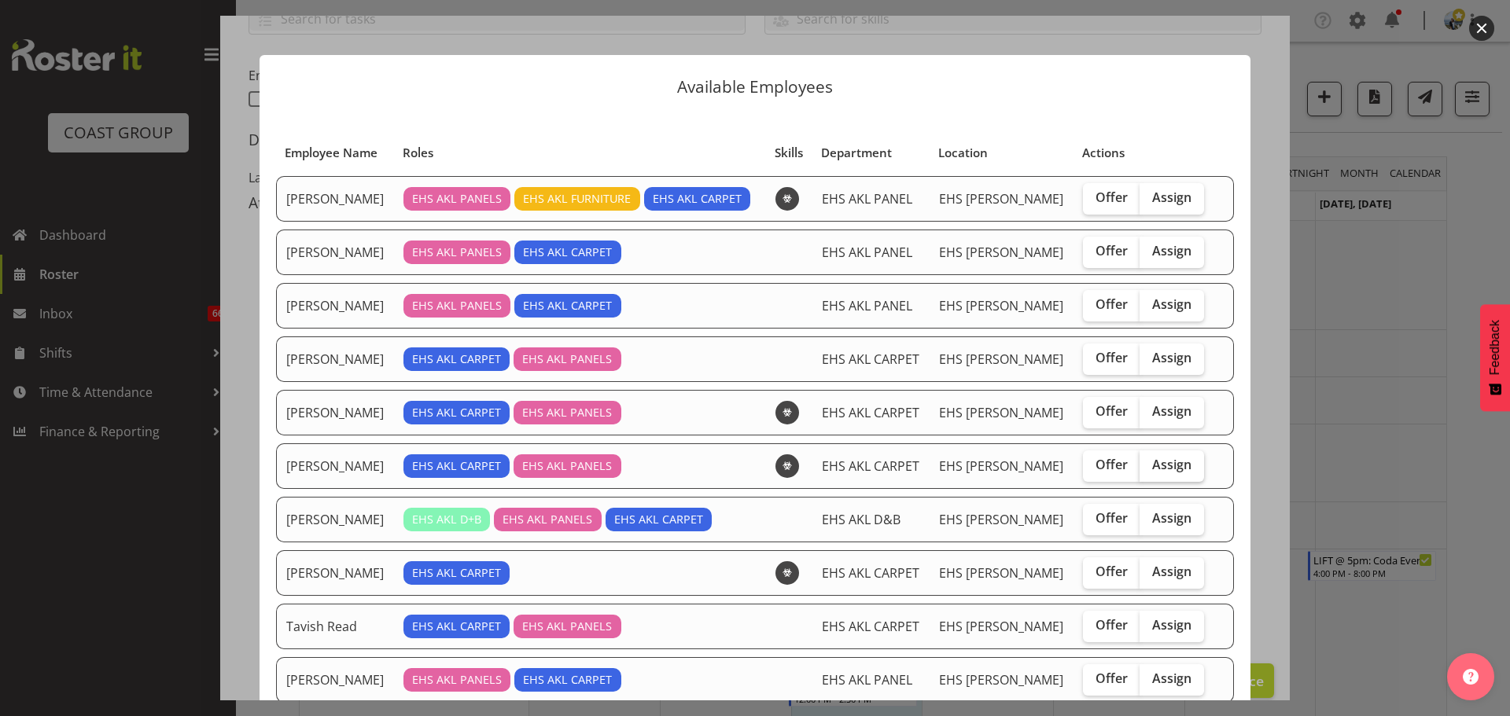
click at [1162, 466] on span "Assign" at bounding box center [1171, 465] width 39 height 16
click at [1150, 466] on input "Assign" at bounding box center [1145, 465] width 10 height 10
checkbox input "true"
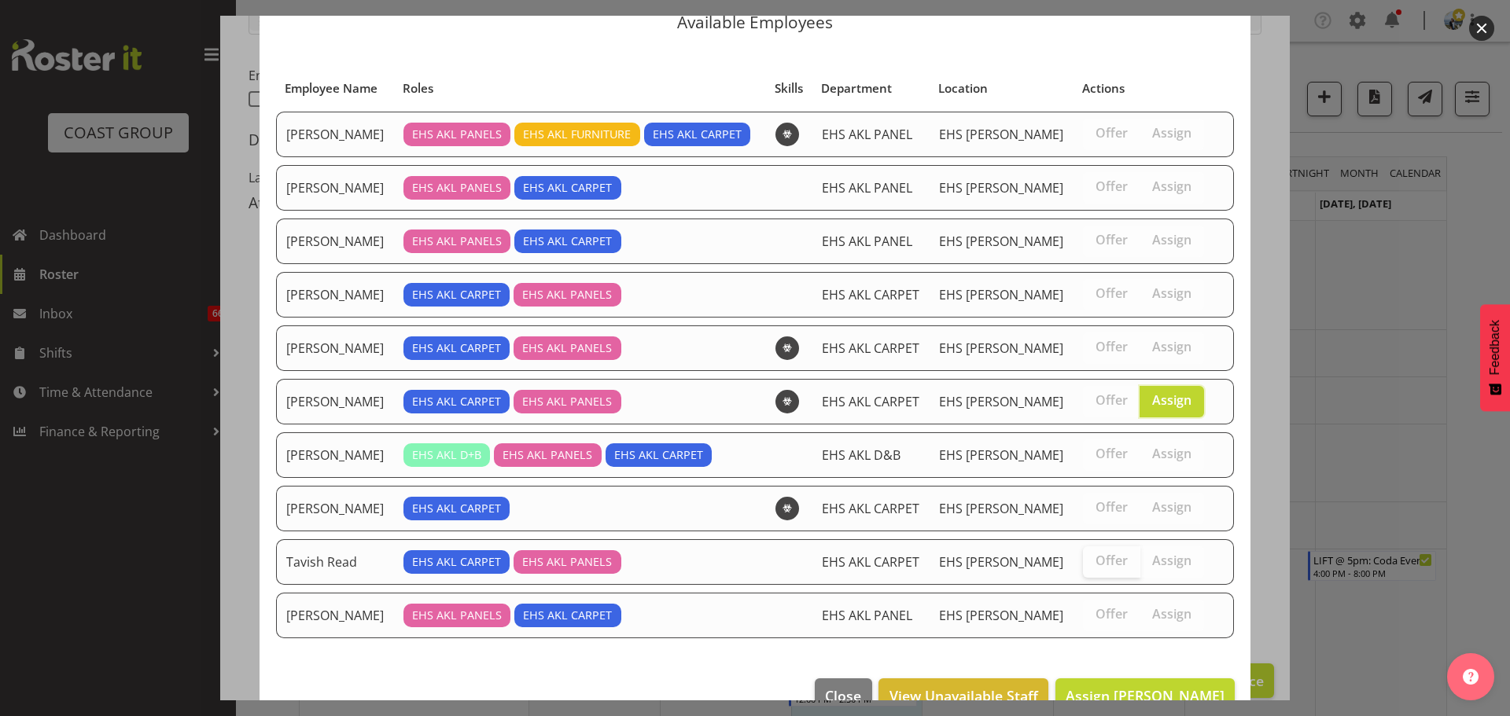
scroll to position [101, 0]
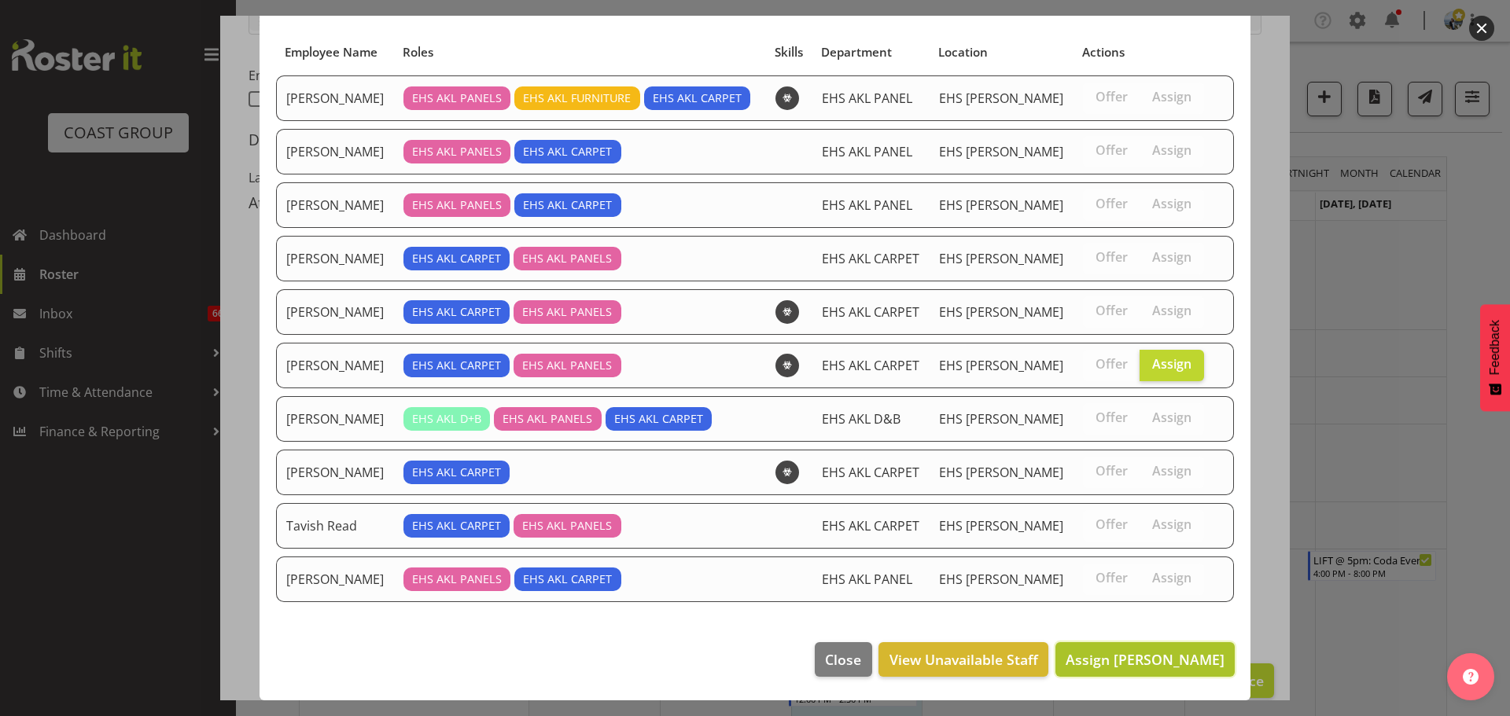
click at [1129, 663] on span "Assign [PERSON_NAME]" at bounding box center [1145, 659] width 159 height 19
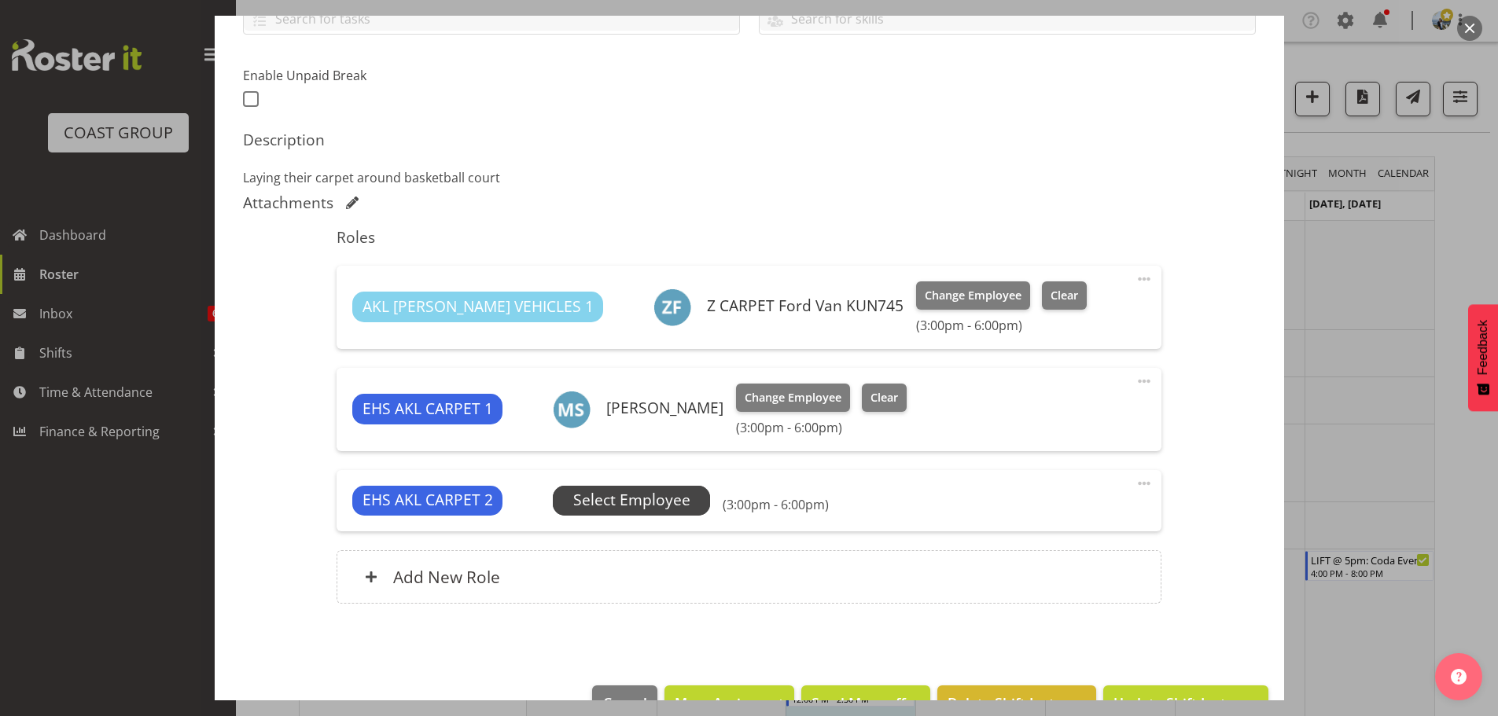
click at [641, 503] on span "Select Employee" at bounding box center [631, 500] width 117 height 23
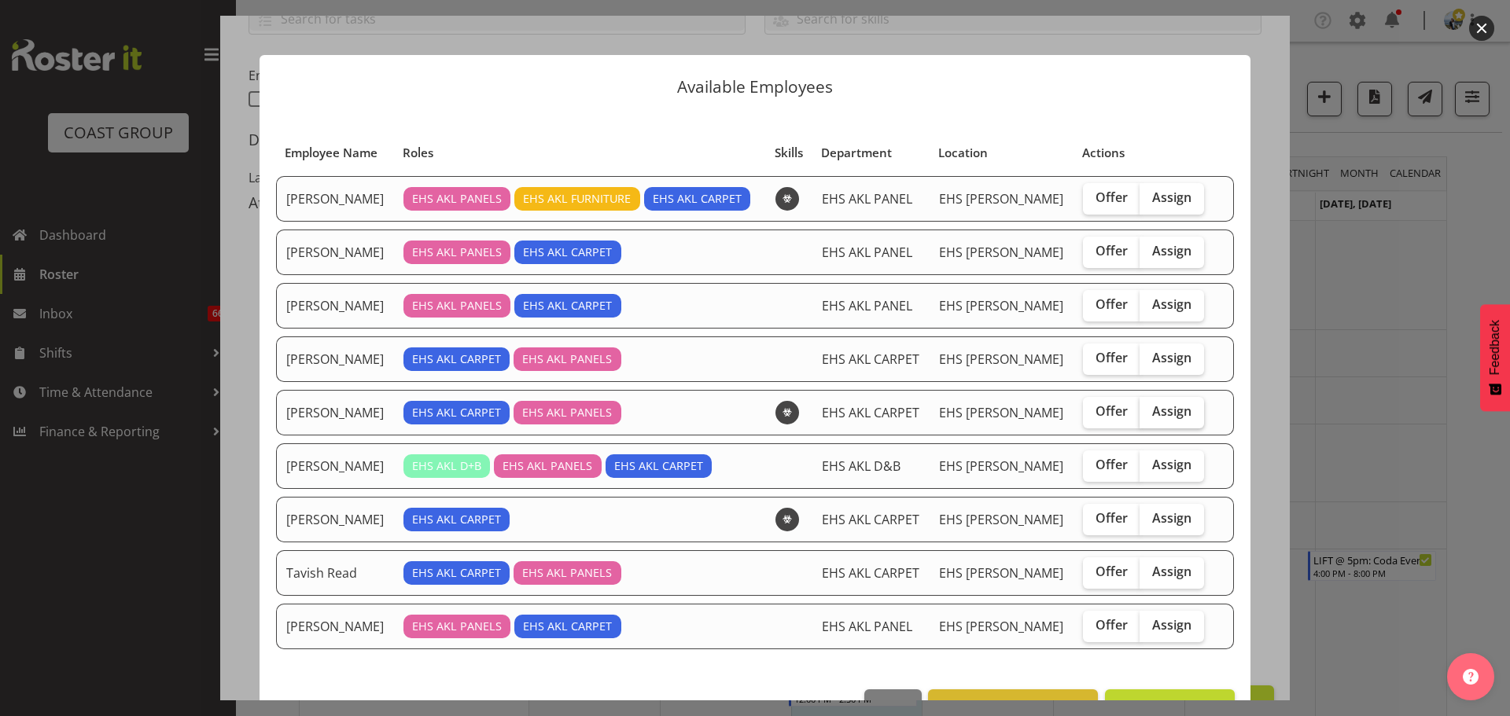
click at [1158, 403] on span "Assign" at bounding box center [1171, 411] width 39 height 16
click at [1150, 407] on input "Assign" at bounding box center [1145, 412] width 10 height 10
checkbox input "true"
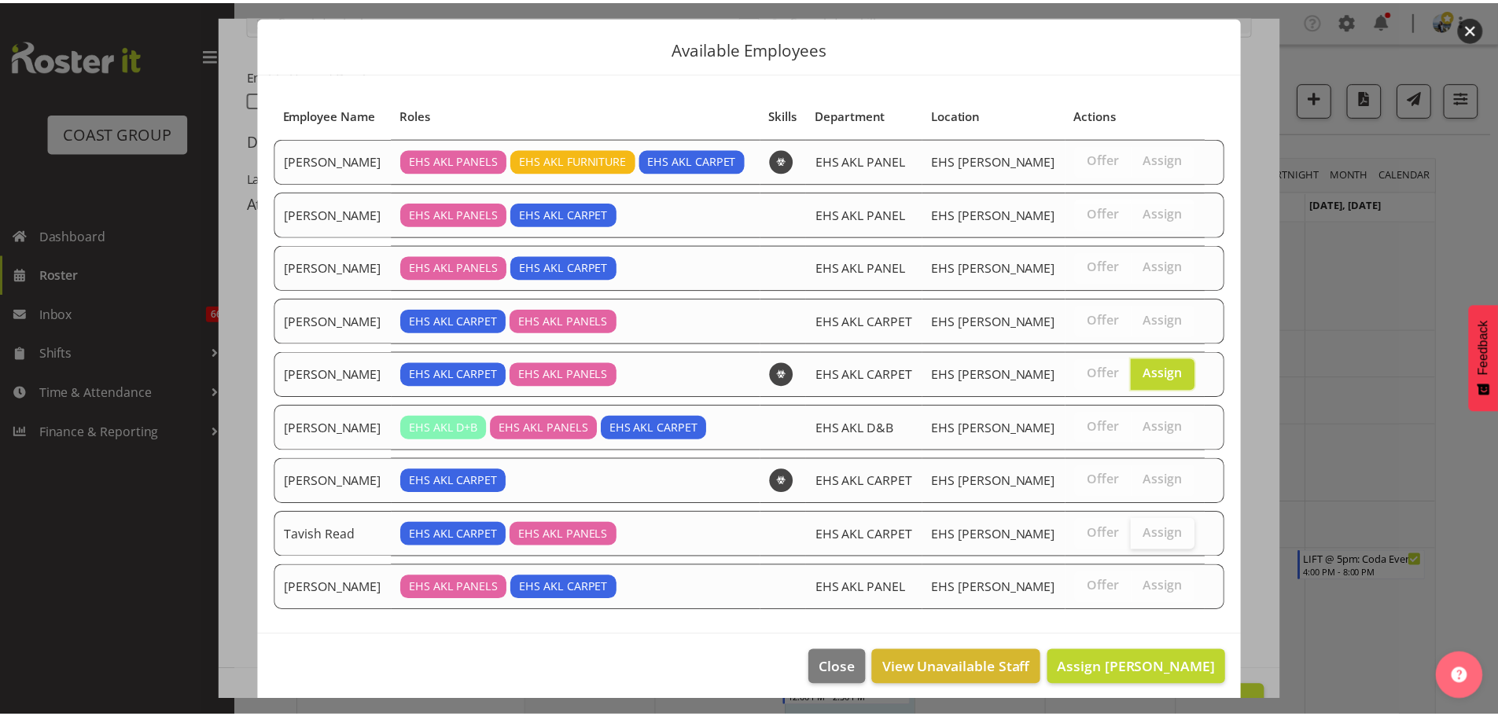
scroll to position [47, 0]
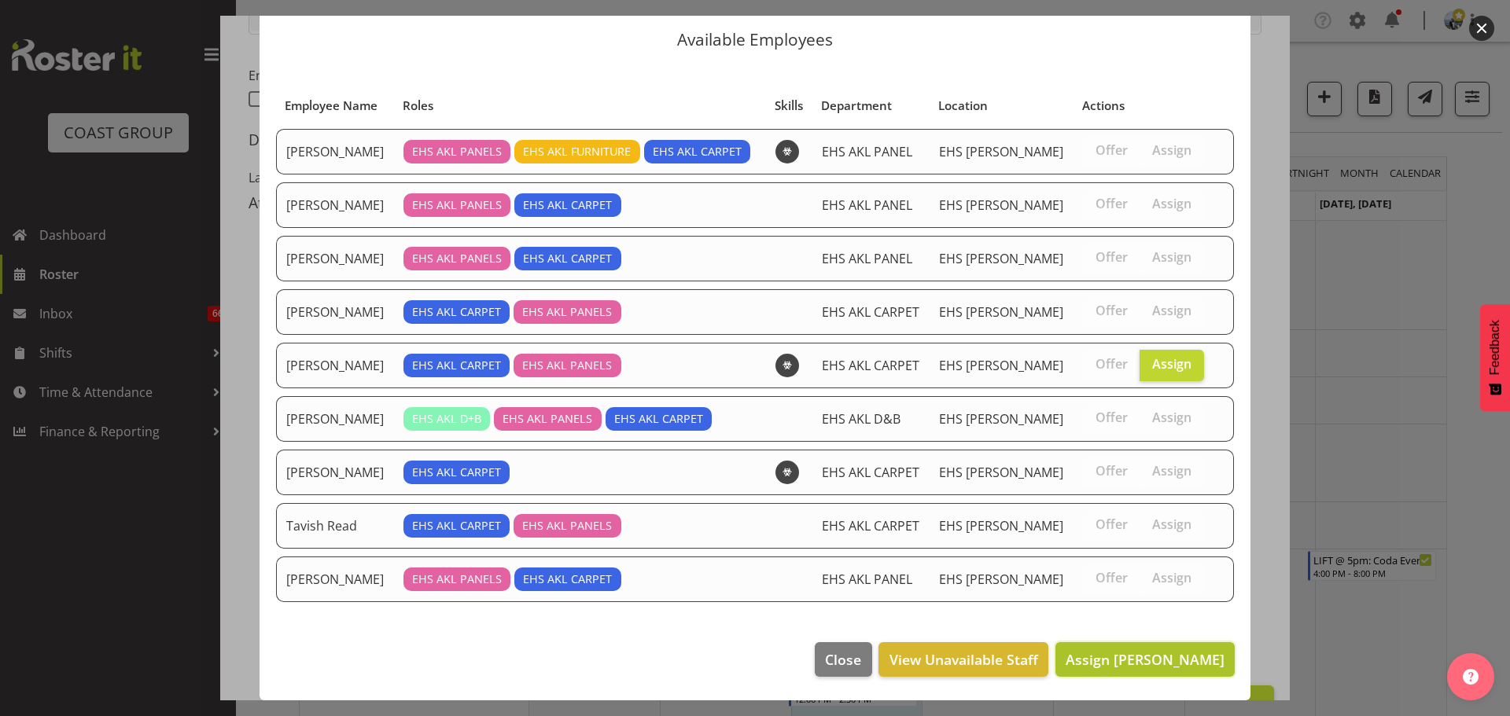
click at [1165, 654] on span "Assign [PERSON_NAME]" at bounding box center [1145, 659] width 159 height 19
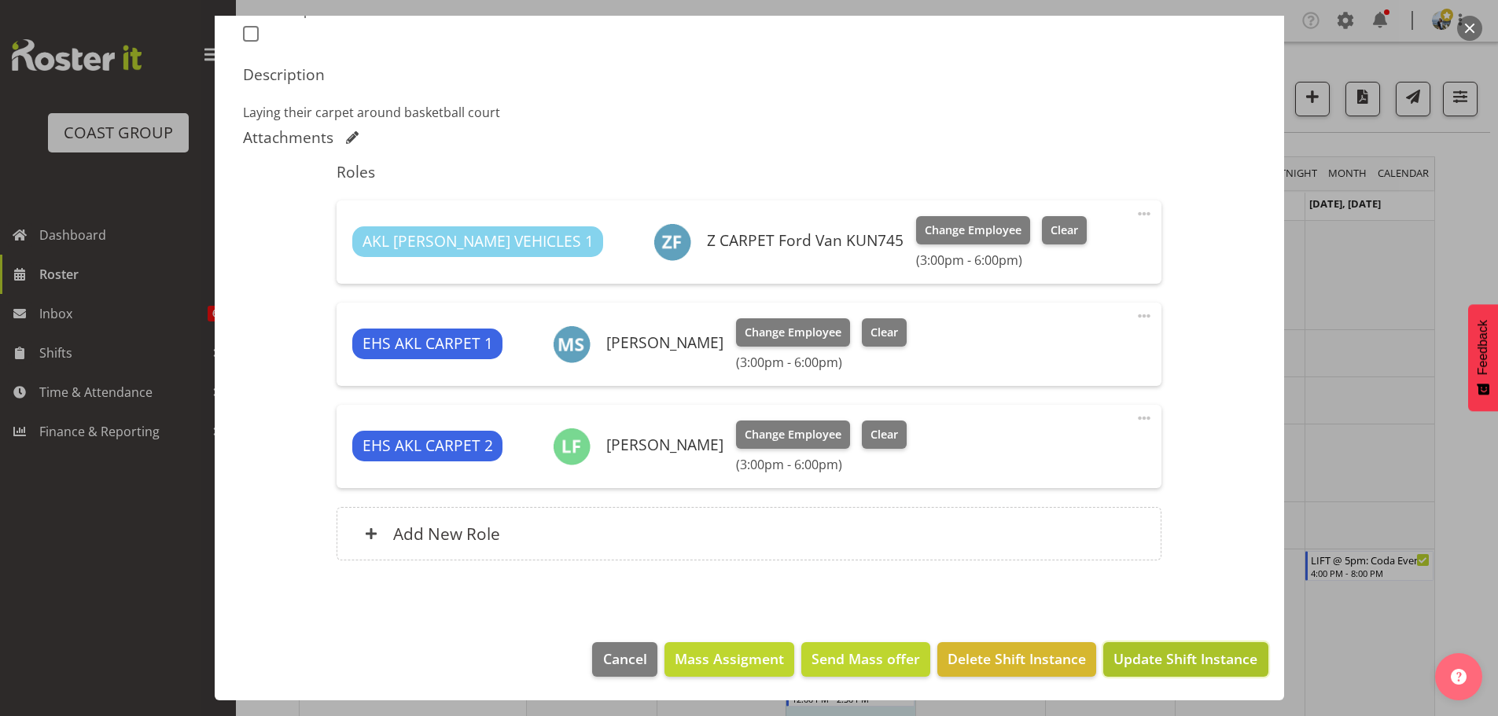
click at [1170, 662] on span "Update Shift Instance" at bounding box center [1186, 659] width 144 height 20
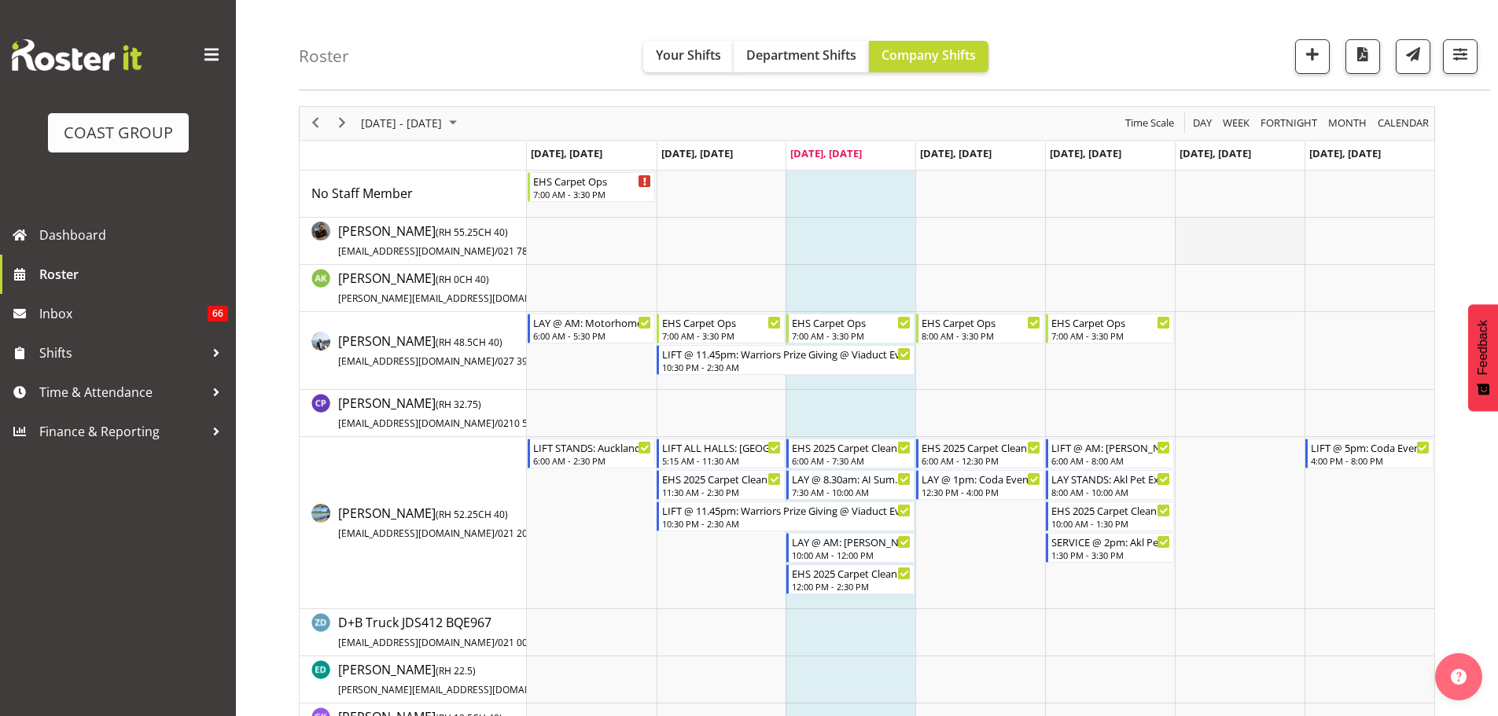
scroll to position [0, 0]
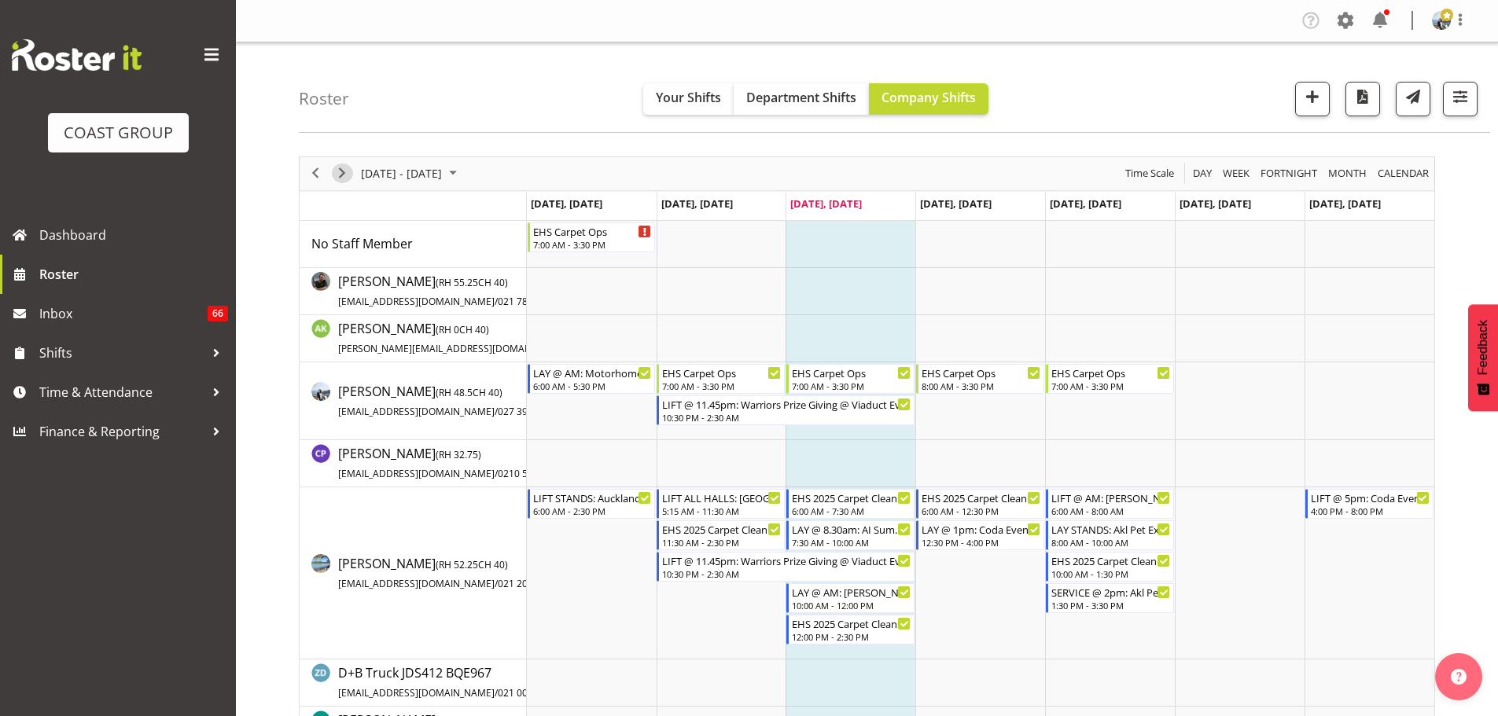
click at [344, 175] on span "Next" at bounding box center [342, 174] width 19 height 20
